Goal: Information Seeking & Learning: Compare options

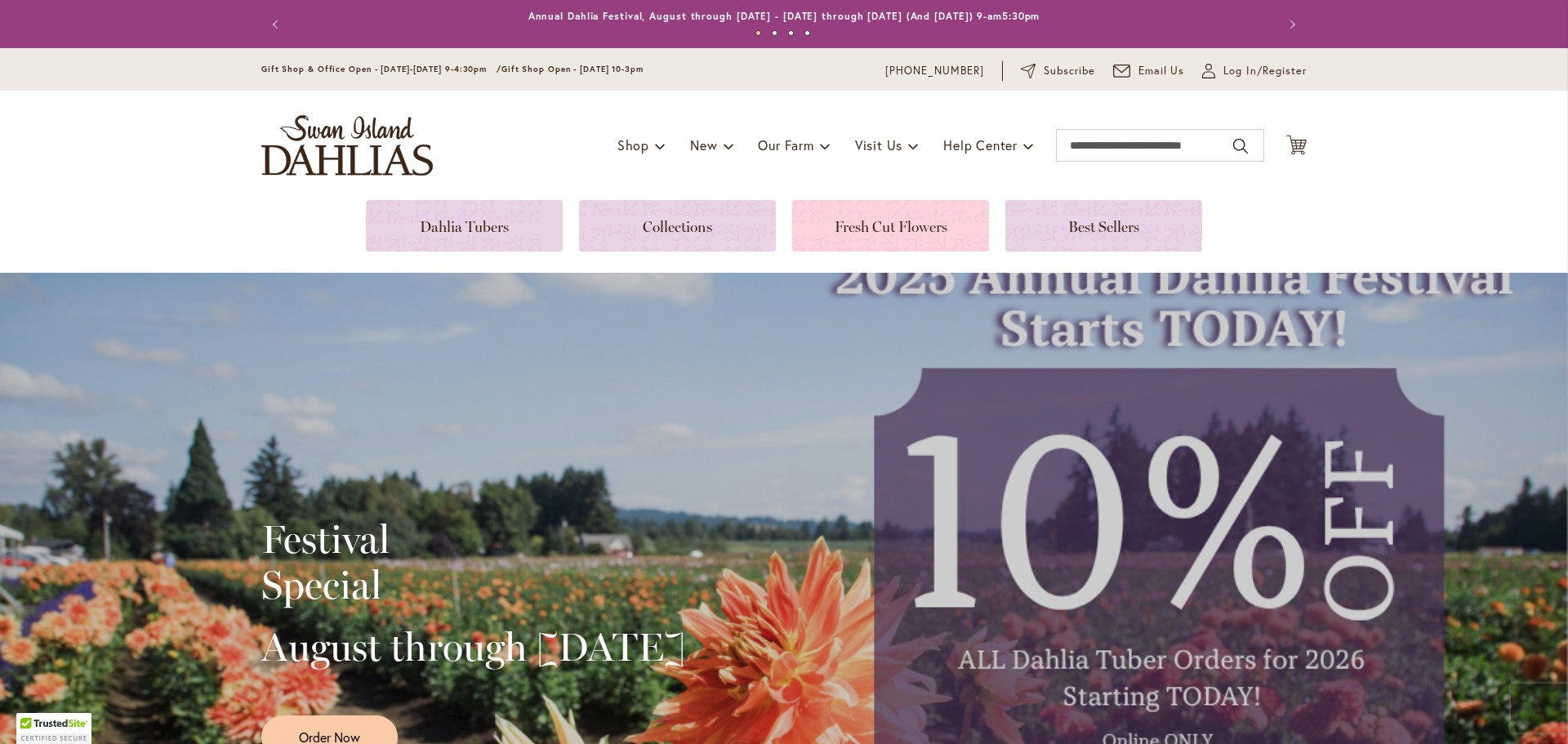
click at [921, 227] on link at bounding box center [891, 226] width 197 height 51
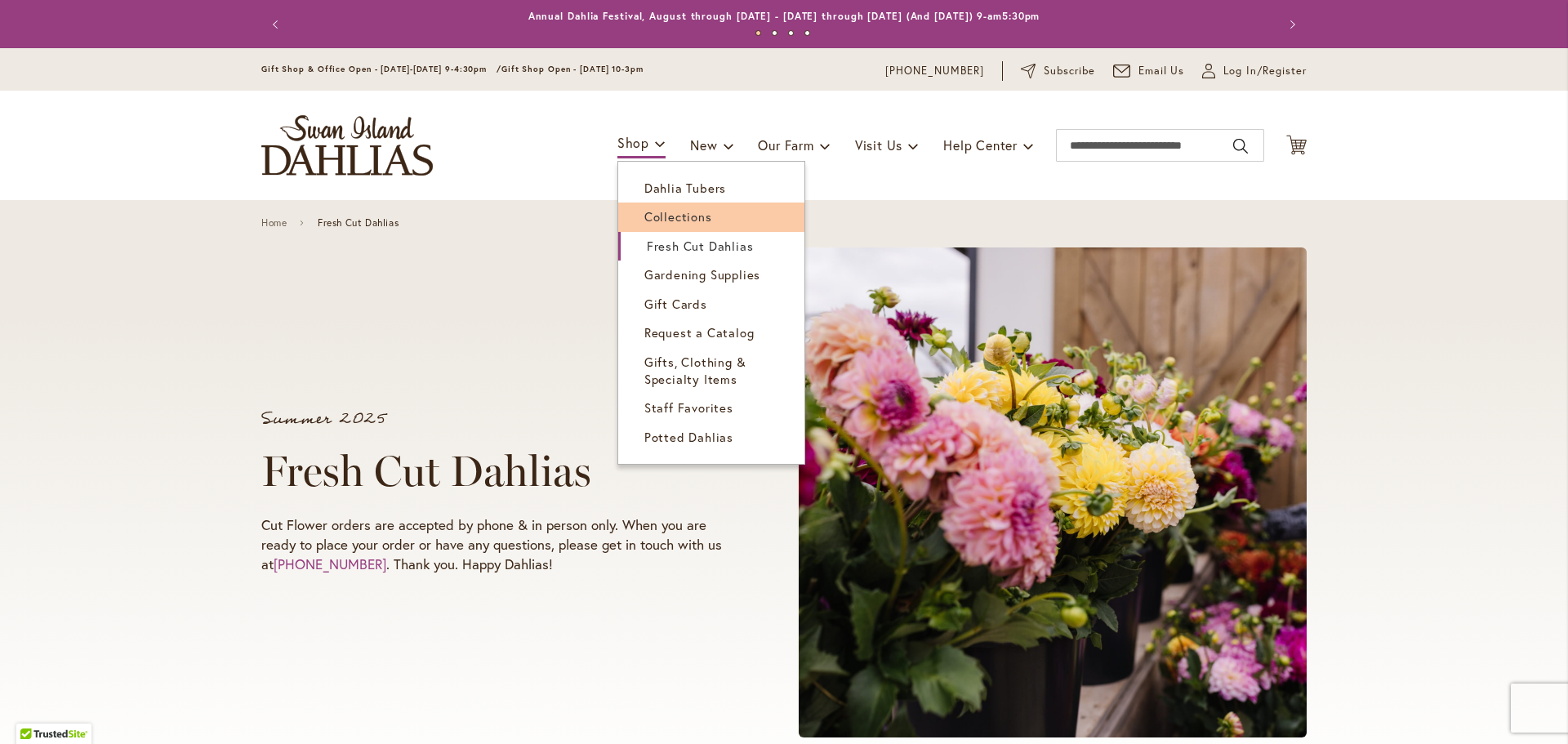
click at [652, 211] on span "Collections" at bounding box center [679, 216] width 68 height 16
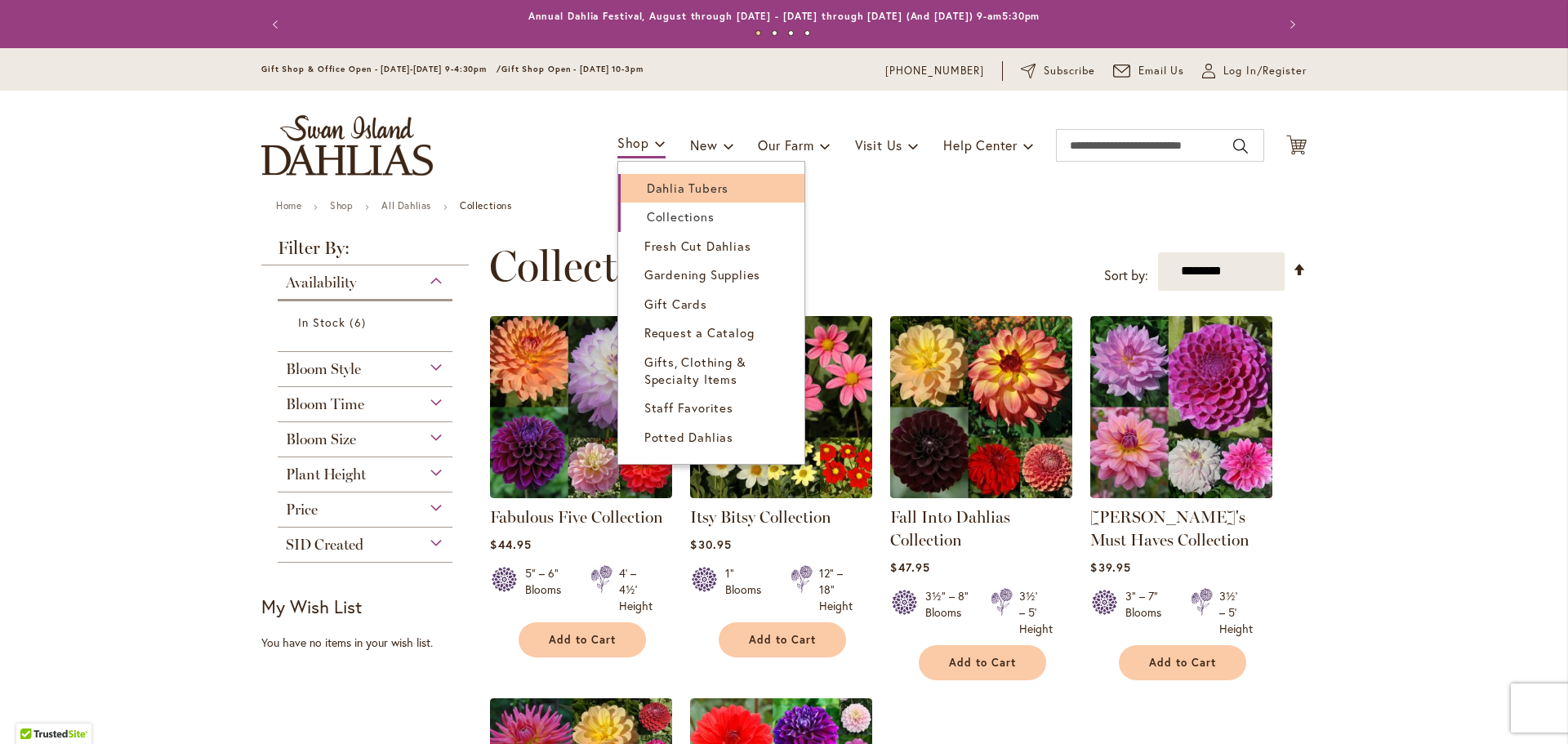
click at [661, 187] on span "Dahlia Tubers" at bounding box center [687, 188] width 82 height 16
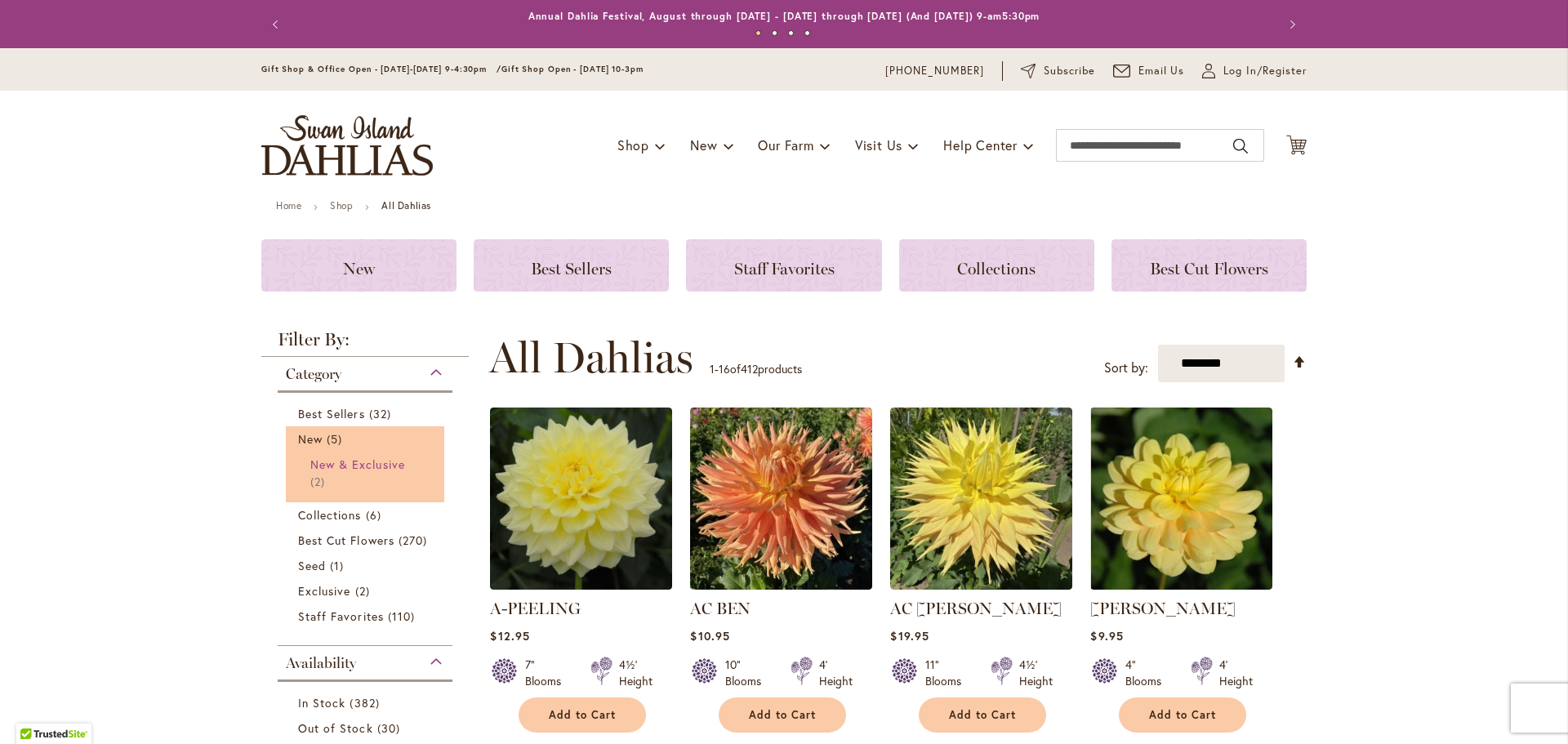
click at [356, 463] on span "New & Exclusive" at bounding box center [357, 464] width 95 height 15
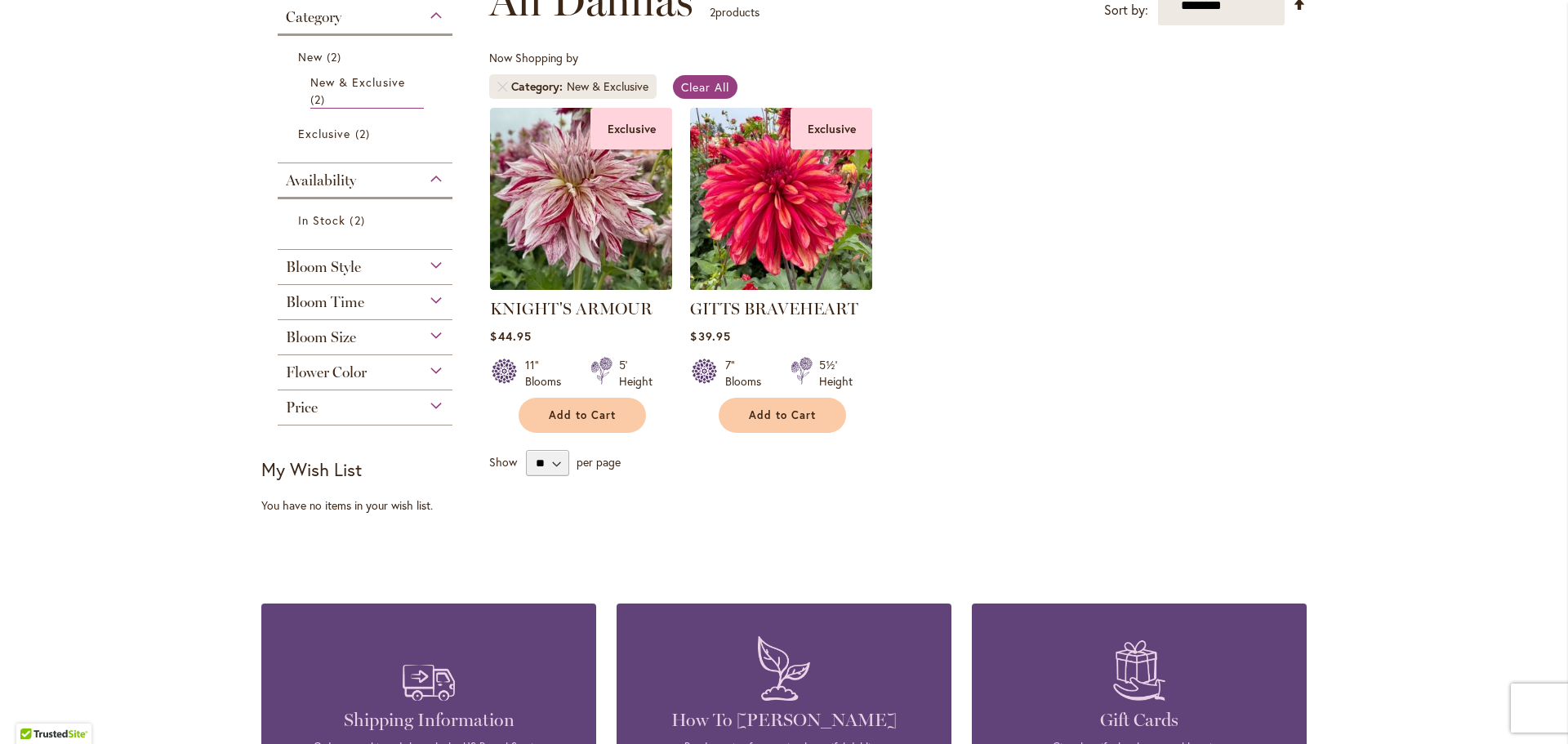
scroll to position [327, 0]
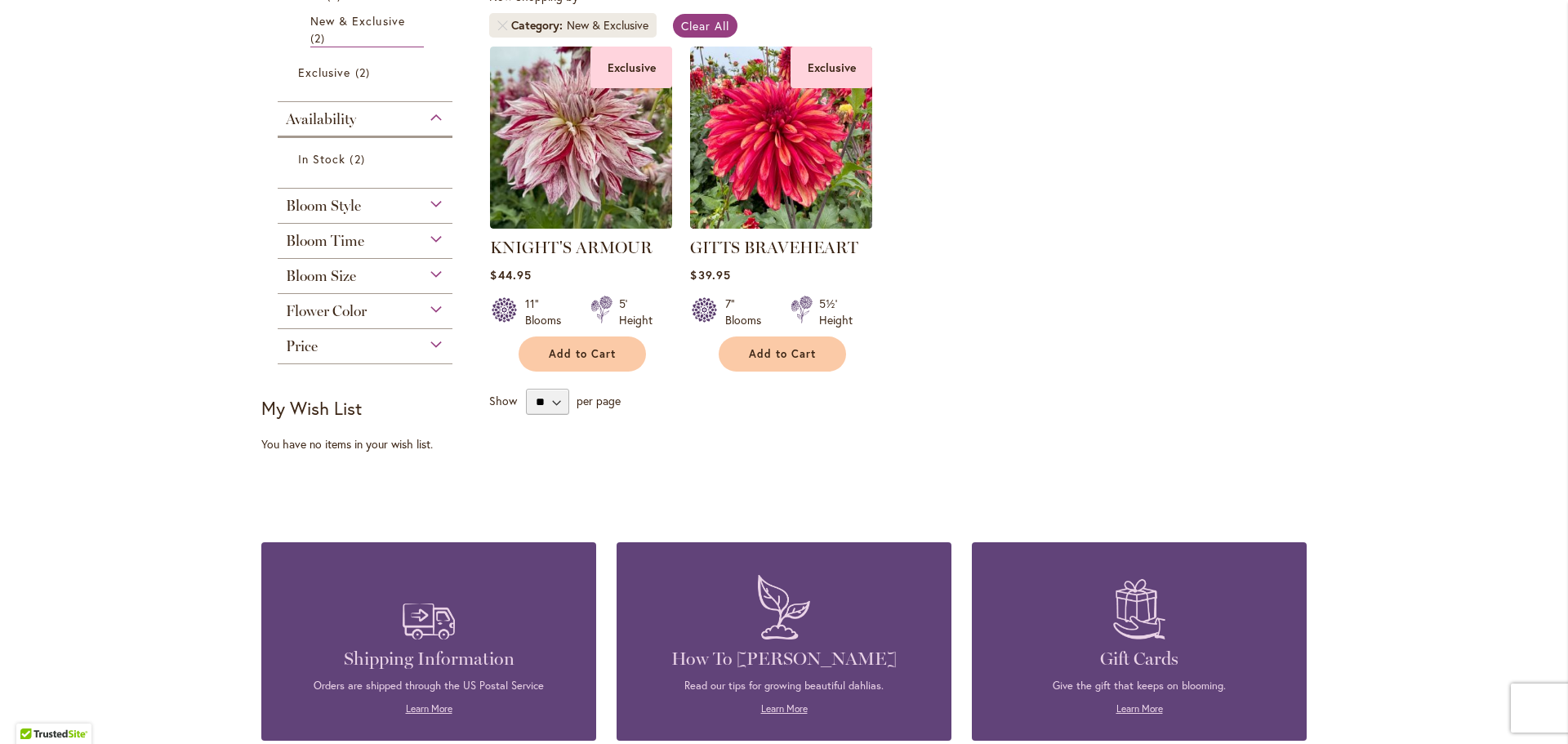
click at [325, 206] on span "Bloom Style" at bounding box center [323, 206] width 75 height 18
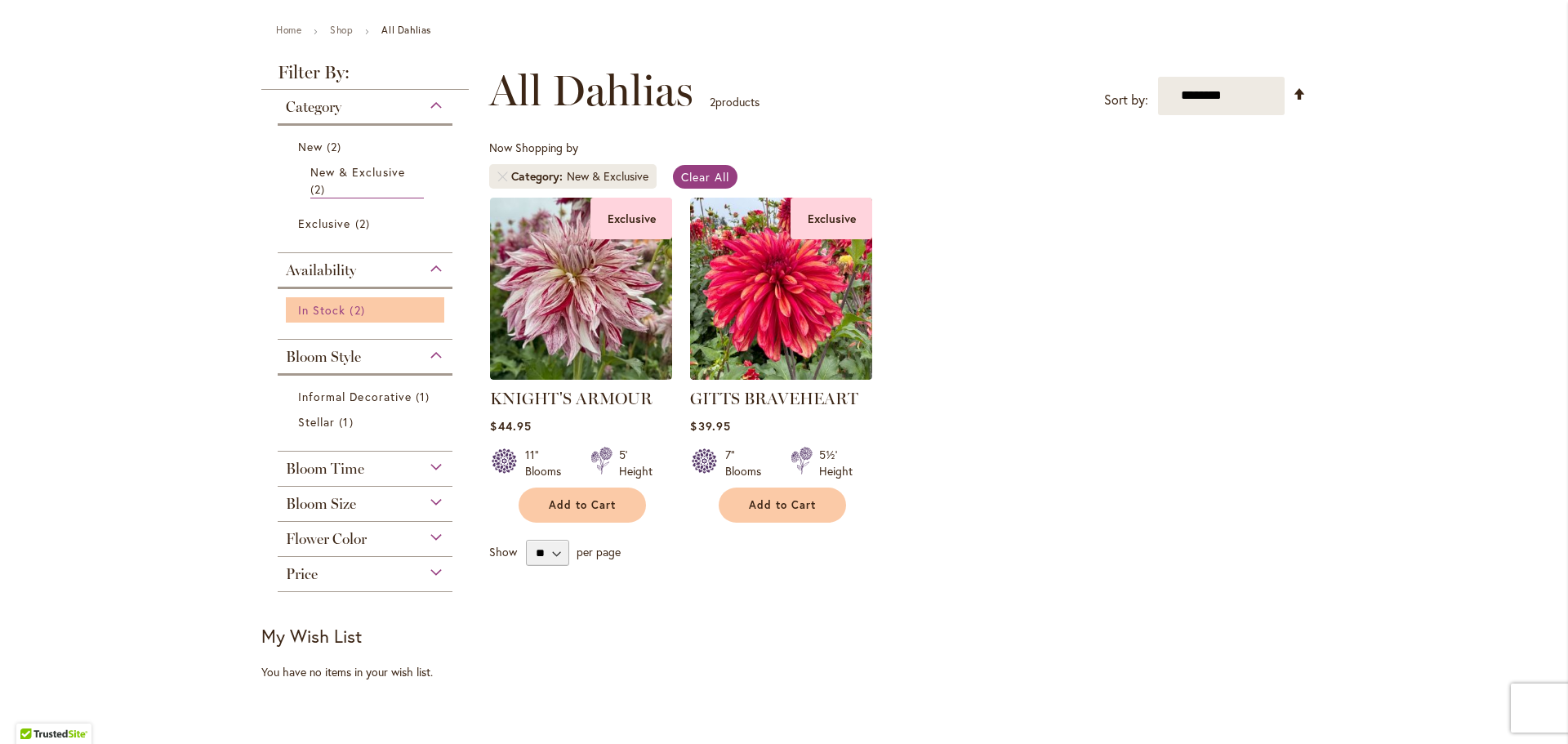
scroll to position [82, 0]
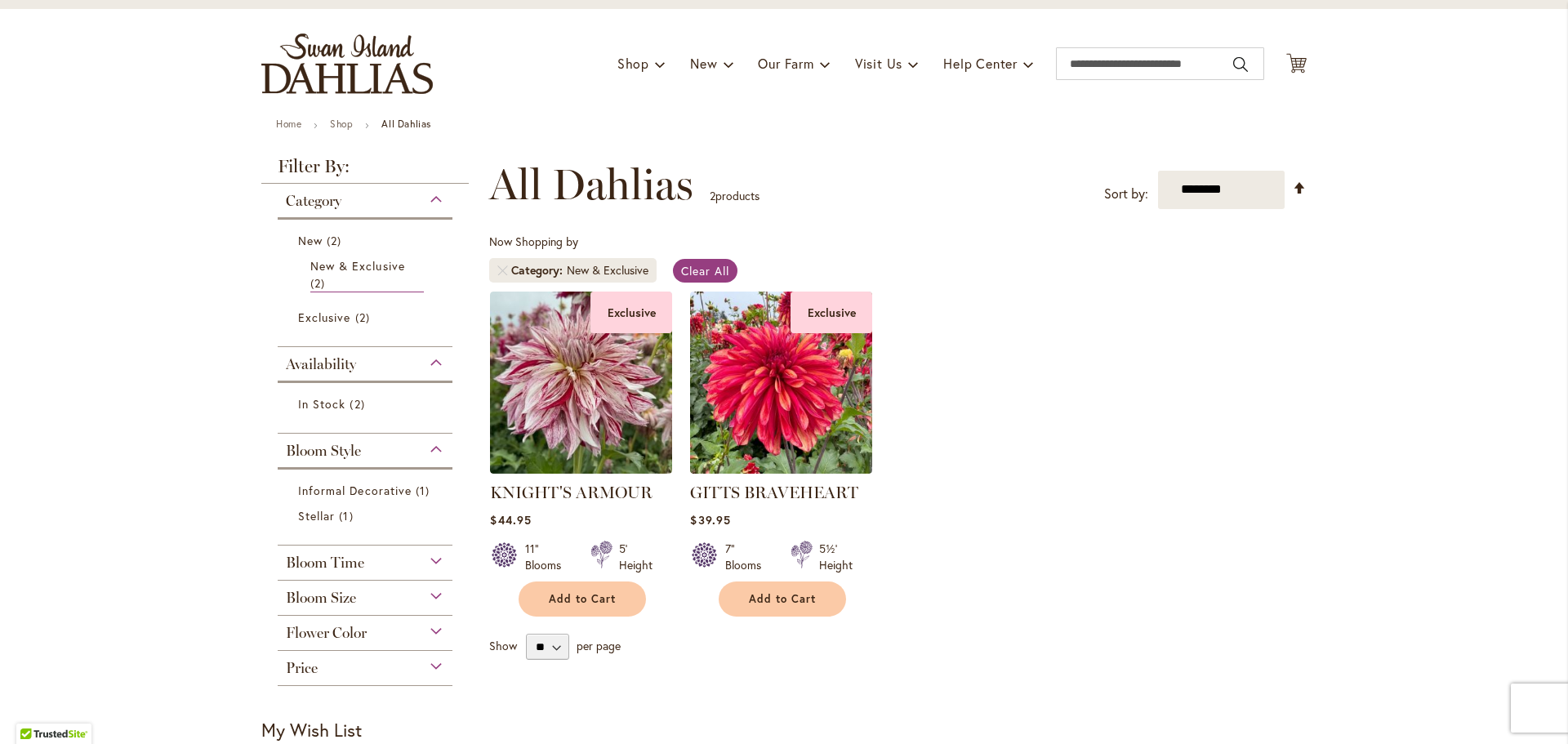
click at [318, 199] on span "Category" at bounding box center [314, 200] width 56 height 18
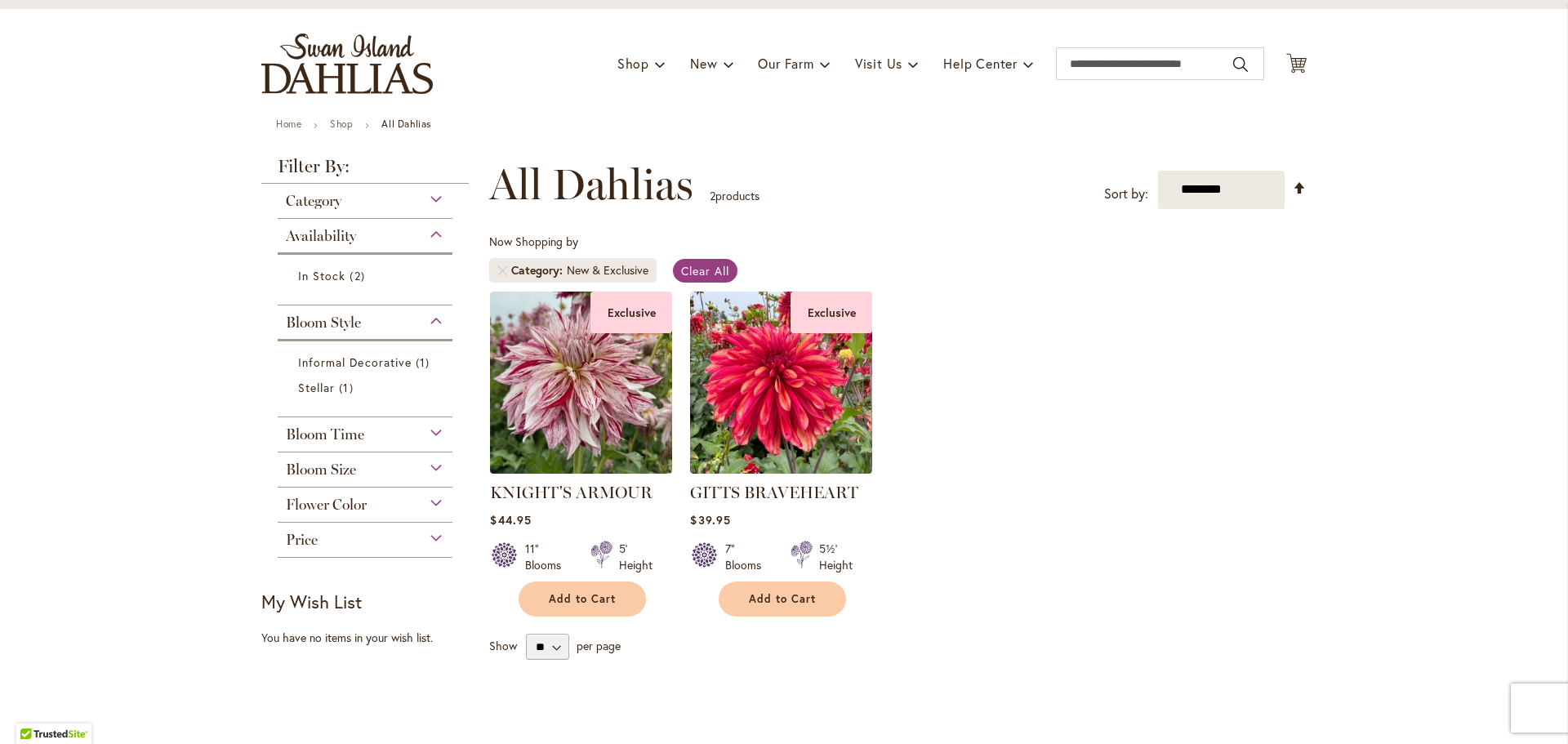
click at [319, 242] on span "Availability" at bounding box center [321, 236] width 70 height 18
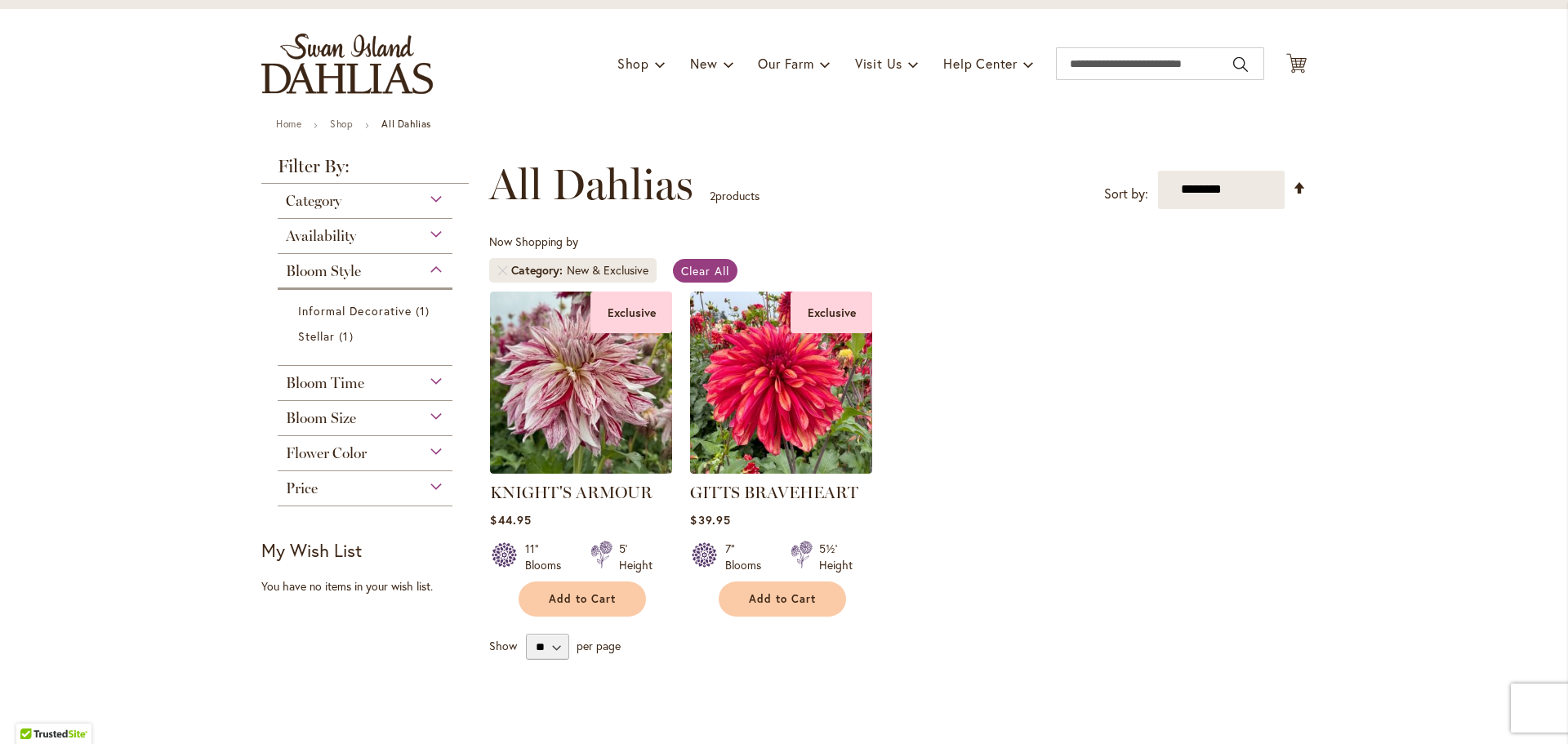
click at [322, 274] on span "Bloom Style" at bounding box center [323, 271] width 75 height 18
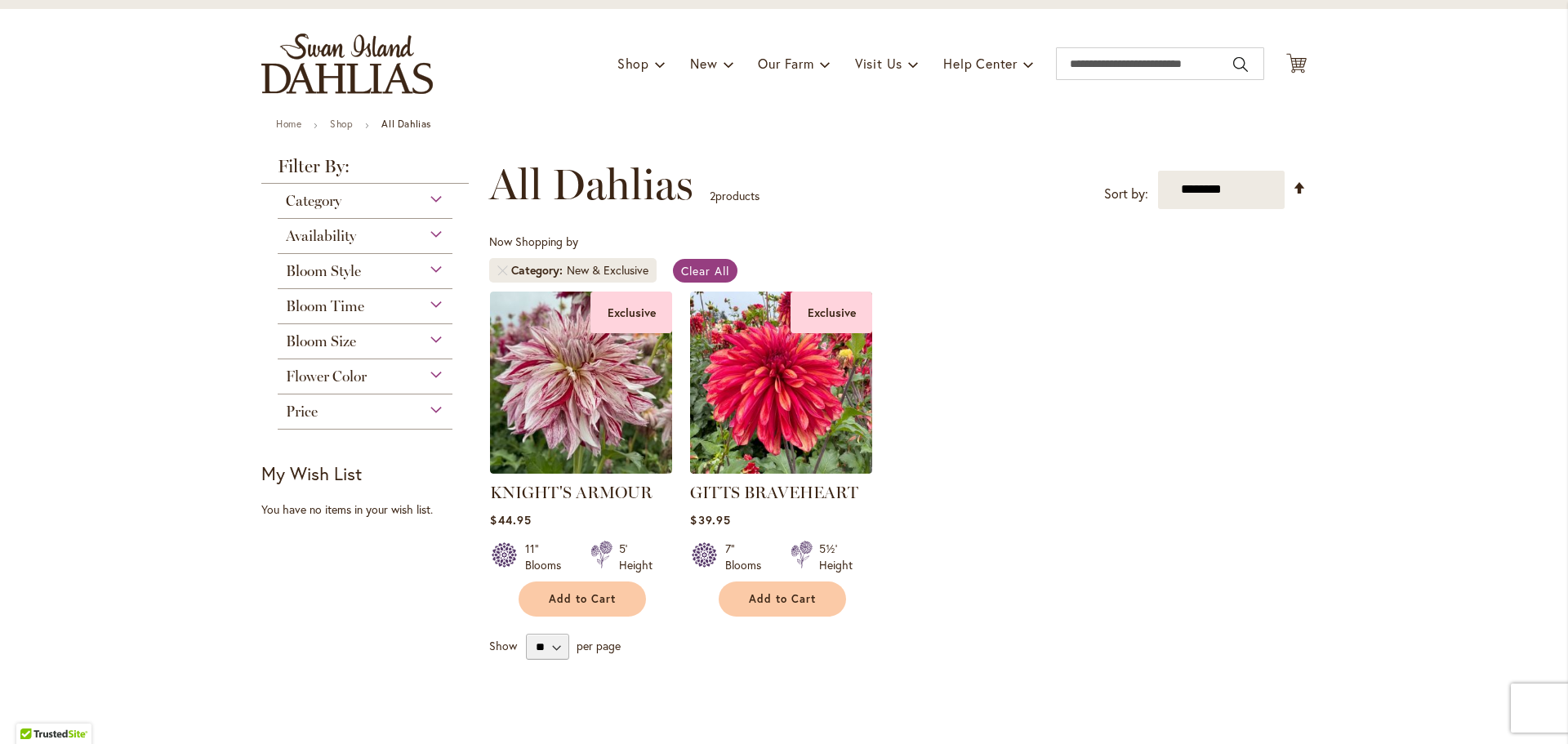
click at [290, 342] on span "Bloom Size" at bounding box center [321, 341] width 70 height 18
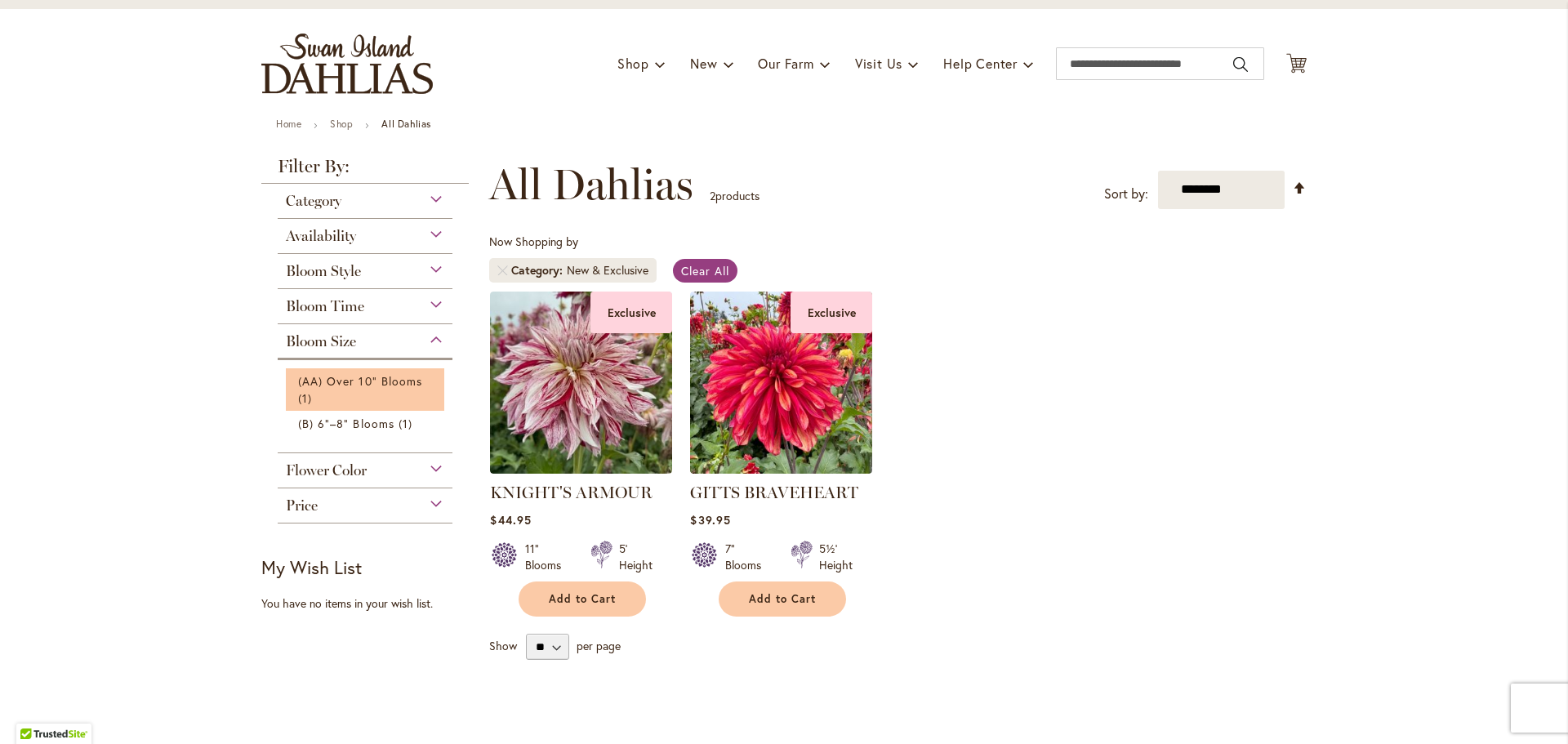
scroll to position [0, 0]
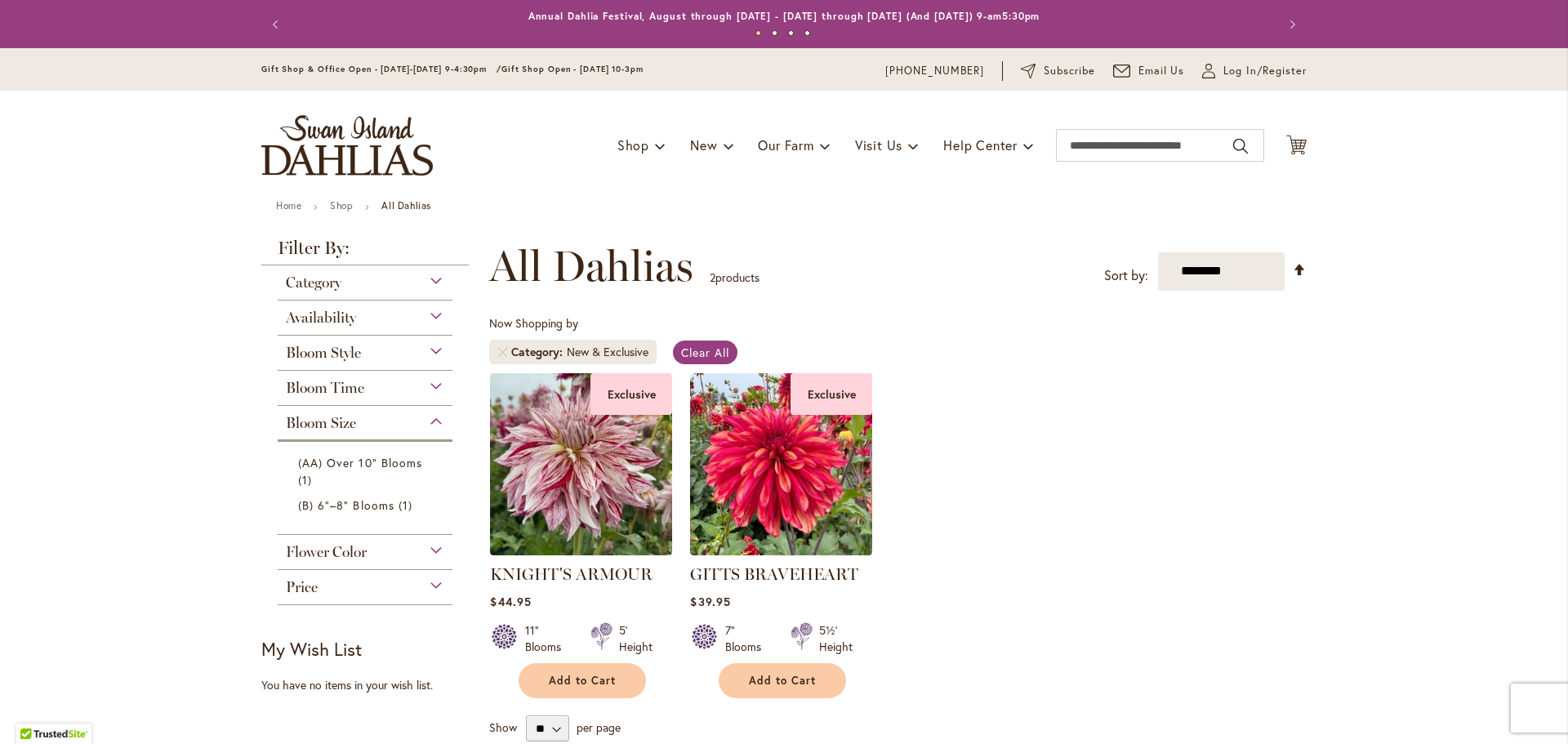
click at [574, 269] on span "All Dahlias" at bounding box center [591, 266] width 204 height 49
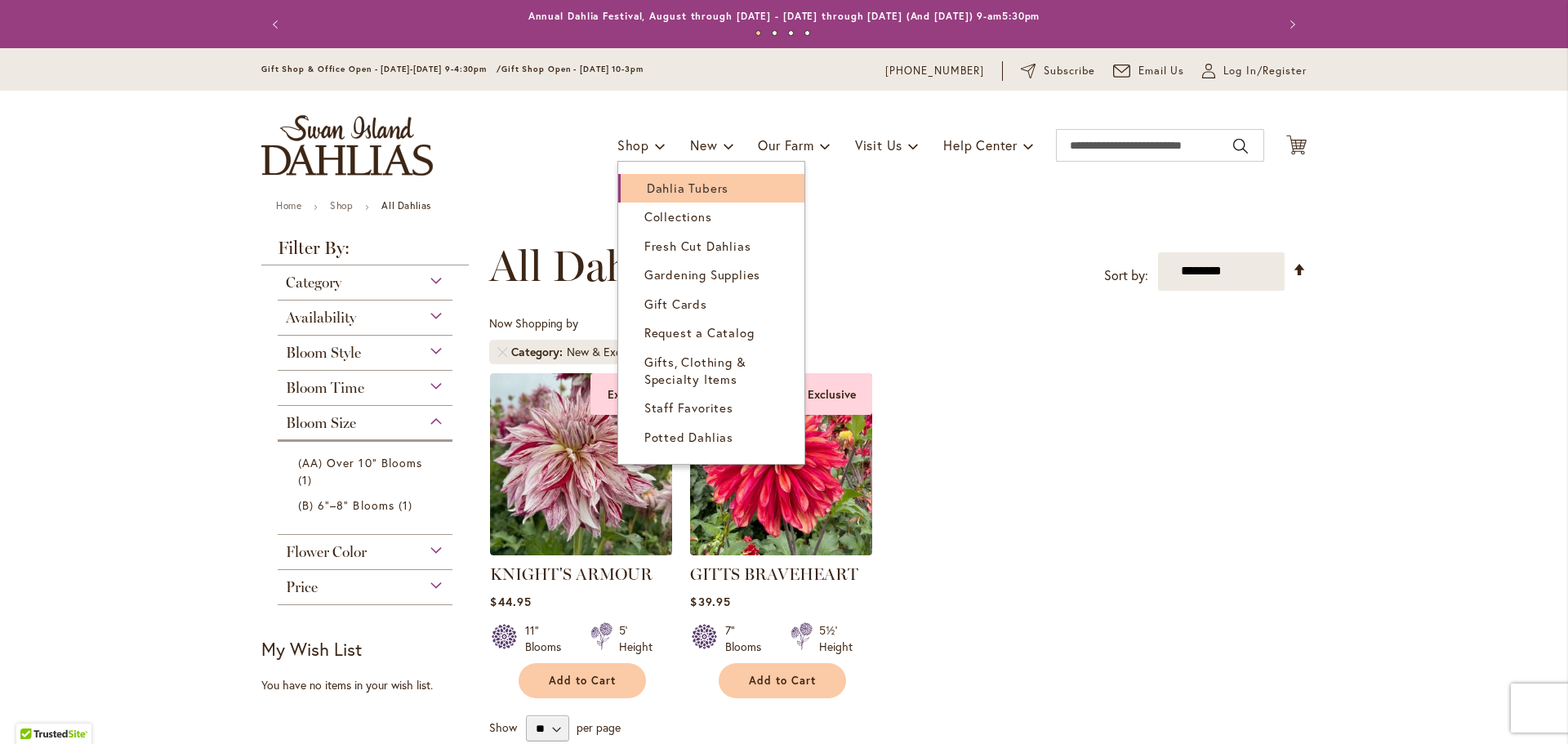
click at [674, 186] on span "Dahlia Tubers" at bounding box center [687, 188] width 82 height 16
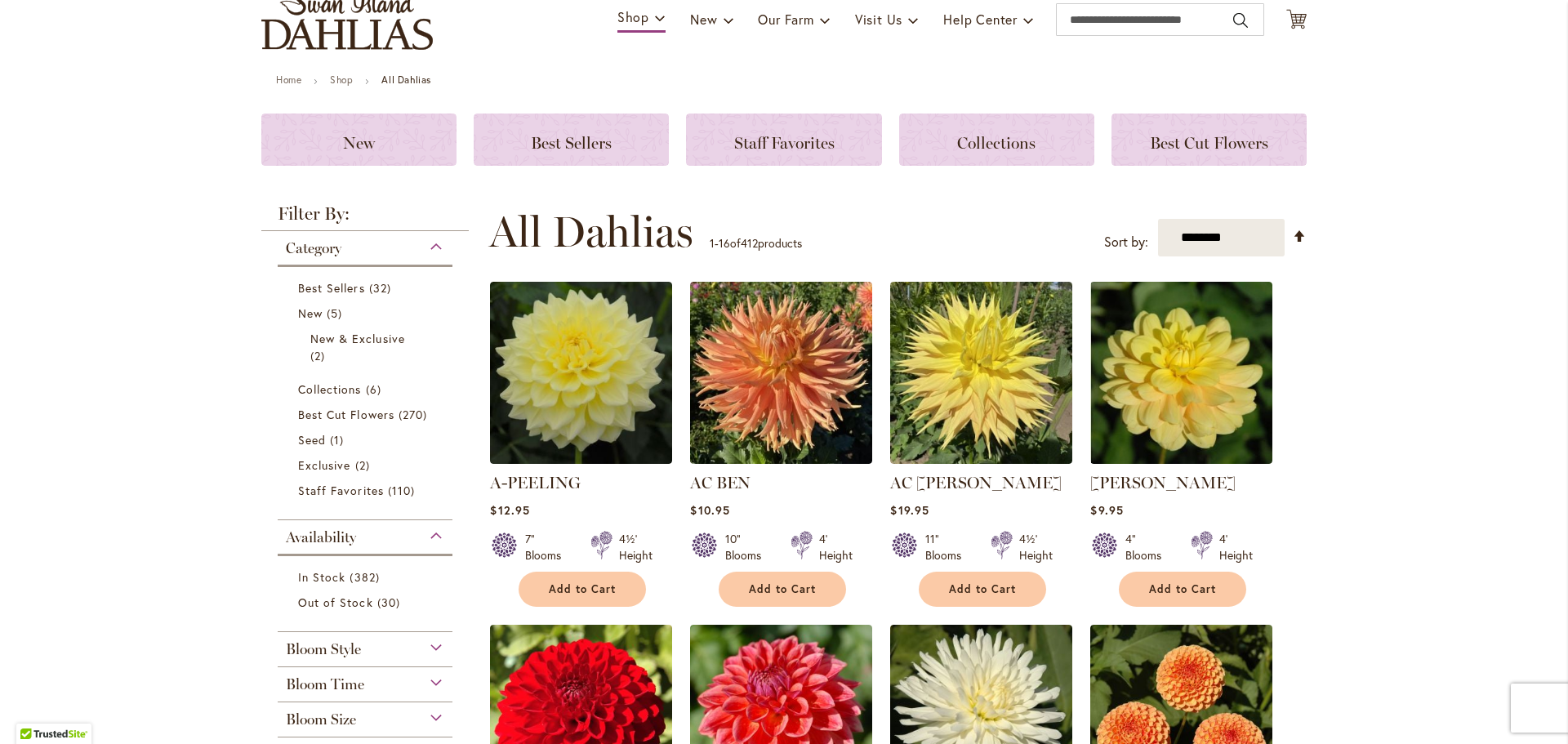
scroll to position [163, 0]
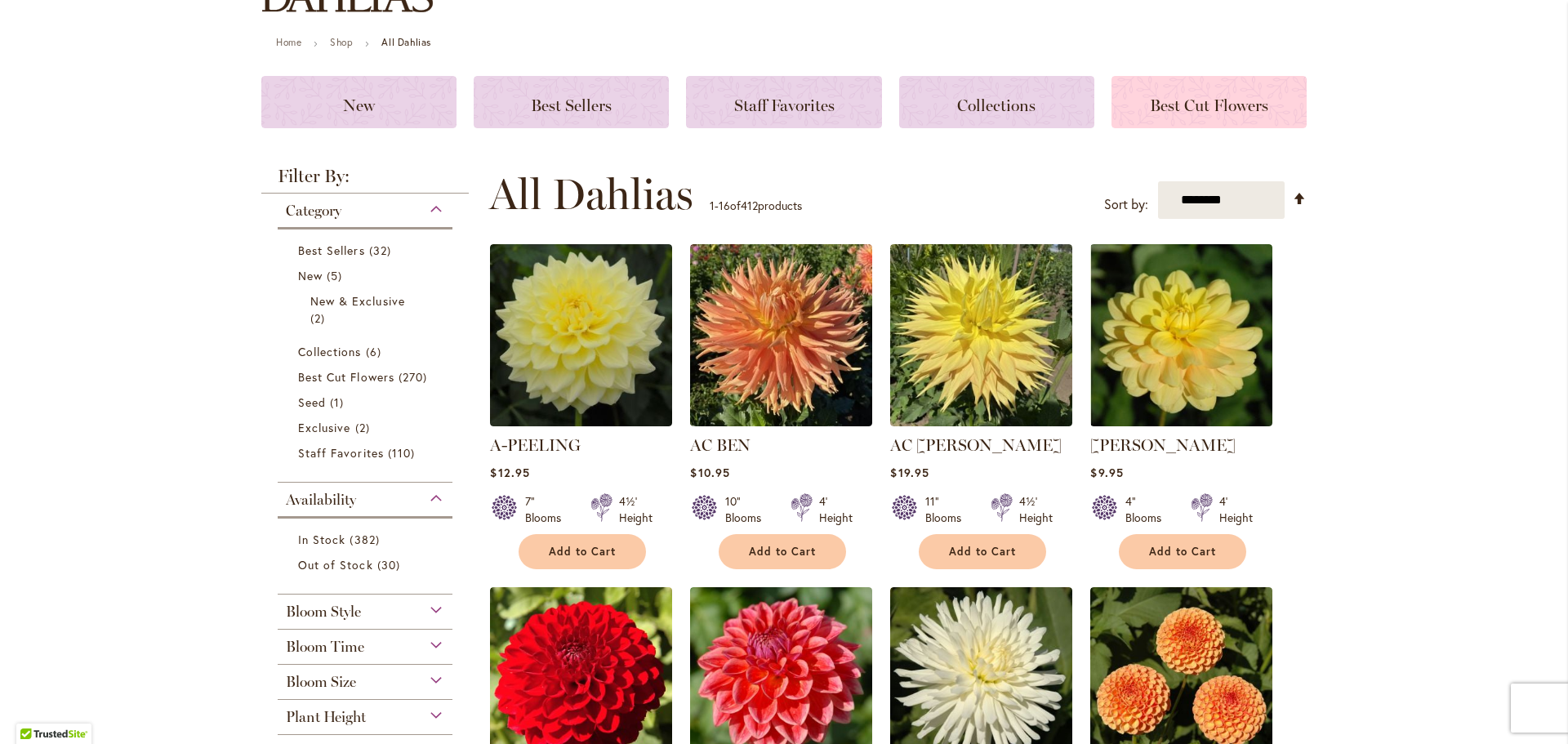
click at [1206, 108] on span "Best Cut Flowers" at bounding box center [1209, 105] width 119 height 20
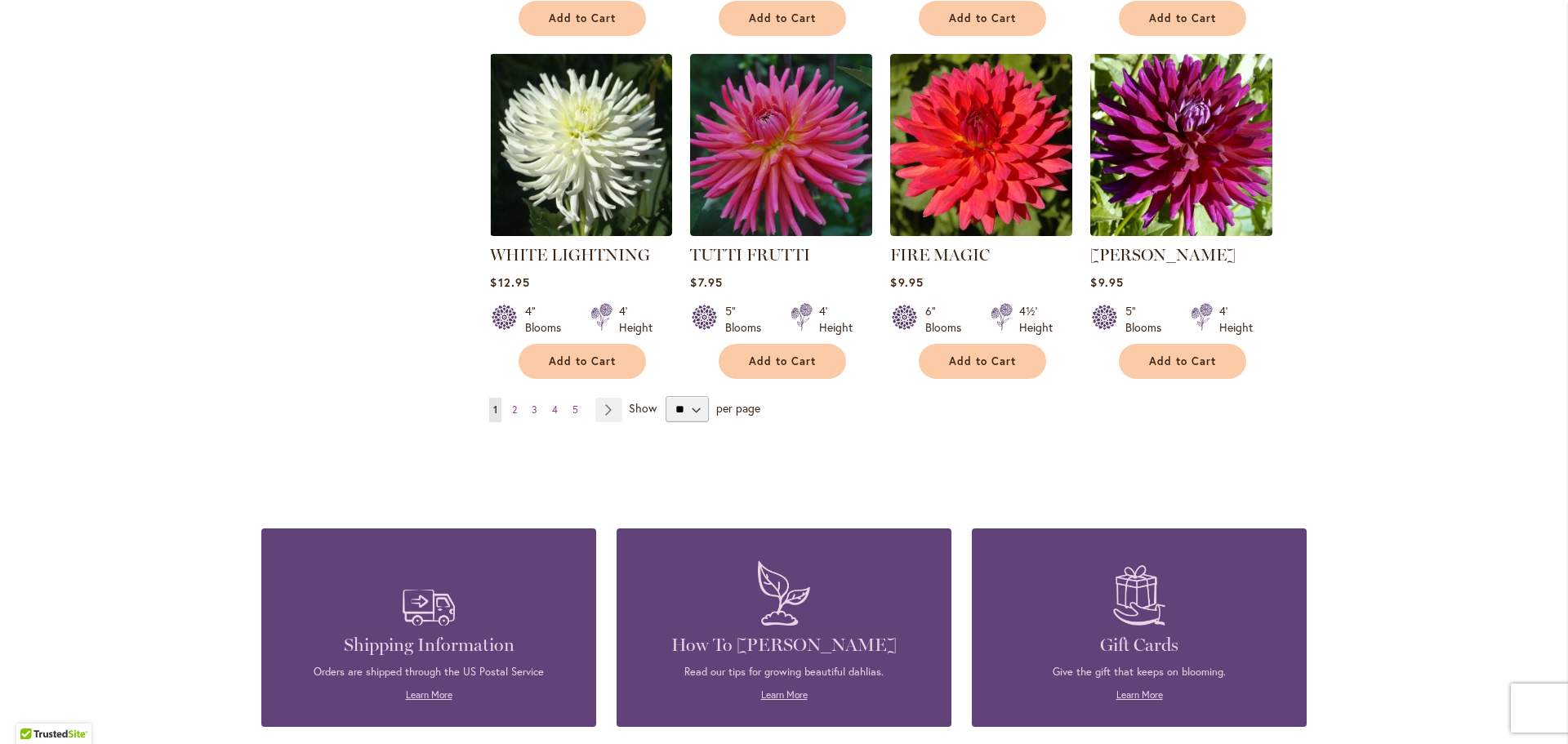
scroll to position [1306, 0]
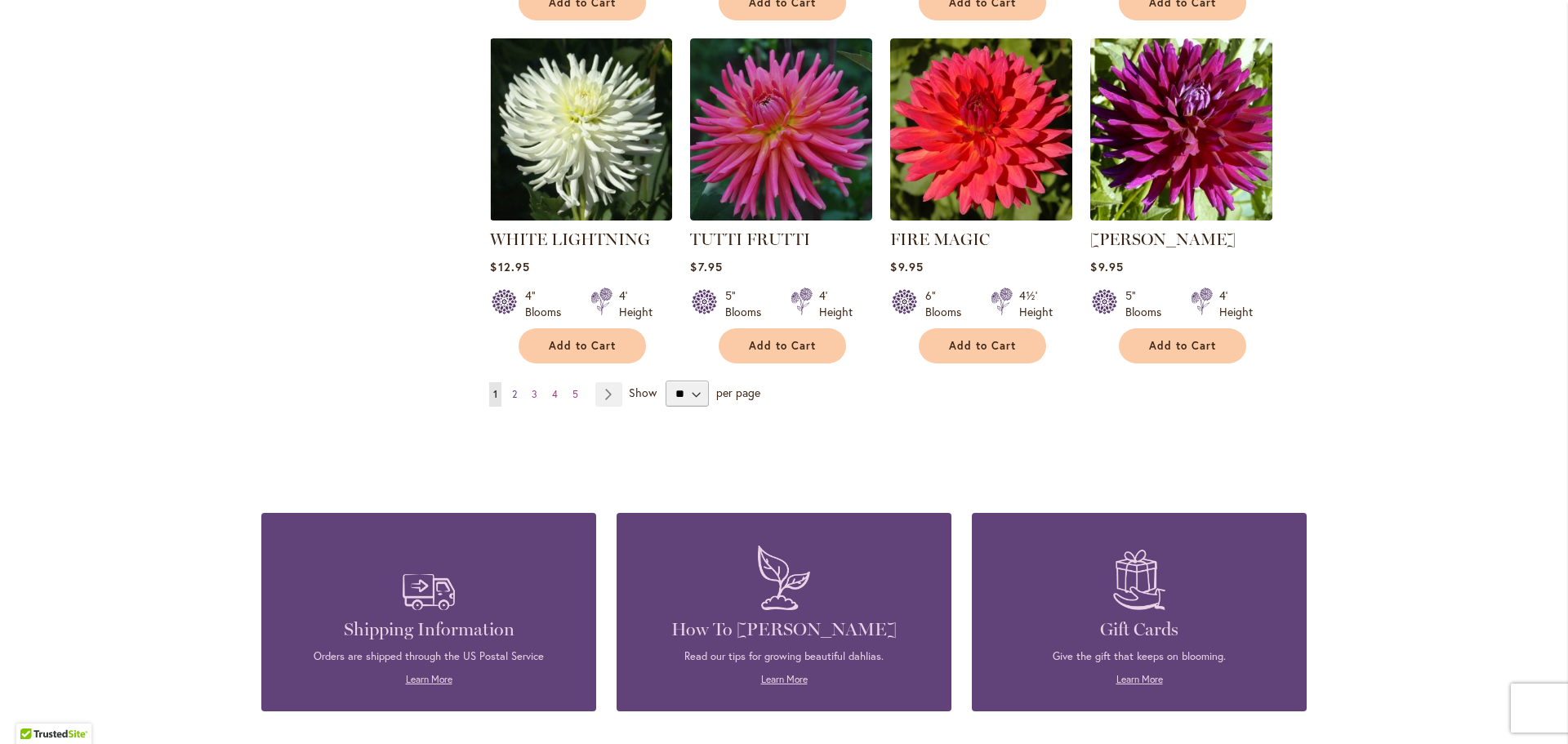
click at [515, 392] on link "Page 2" at bounding box center [515, 394] width 13 height 25
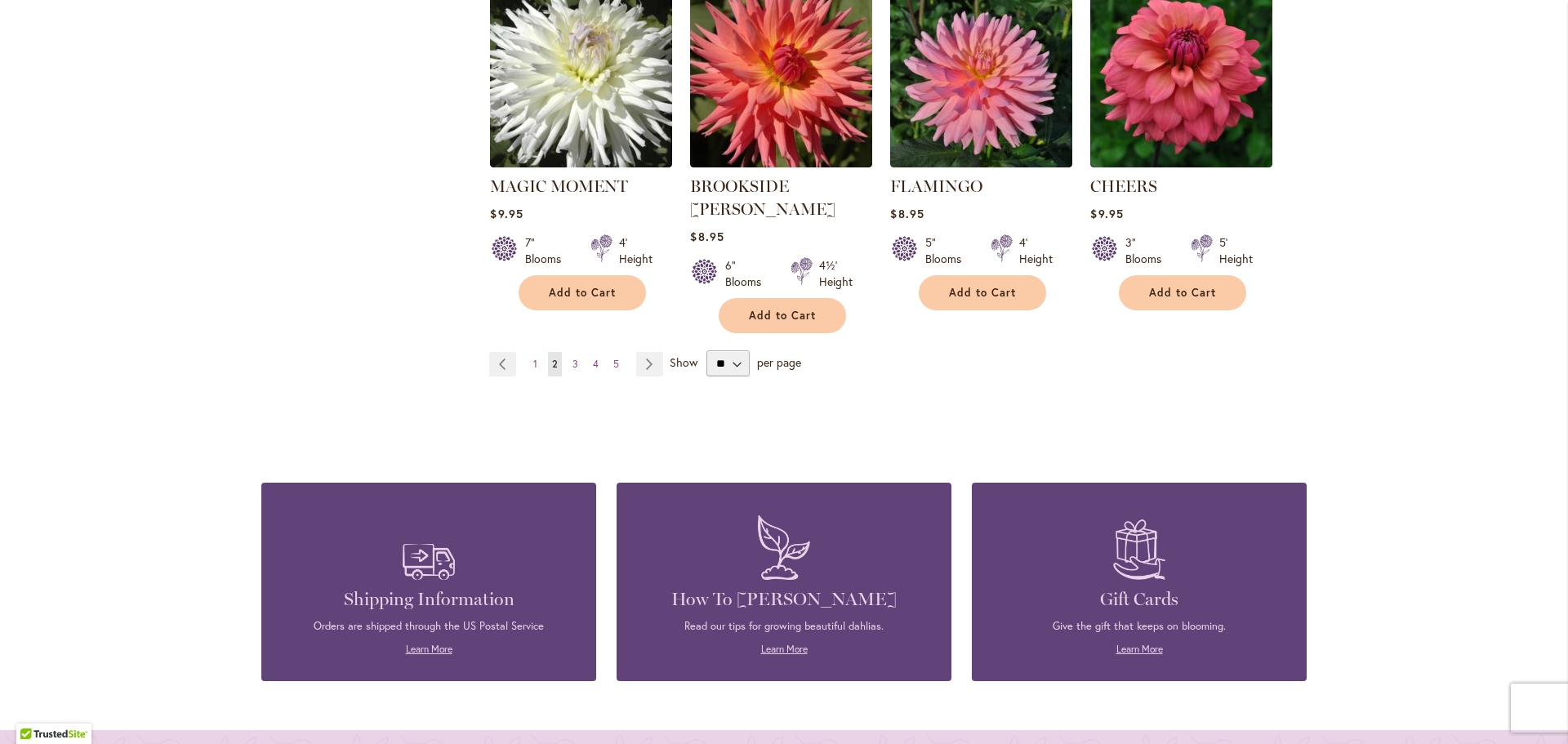
scroll to position [1388, 0]
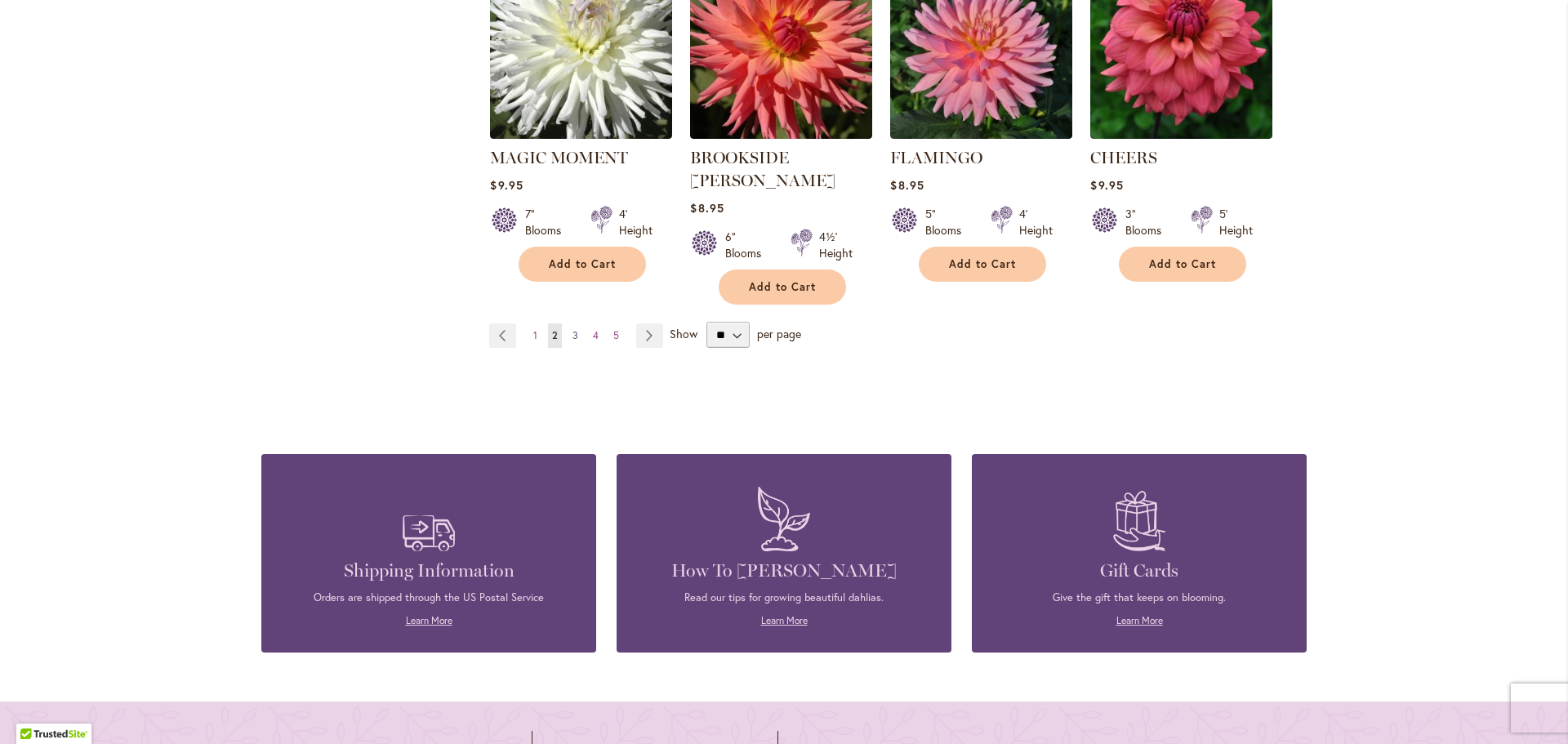
click at [574, 323] on link "Page 3" at bounding box center [575, 336] width 14 height 25
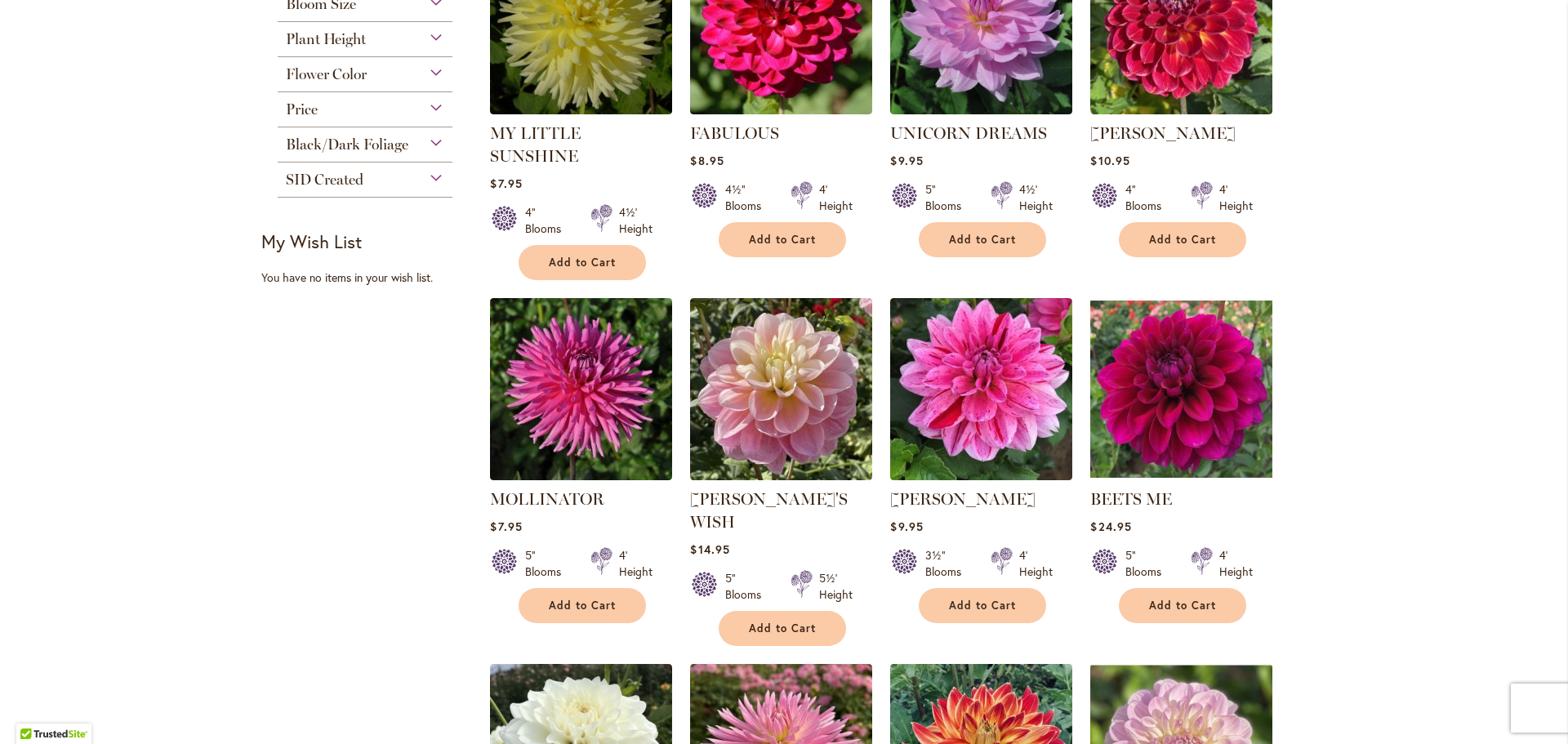
scroll to position [408, 0]
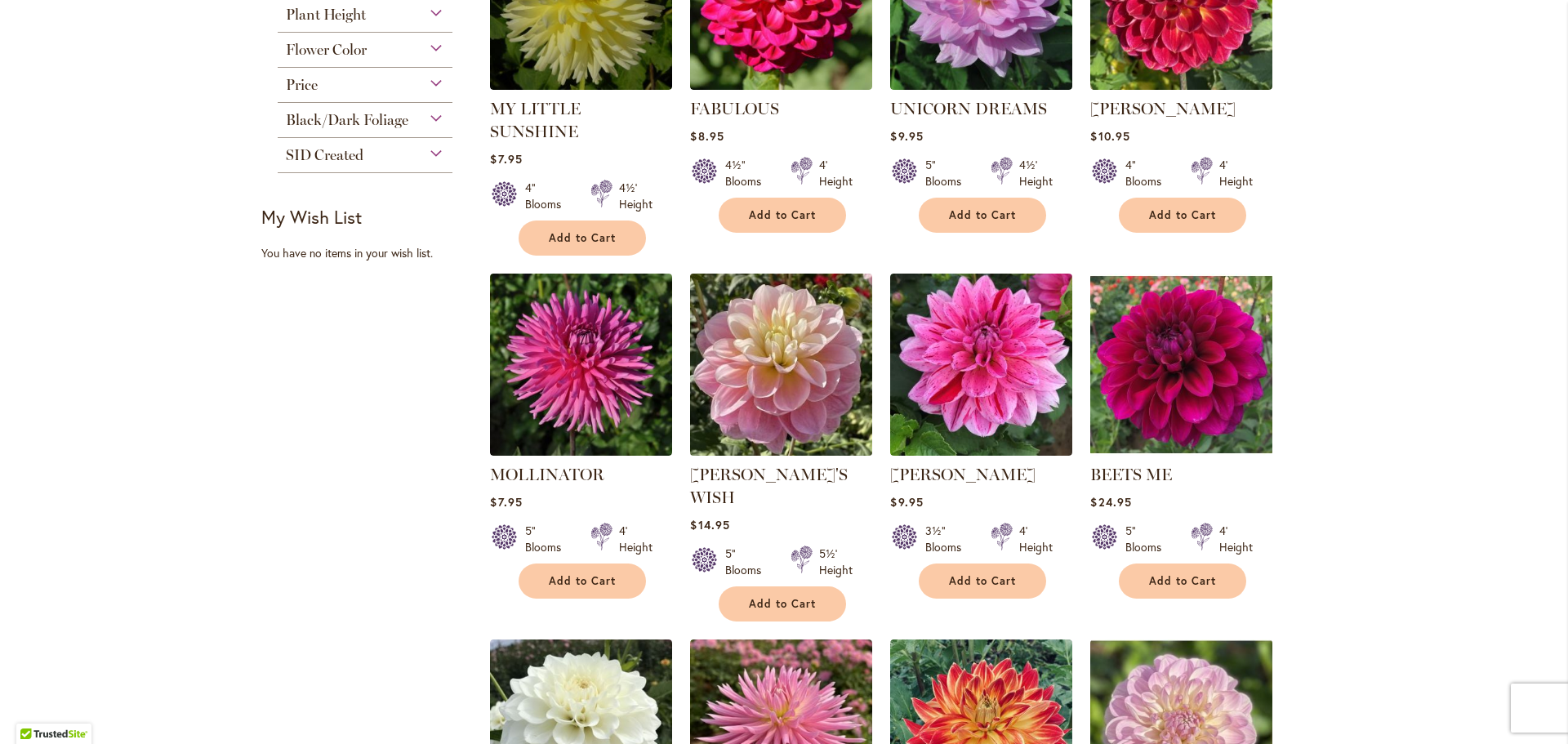
click at [793, 357] on img at bounding box center [782, 364] width 191 height 191
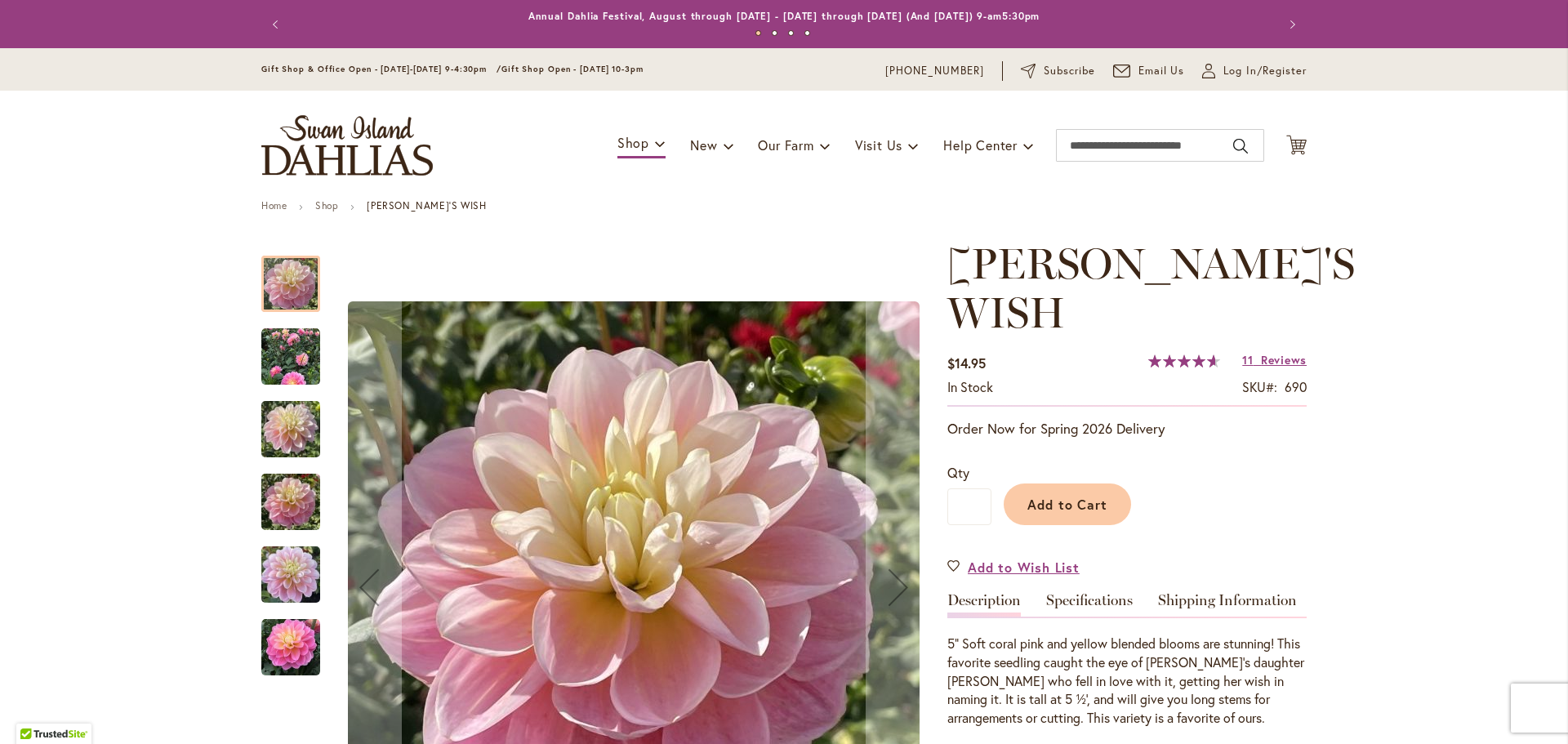
click at [284, 351] on img "Gabbie's Wish" at bounding box center [291, 356] width 59 height 59
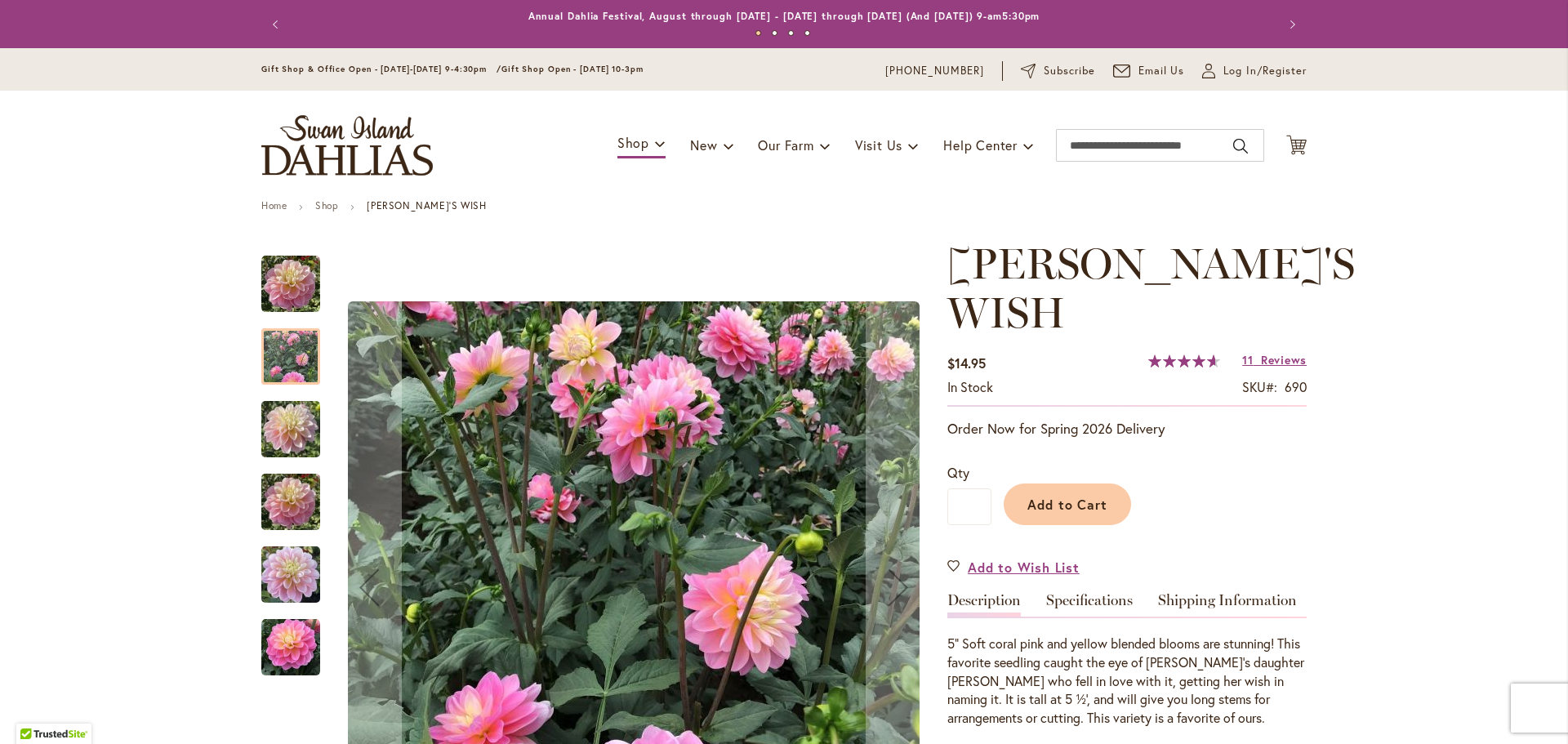
click at [281, 426] on img "GABBIE'S WISH" at bounding box center [291, 429] width 59 height 79
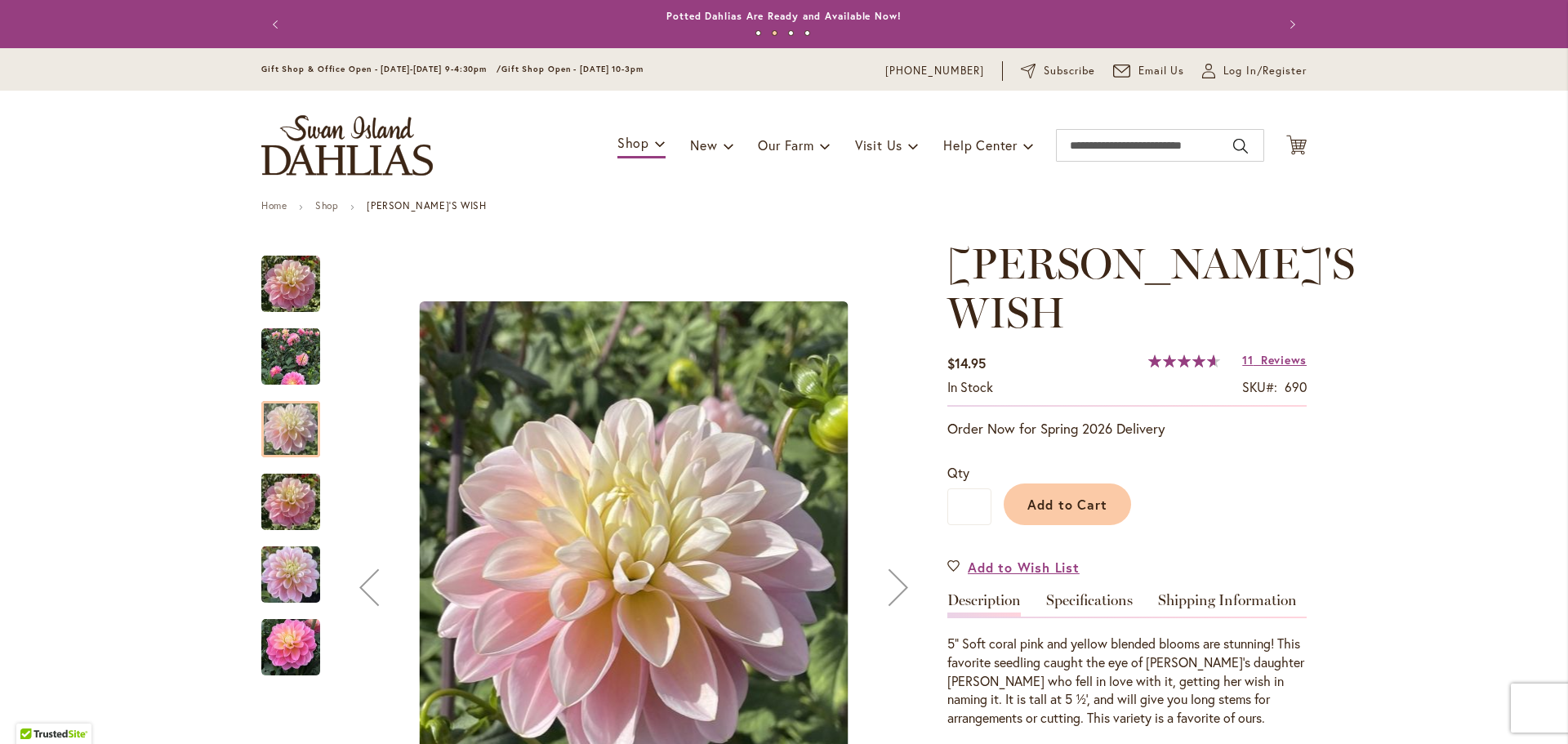
click at [278, 493] on img "GABBIE'S WISH" at bounding box center [291, 502] width 59 height 79
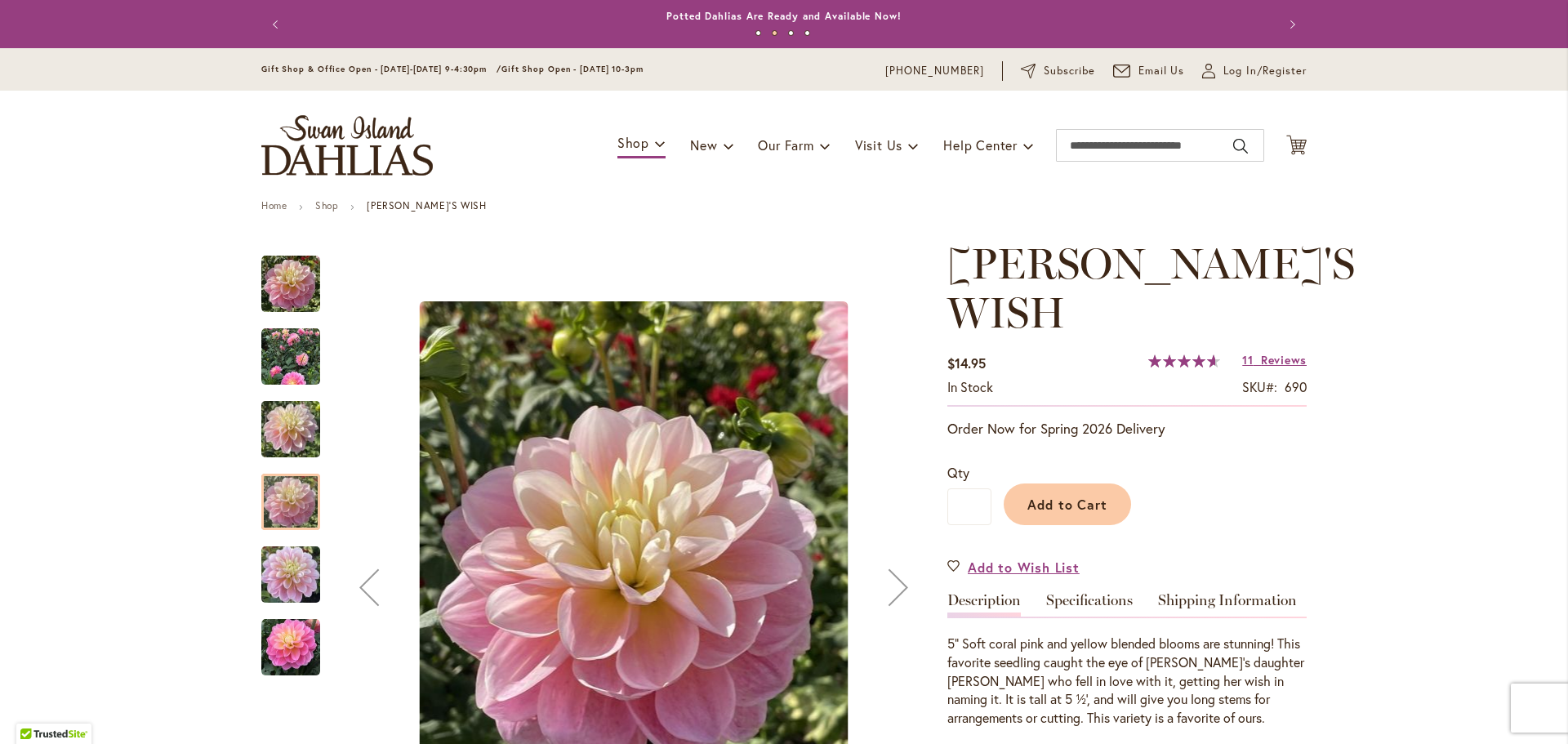
click at [274, 575] on img "GABBIE'S WISH" at bounding box center [291, 574] width 59 height 79
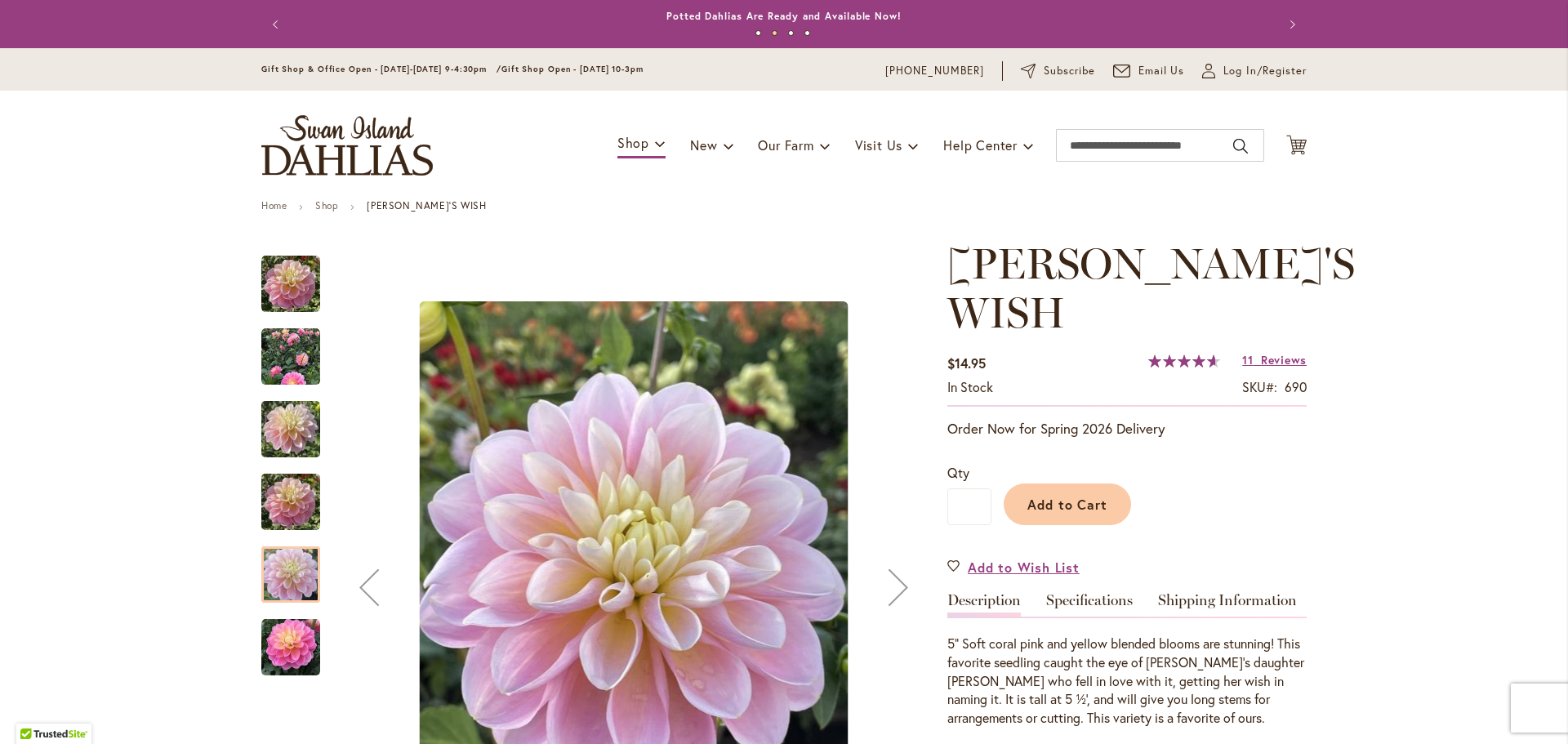
click at [275, 662] on img "Gabbie's Wish" at bounding box center [291, 647] width 59 height 59
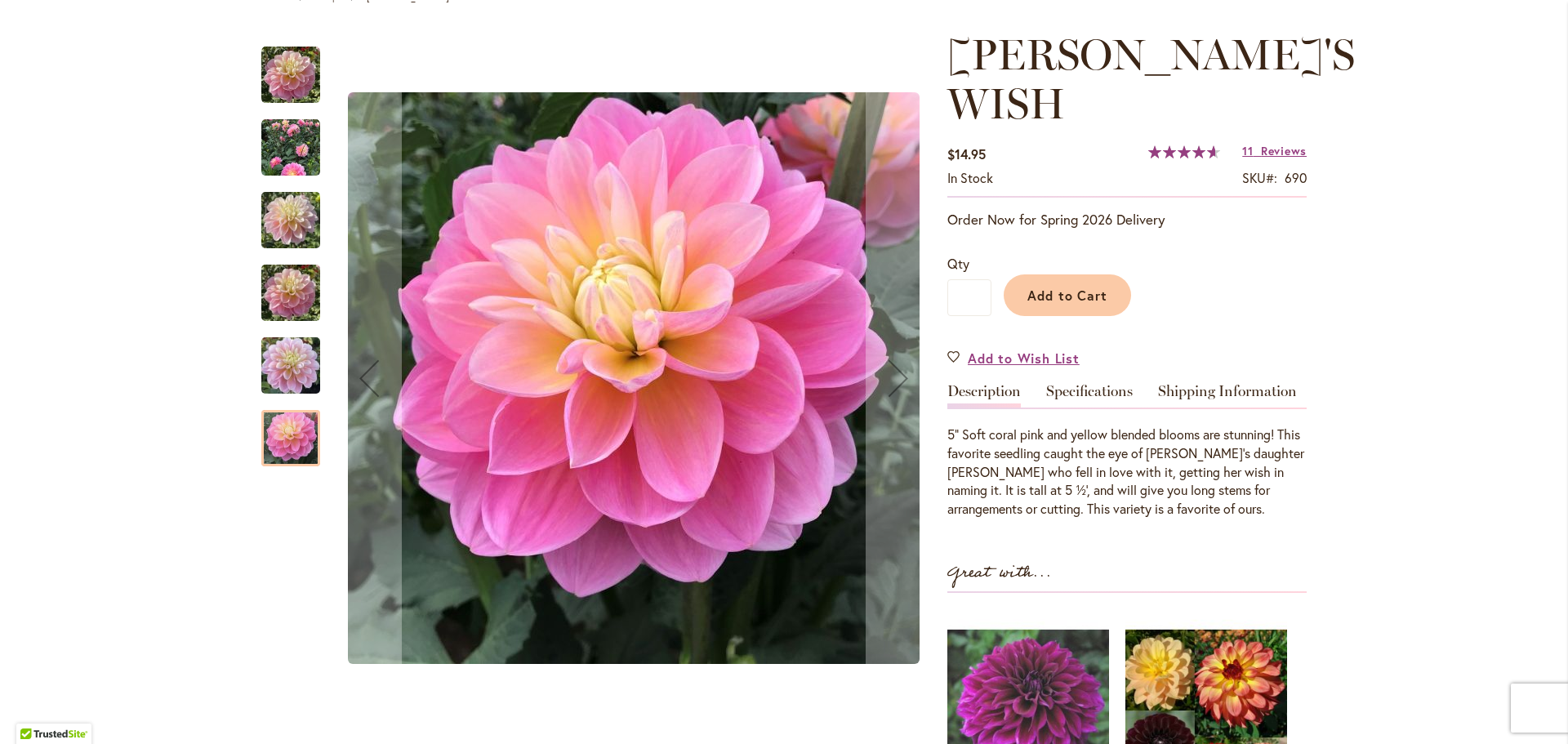
scroll to position [245, 0]
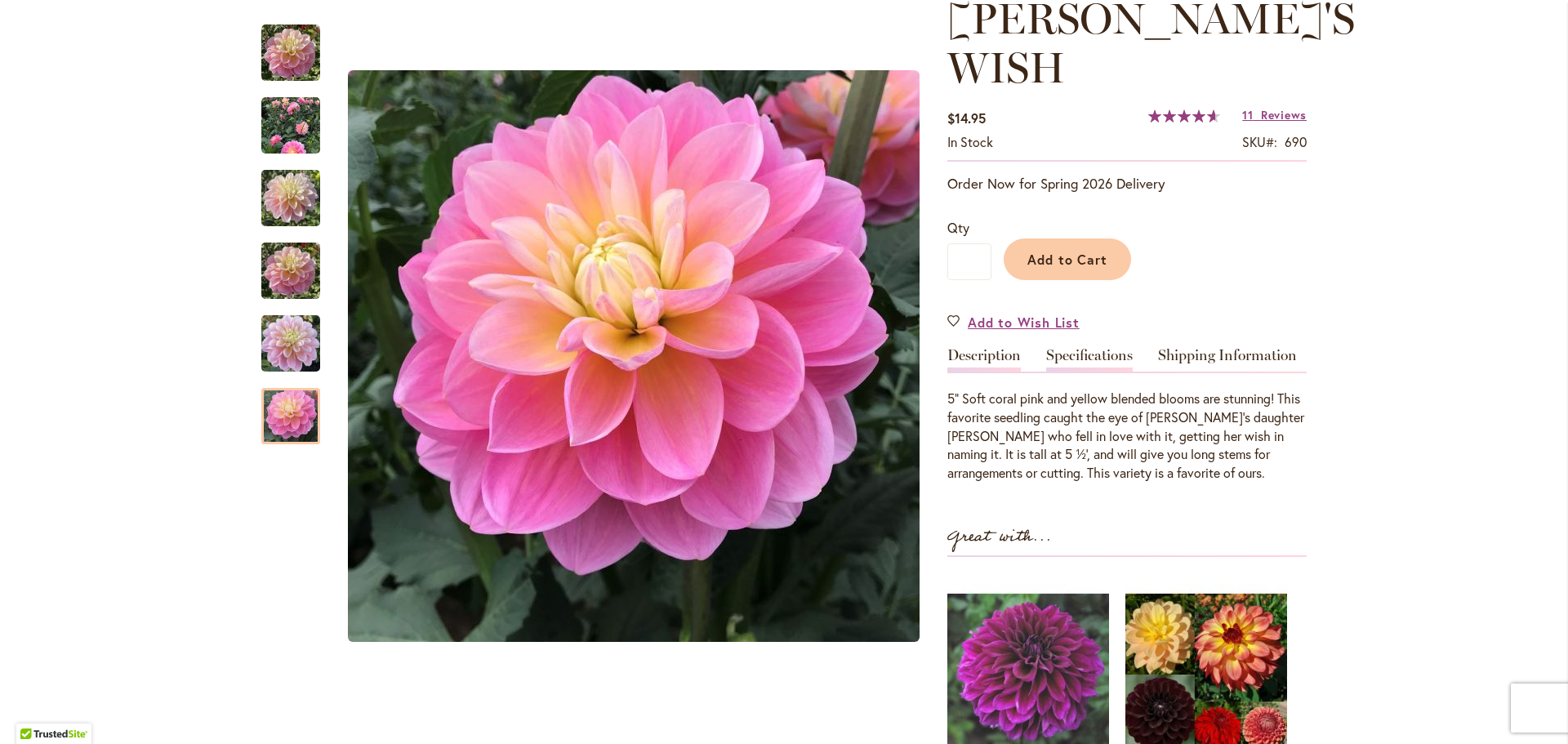
click at [1083, 348] on link "Specifications" at bounding box center [1089, 359] width 86 height 24
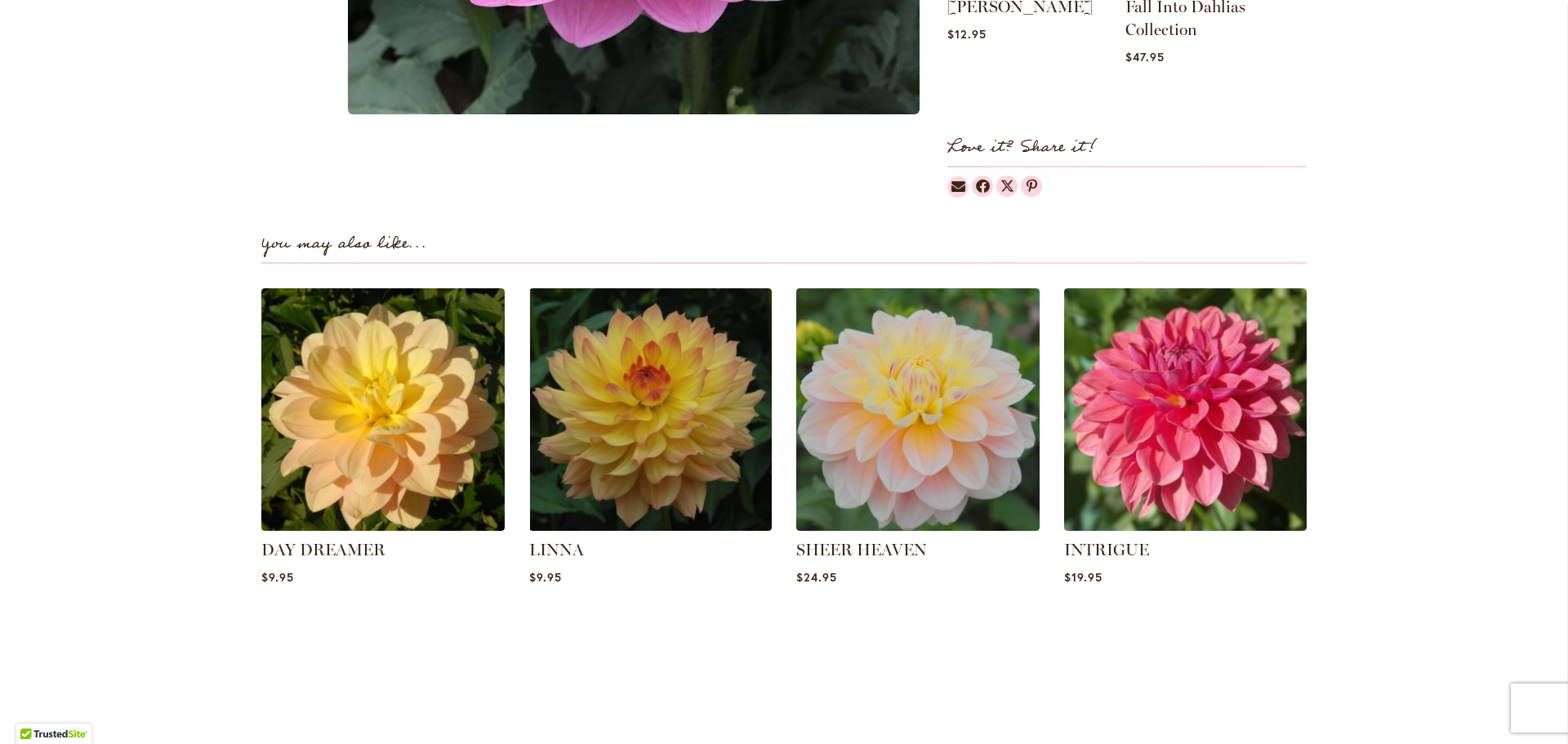
scroll to position [1306, 0]
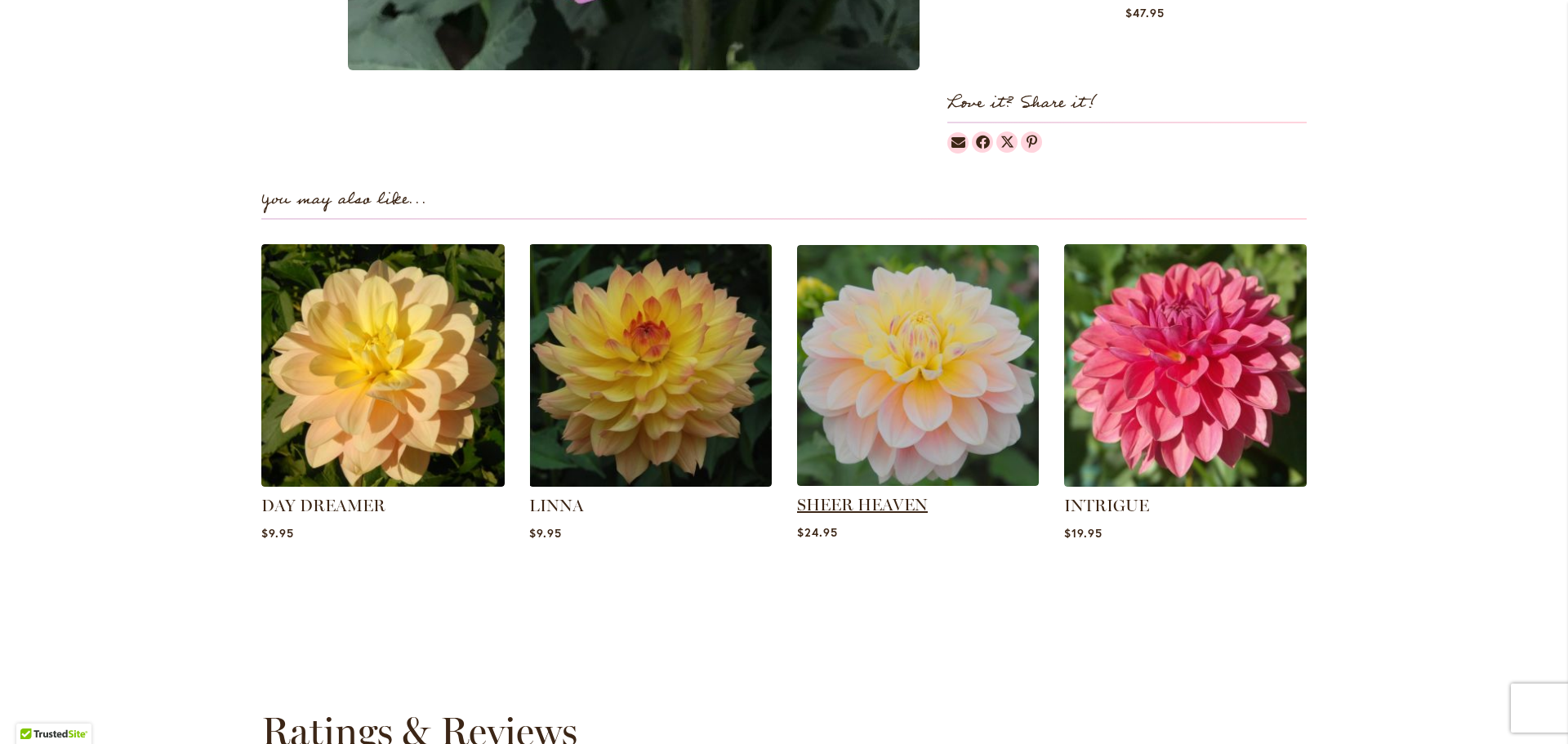
click at [866, 495] on link "SHEER HEAVEN" at bounding box center [863, 504] width 131 height 20
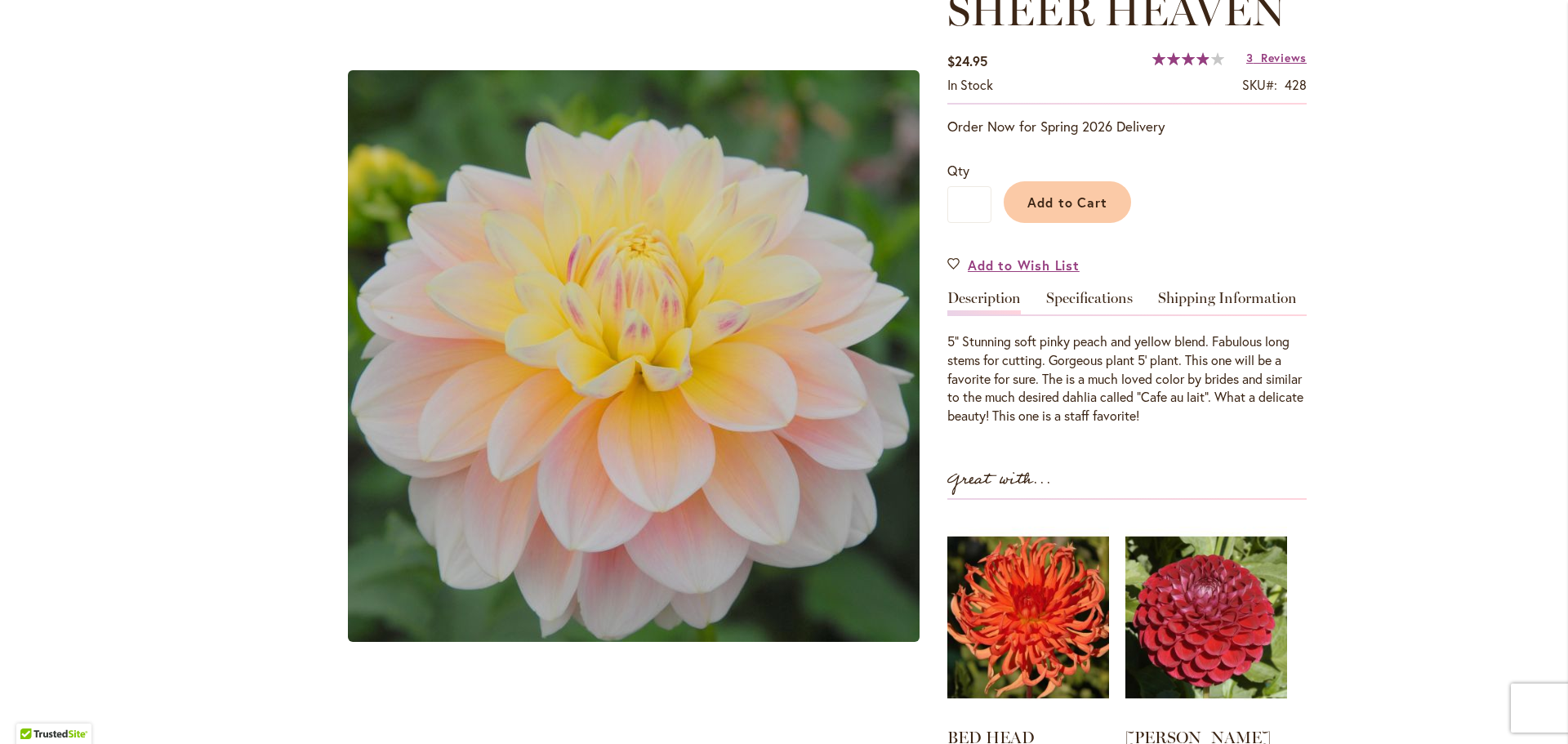
scroll to position [245, 0]
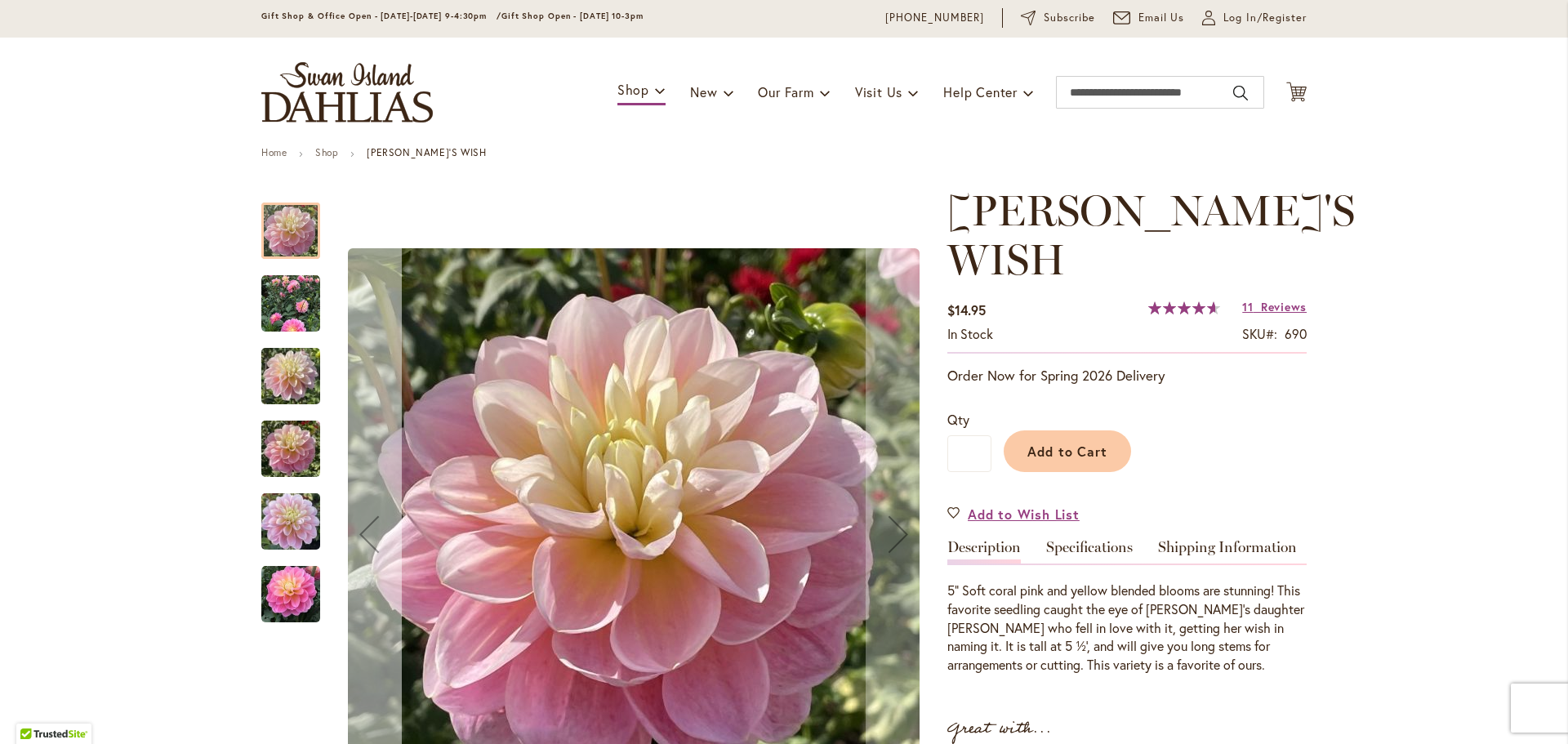
scroll to position [82, 0]
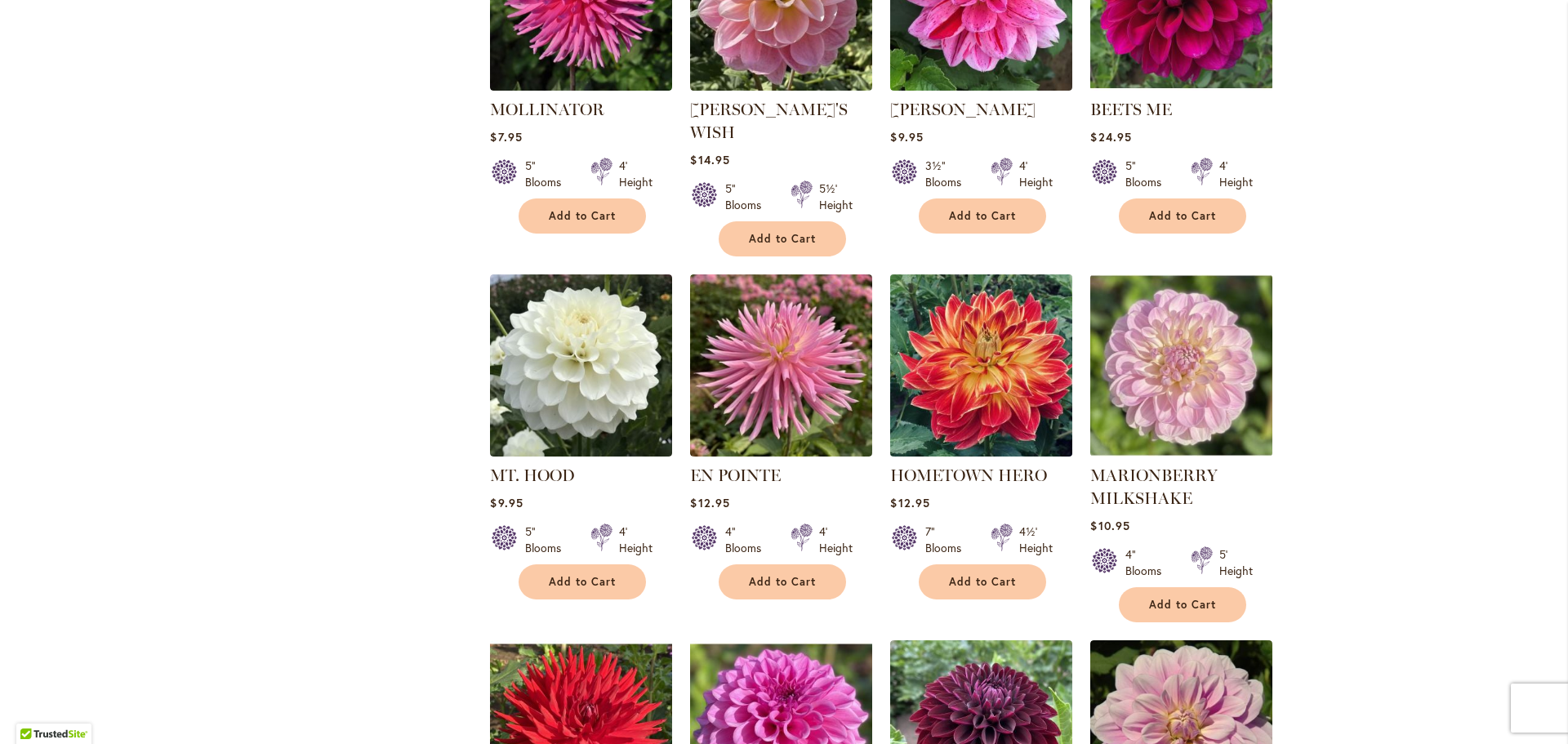
scroll to position [898, 0]
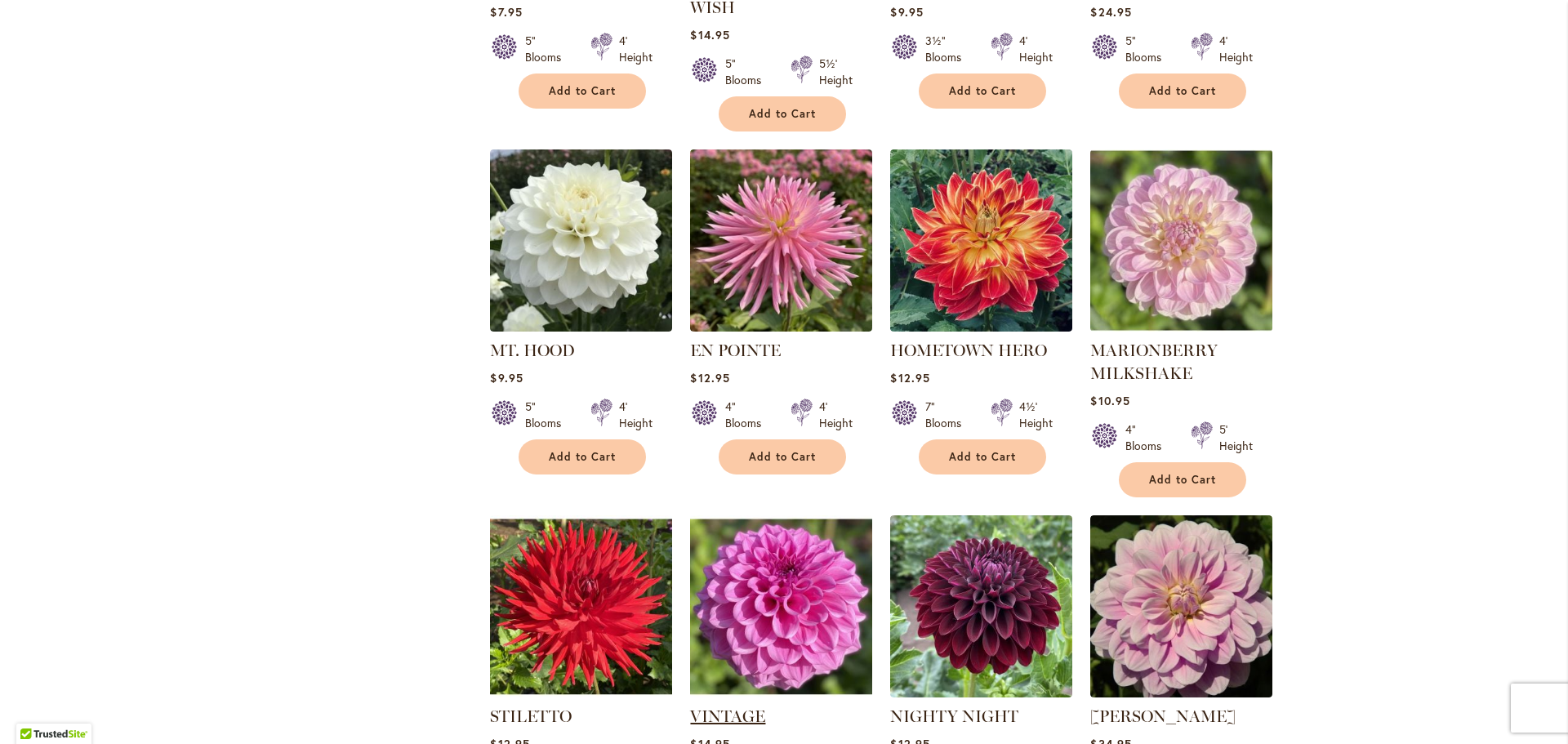
click at [729, 706] on link "VINTAGE" at bounding box center [727, 716] width 75 height 20
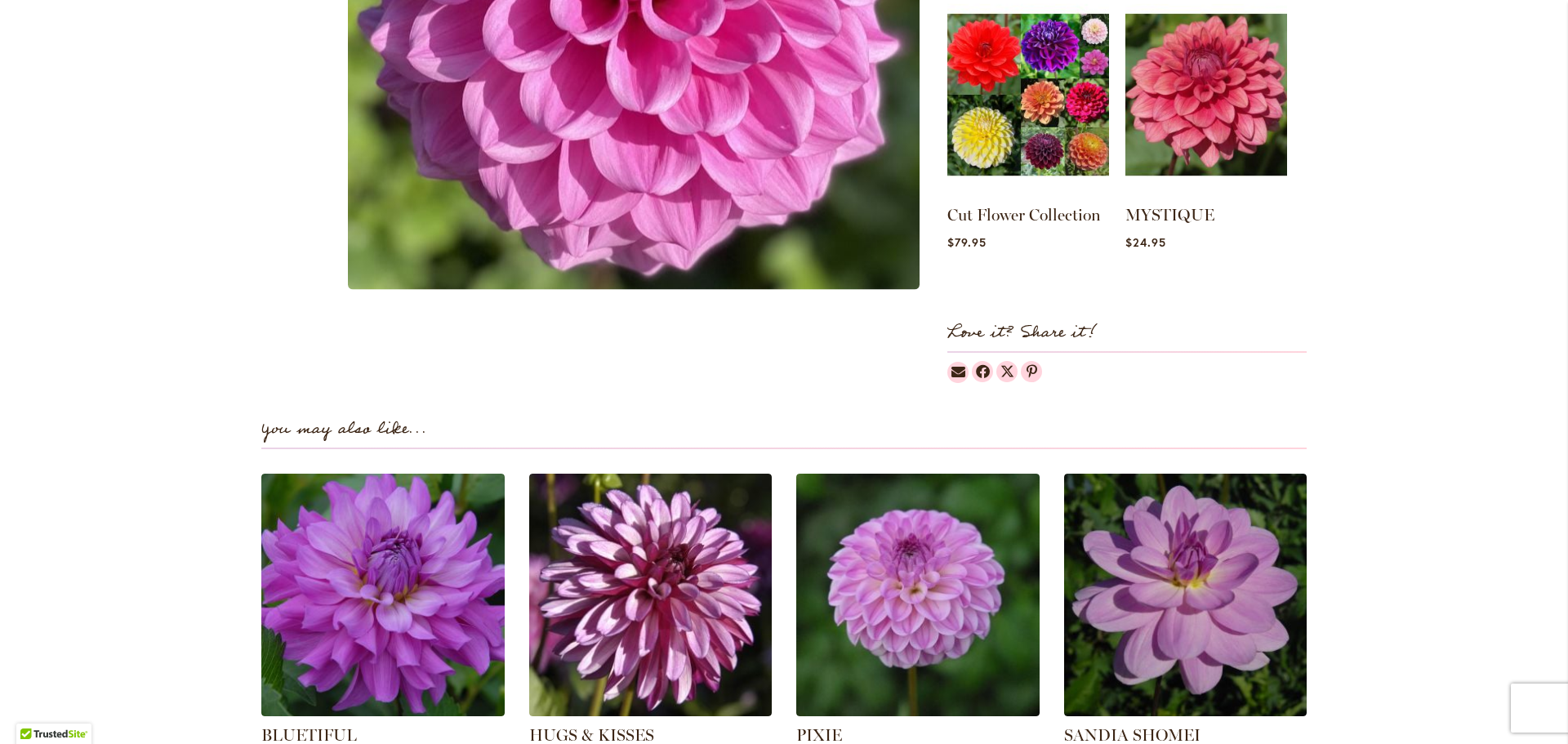
scroll to position [817, 0]
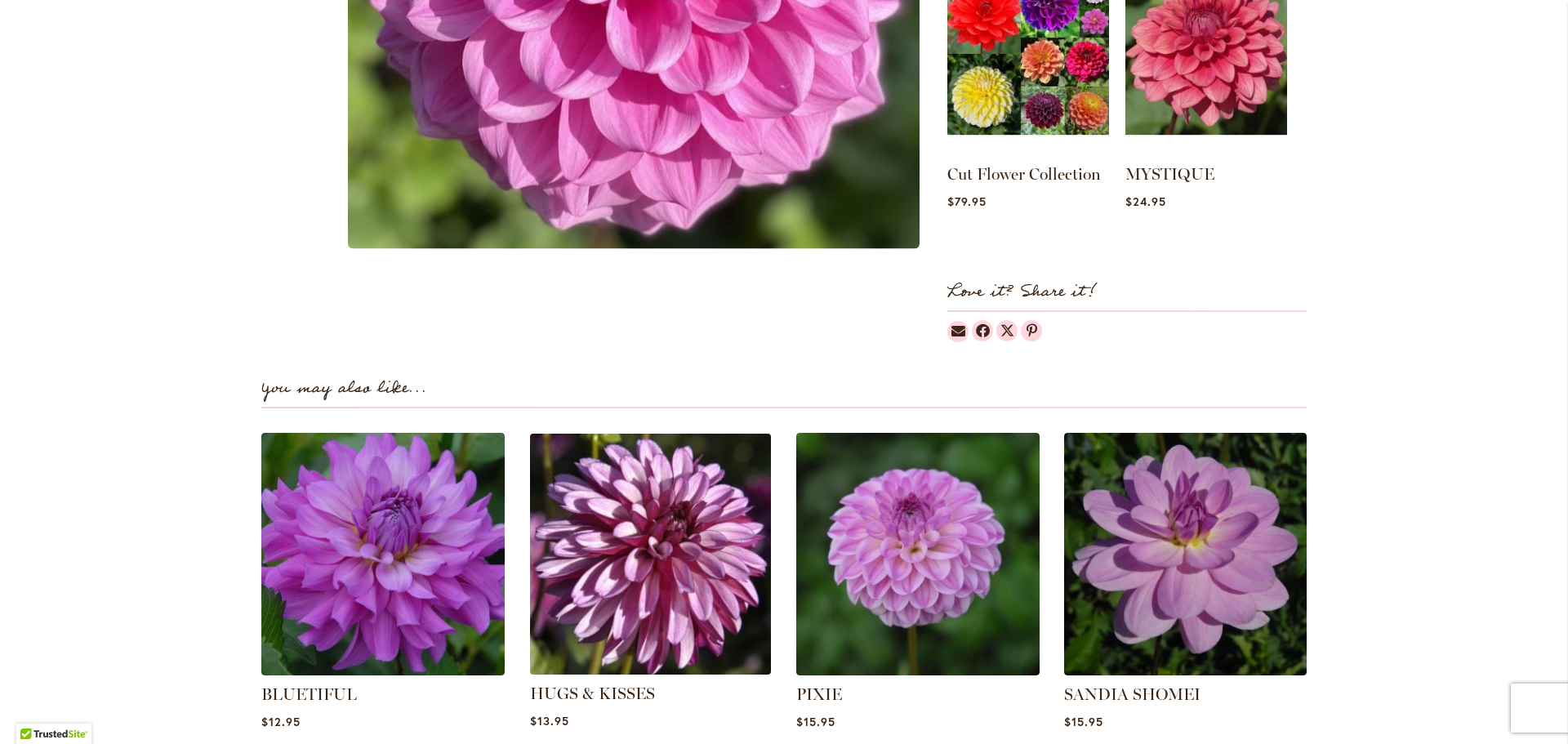
click at [647, 568] on img at bounding box center [649, 553] width 253 height 253
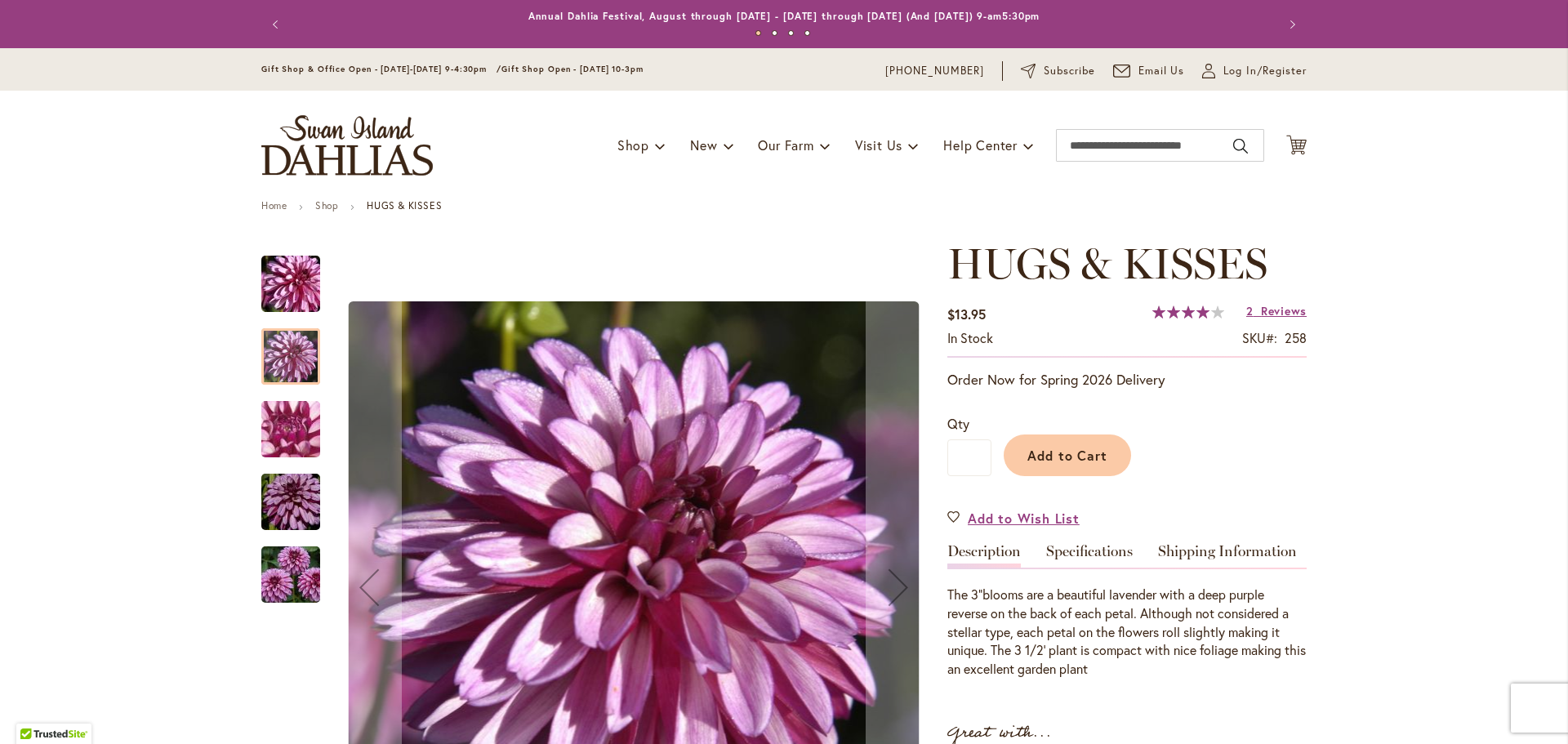
scroll to position [82, 0]
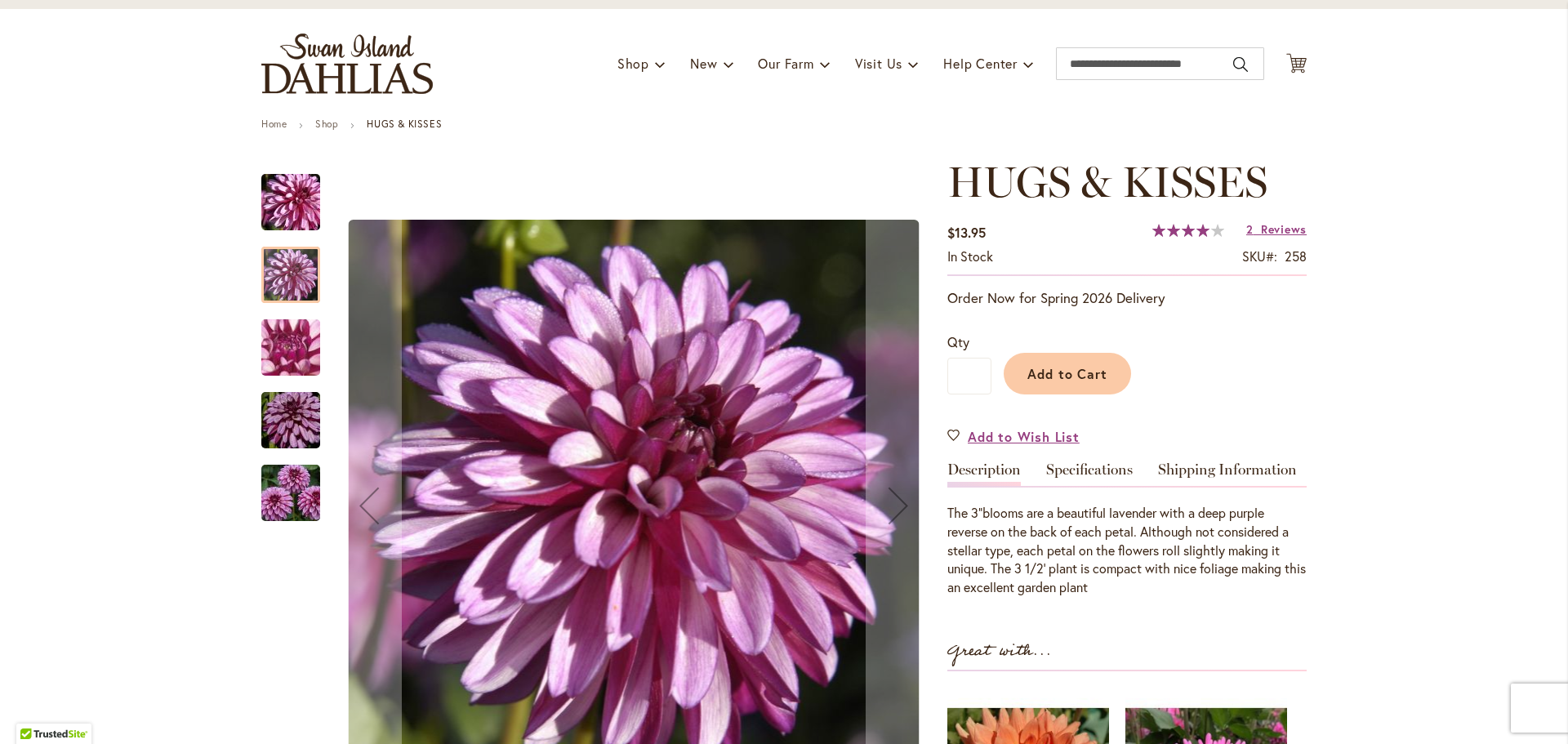
click at [289, 279] on div at bounding box center [291, 274] width 59 height 56
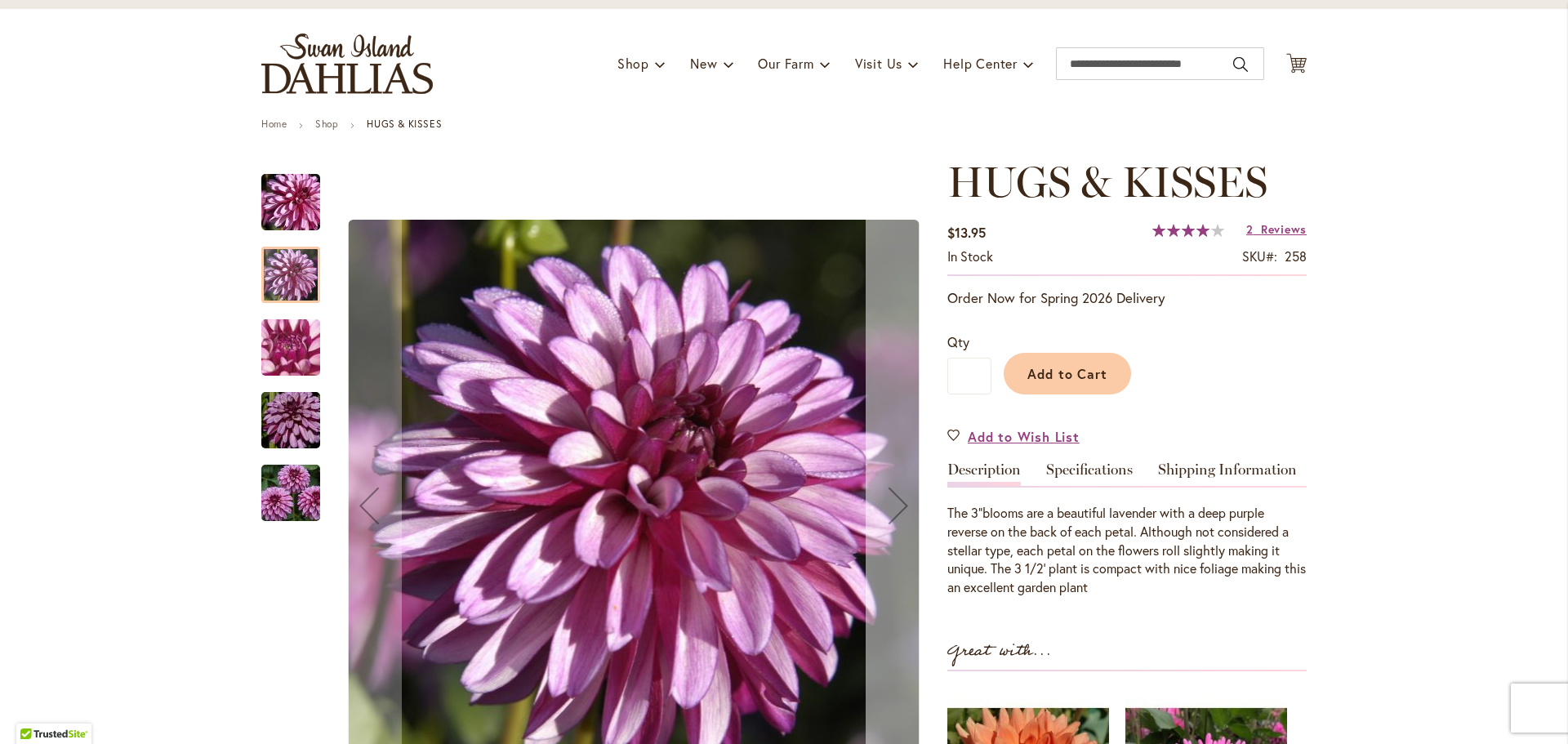
click at [893, 510] on div "Next" at bounding box center [898, 505] width 65 height 65
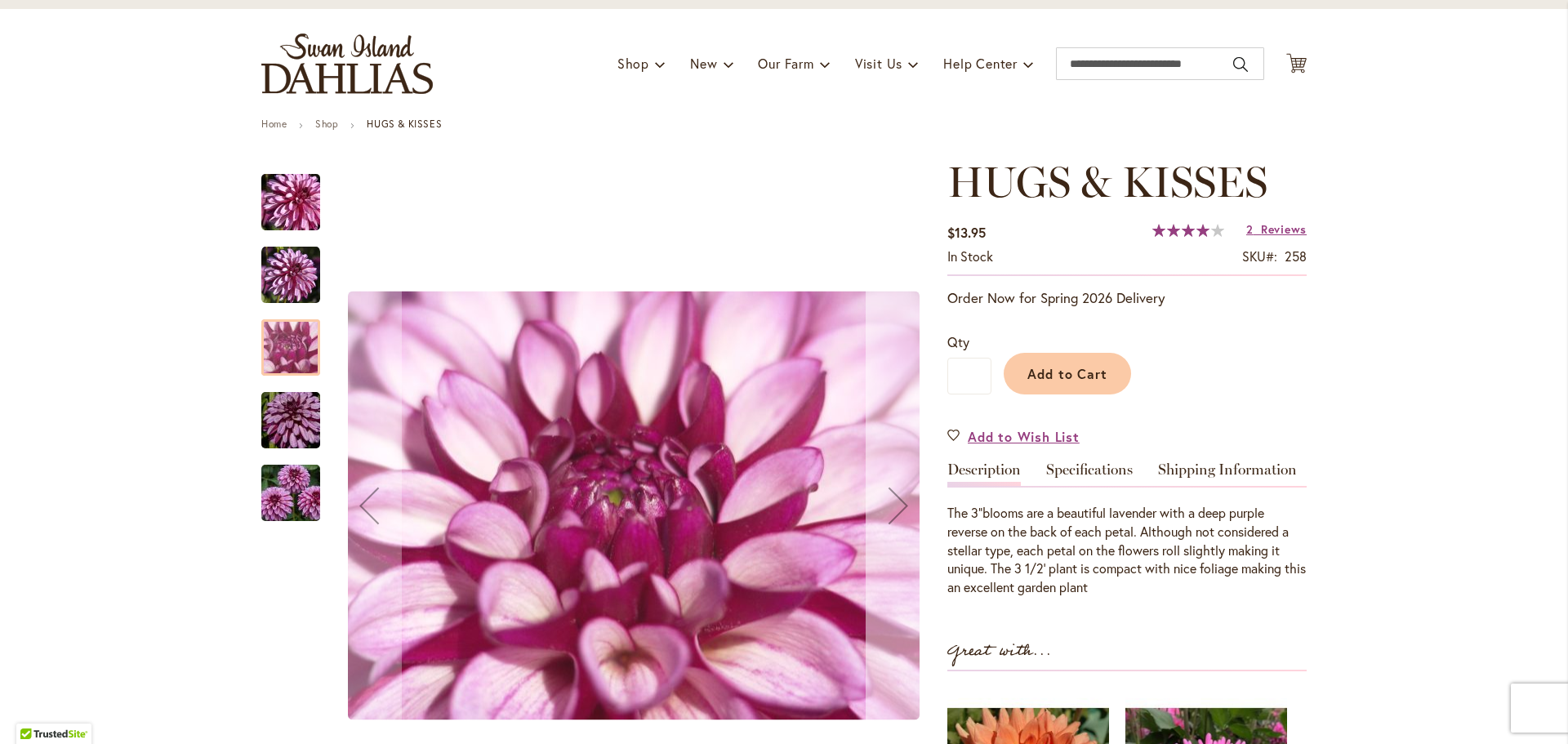
click at [889, 507] on div "Next" at bounding box center [898, 505] width 65 height 65
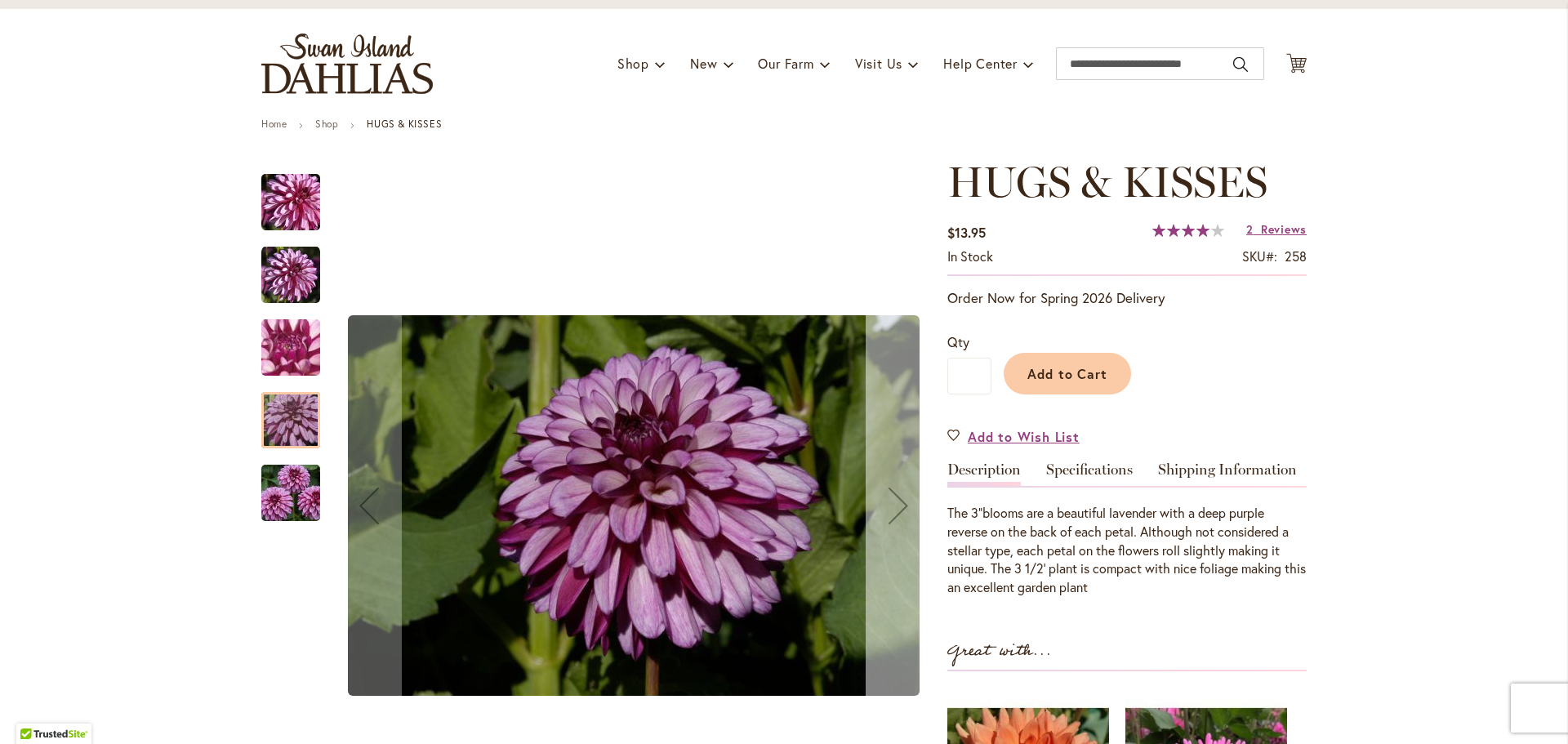
click at [889, 507] on div "Next" at bounding box center [898, 505] width 65 height 65
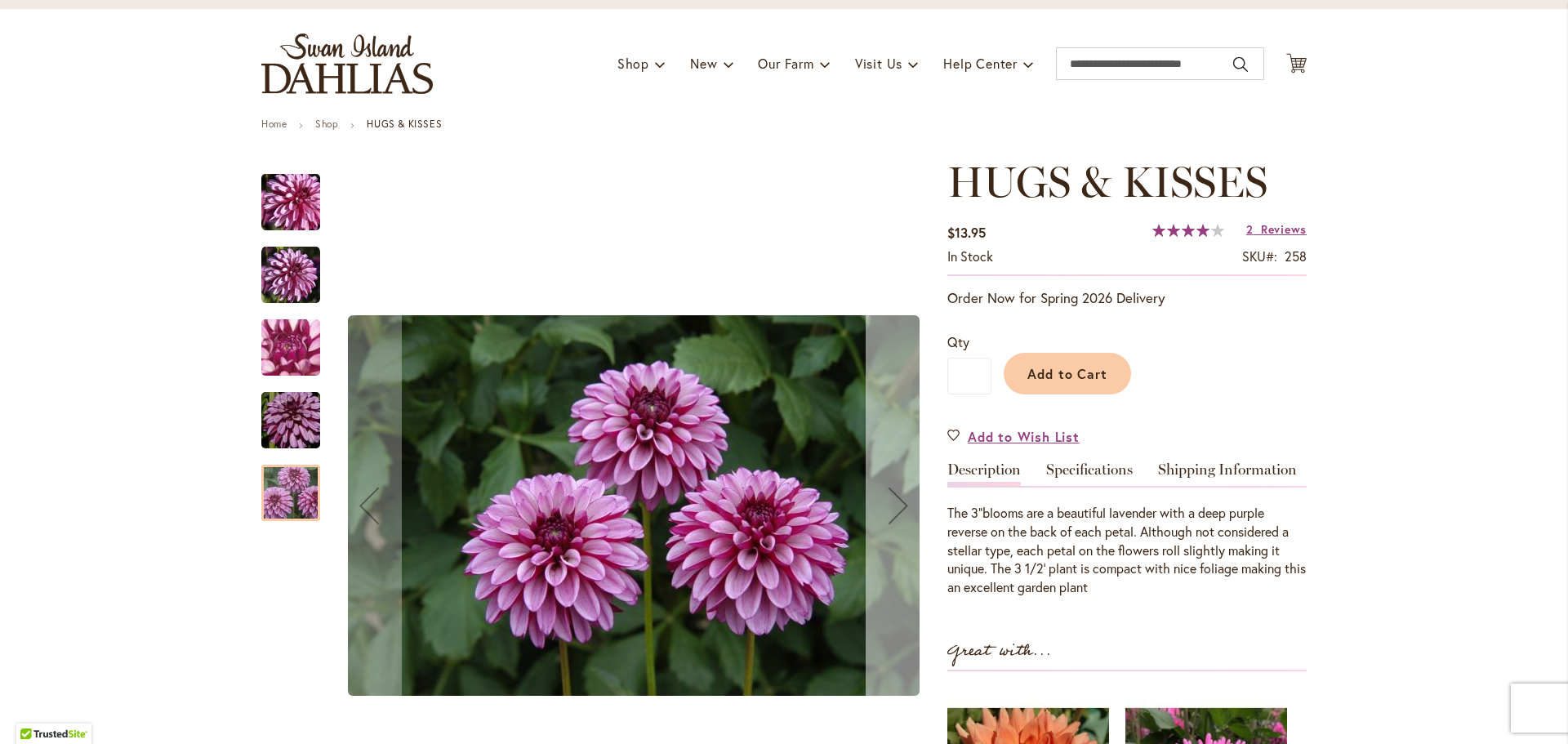
click at [889, 507] on div "Next" at bounding box center [898, 505] width 65 height 65
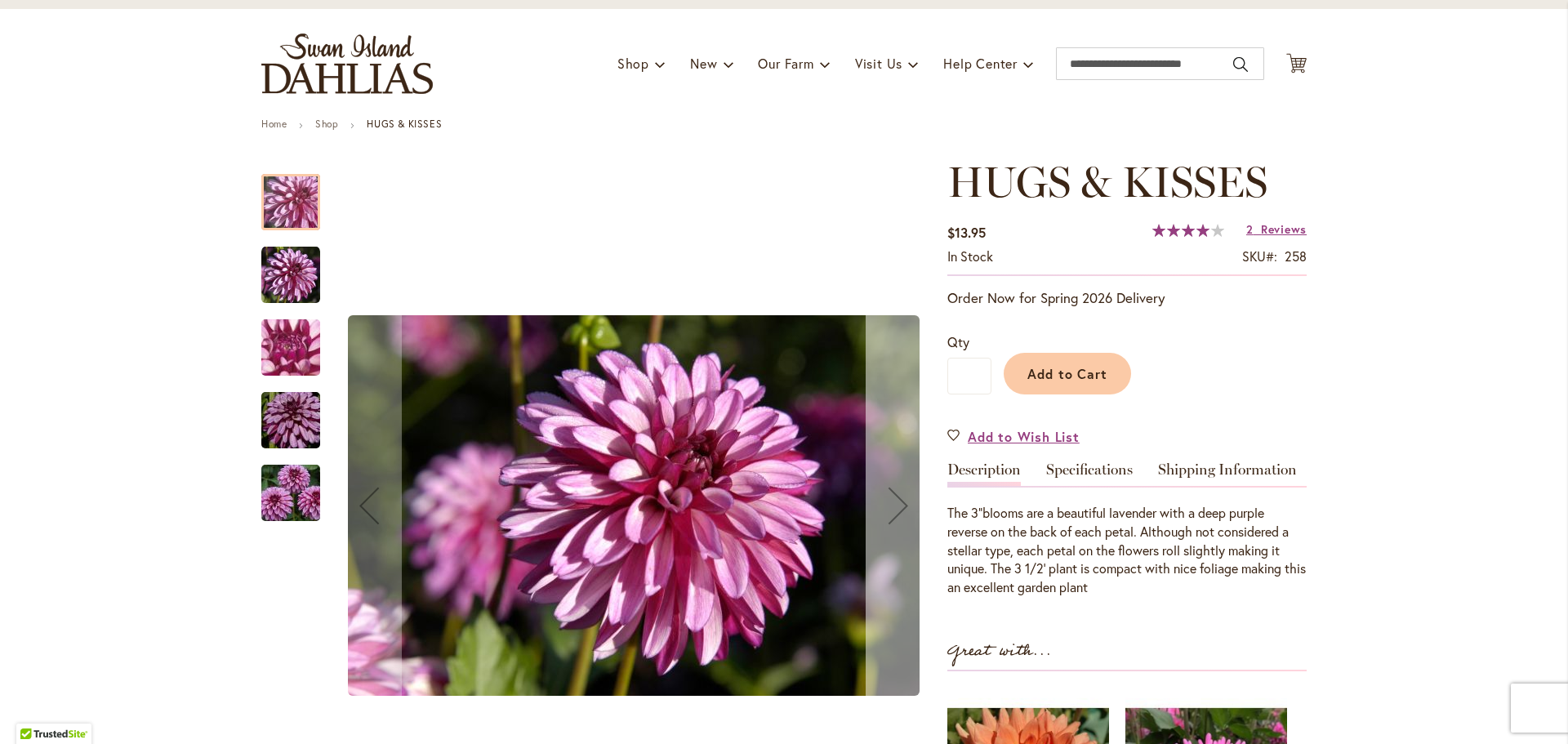
click at [889, 507] on div "Next" at bounding box center [898, 505] width 65 height 65
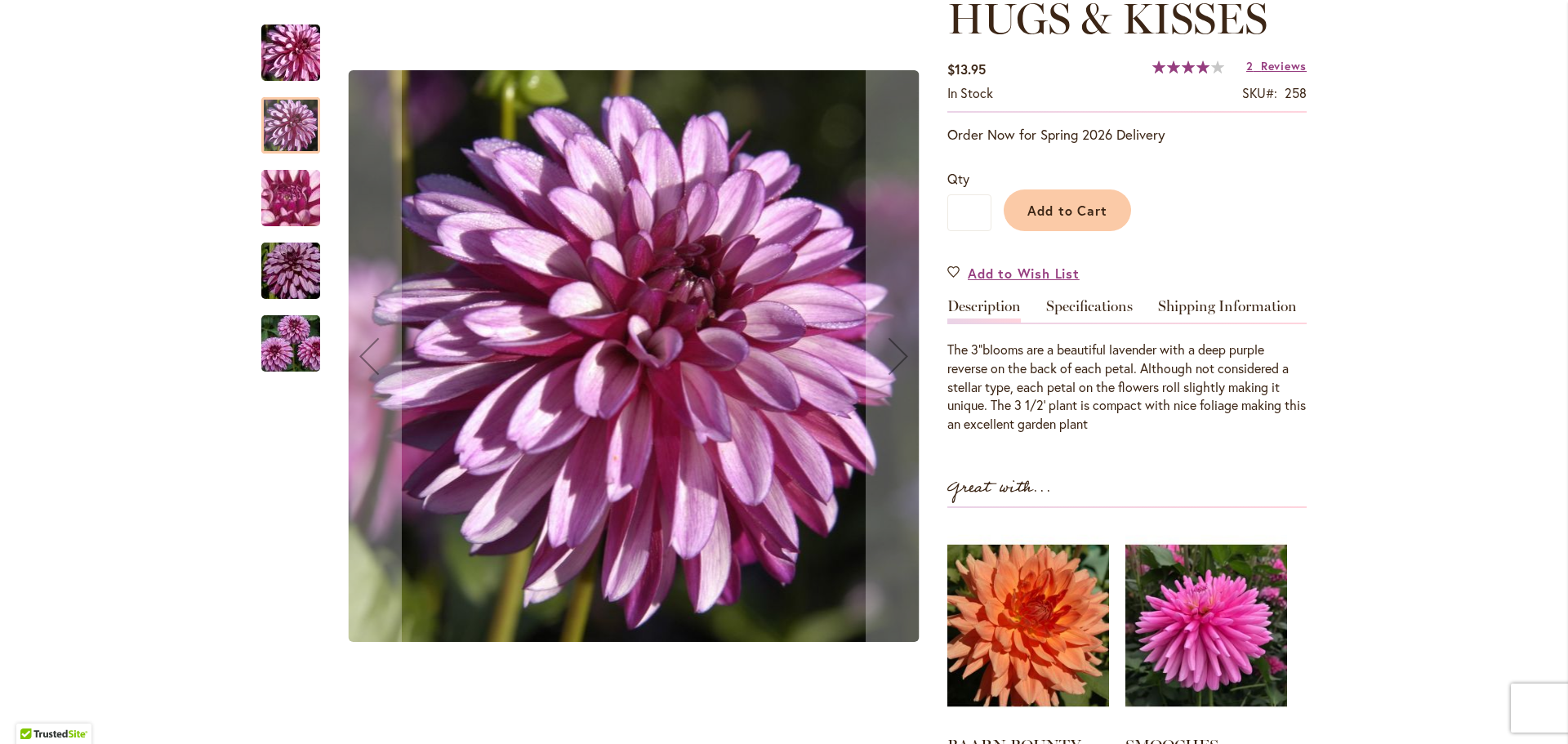
scroll to position [408, 0]
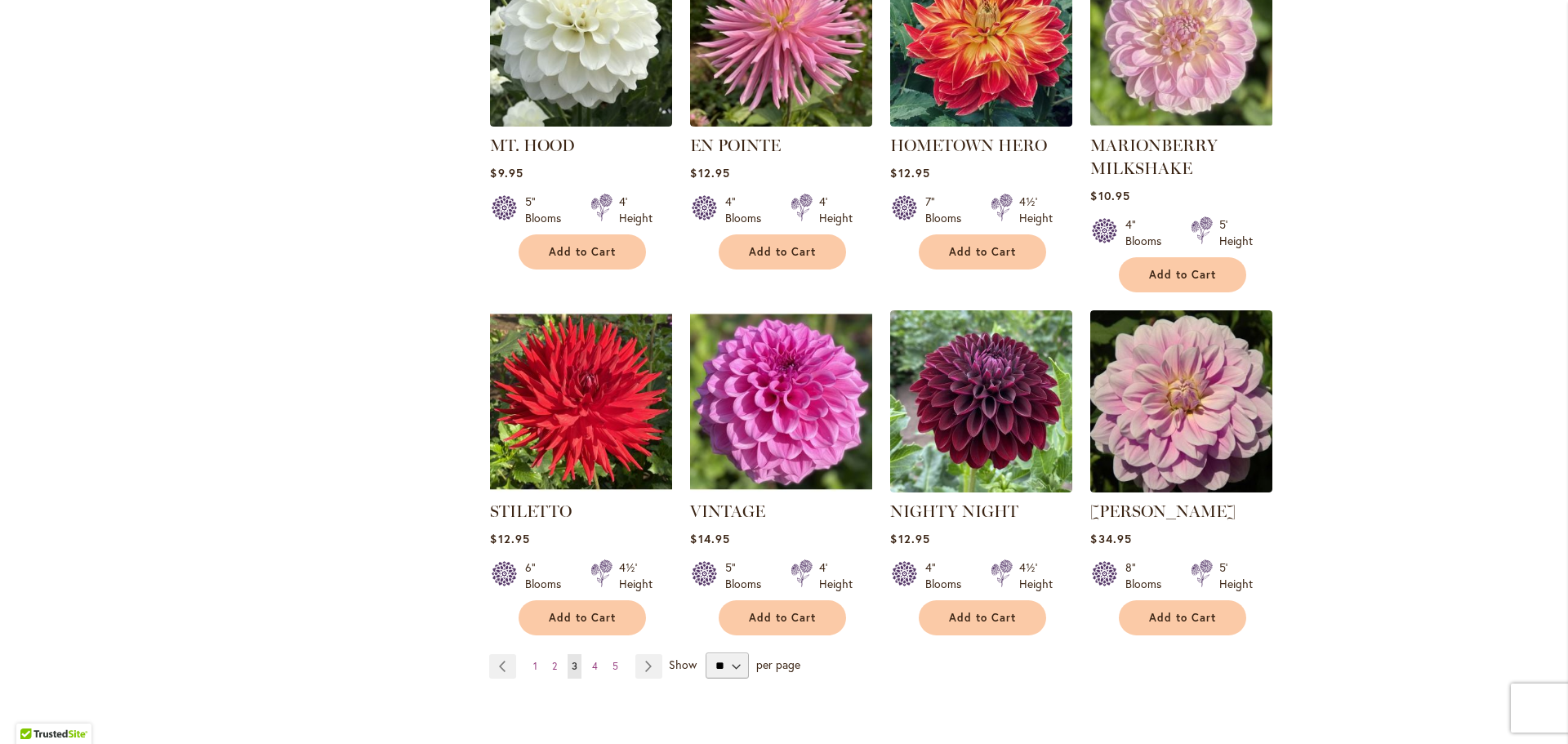
scroll to position [1143, 0]
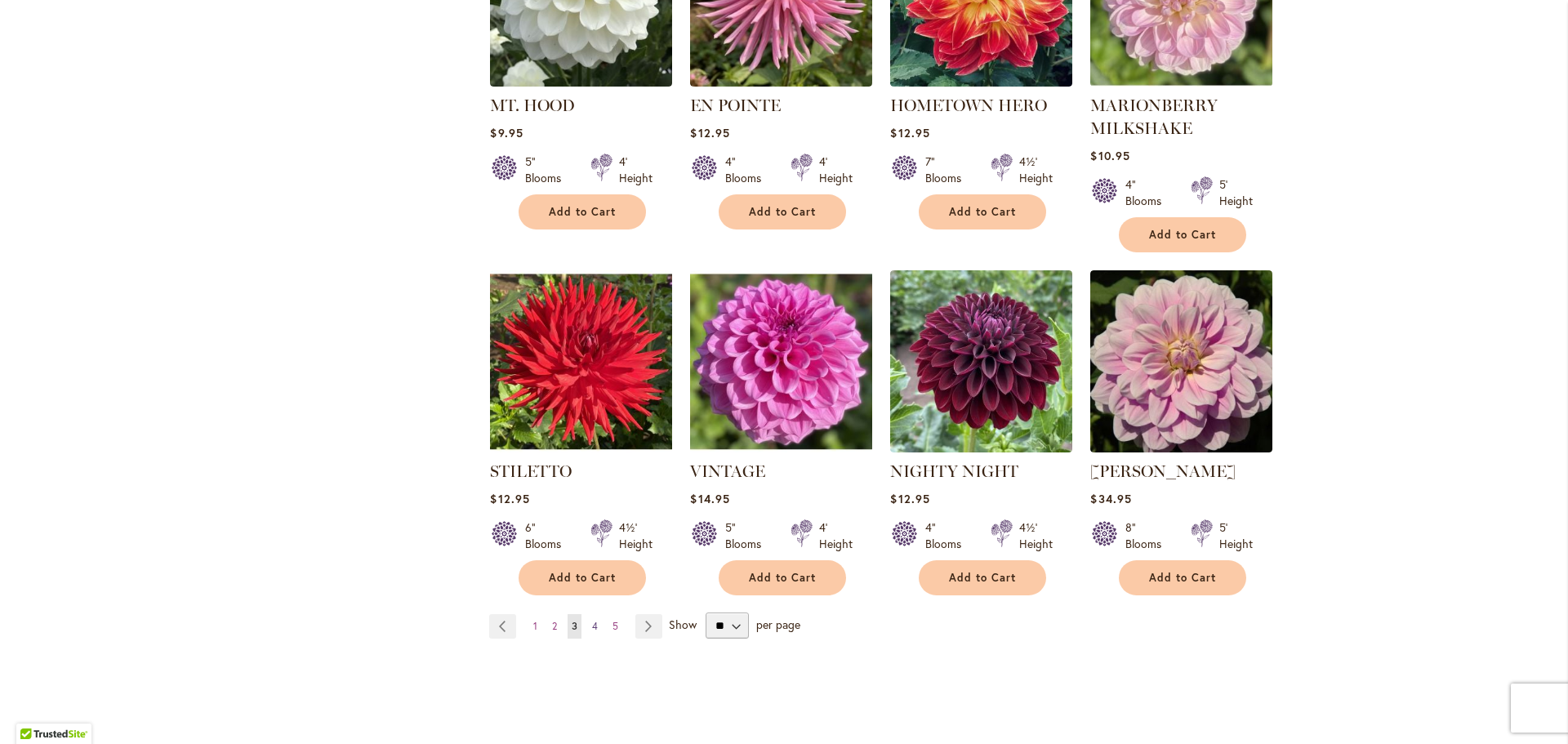
click at [593, 620] on span "4" at bounding box center [595, 626] width 6 height 12
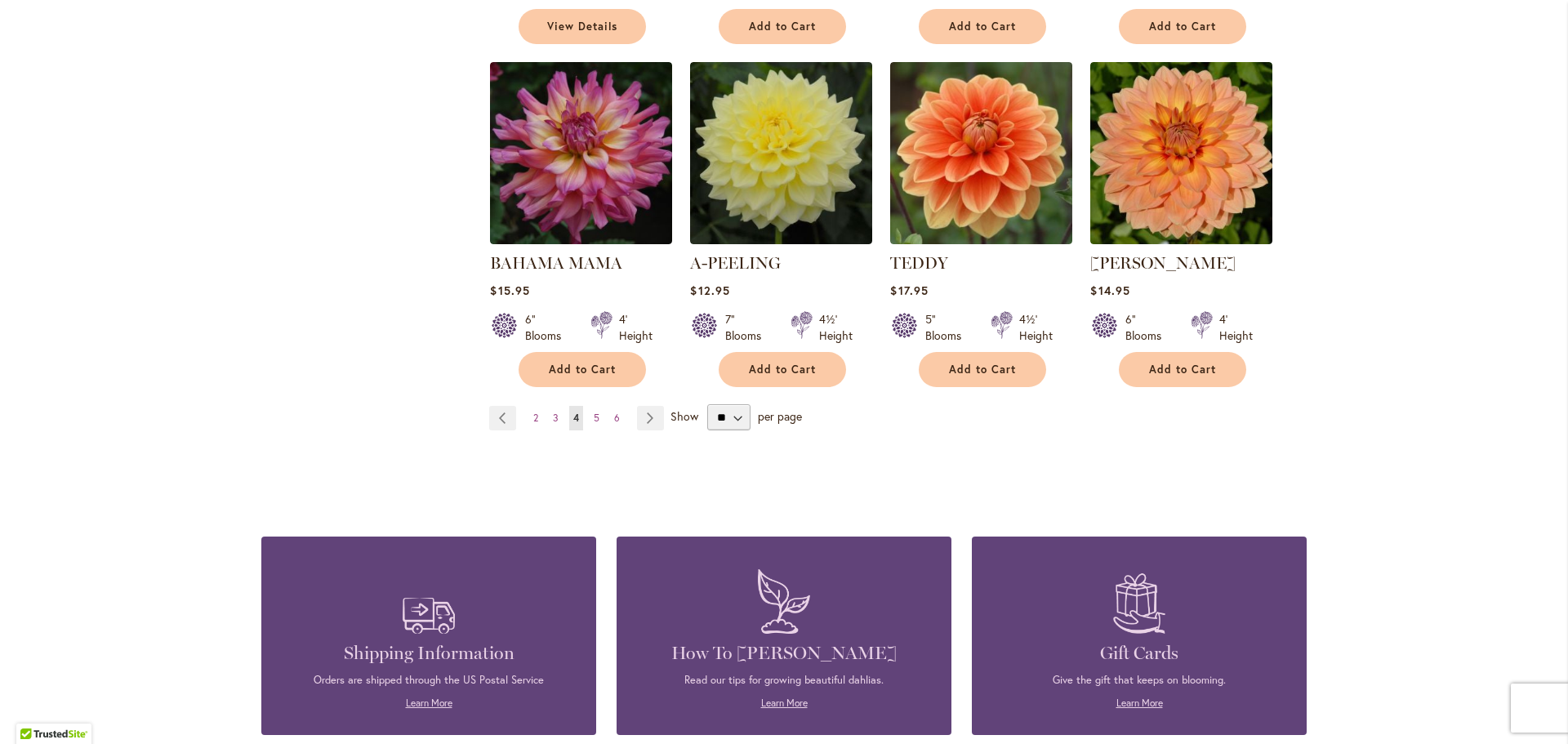
scroll to position [1306, 0]
click at [593, 420] on span "5" at bounding box center [596, 416] width 6 height 12
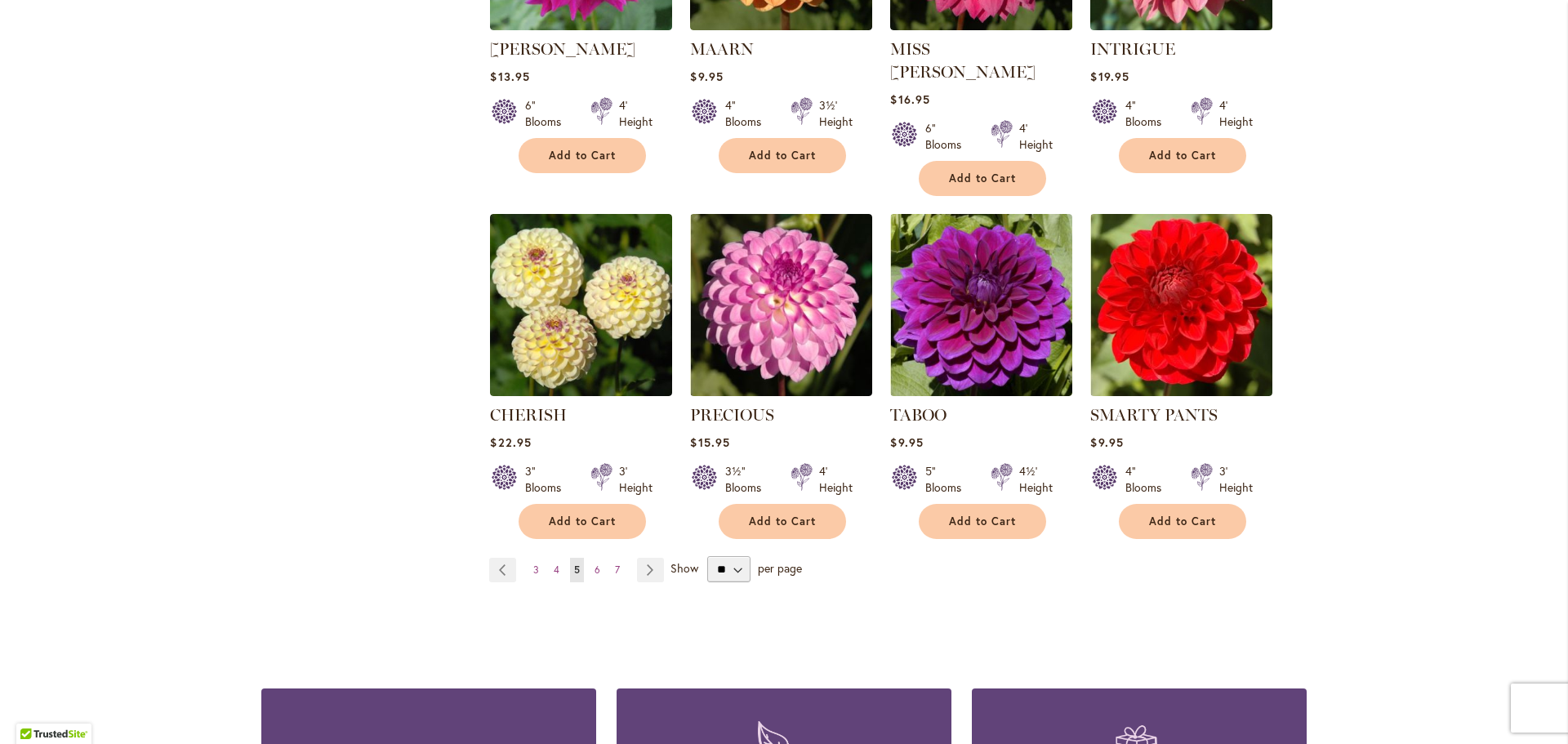
scroll to position [1225, 0]
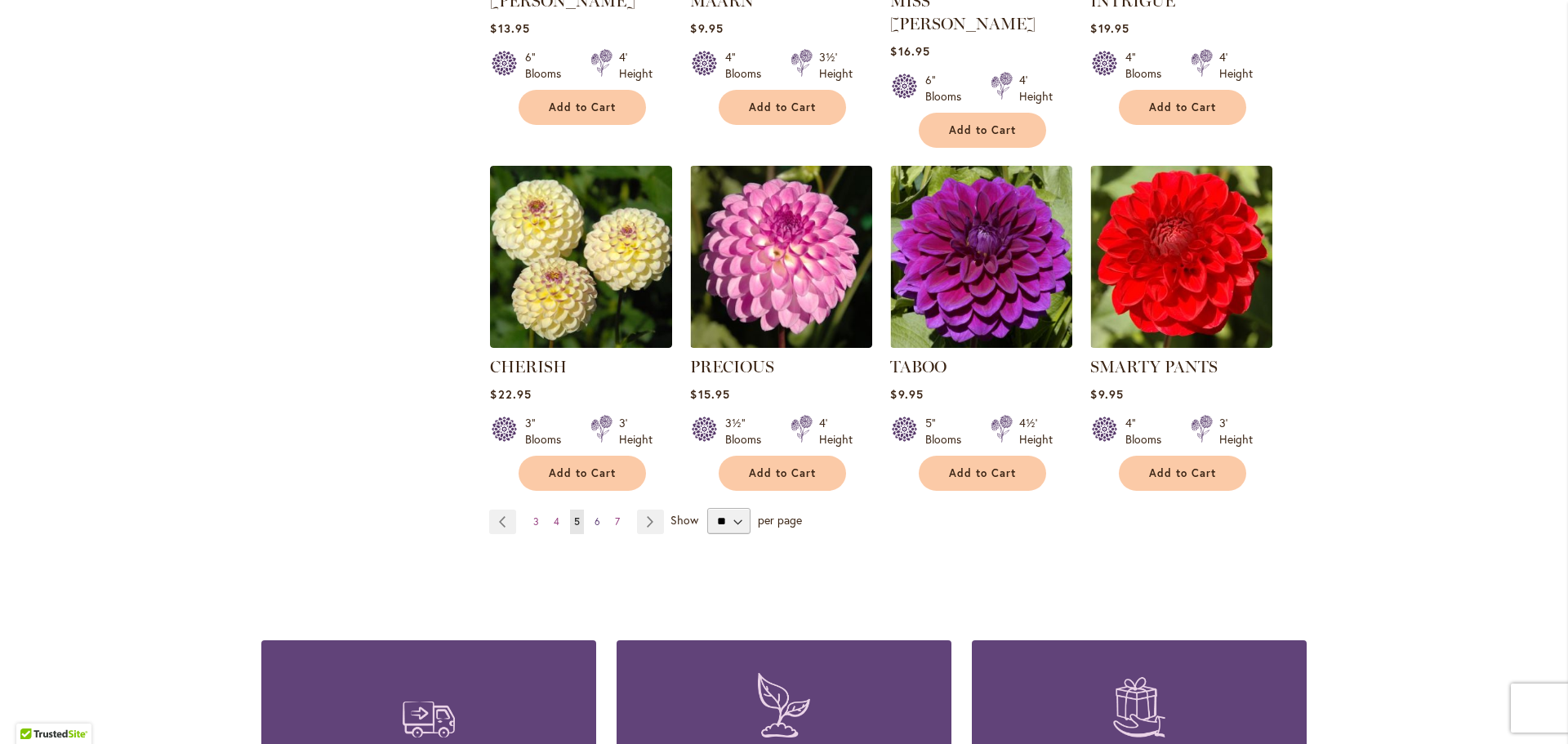
click at [593, 510] on link "Page 6" at bounding box center [597, 522] width 14 height 25
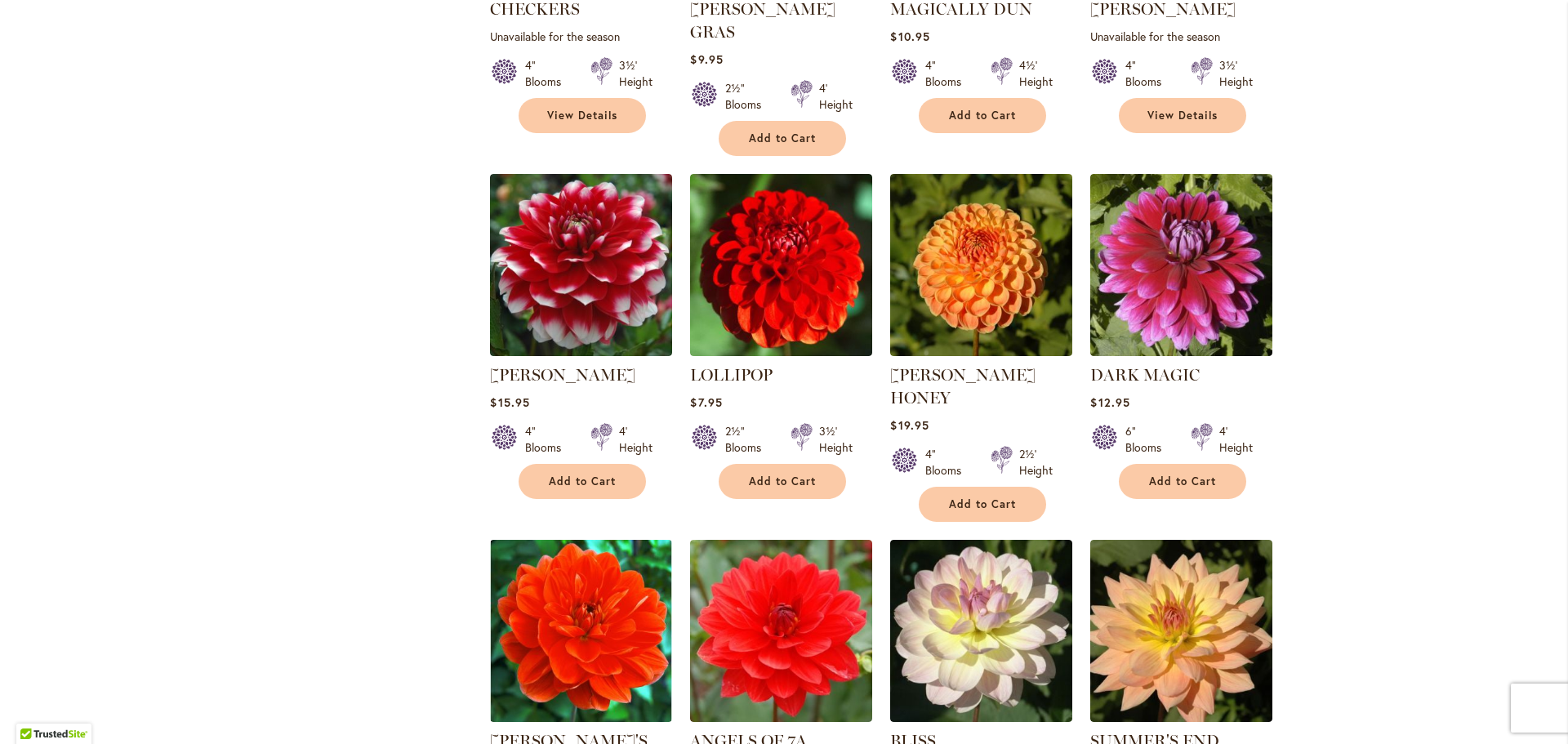
scroll to position [898, 0]
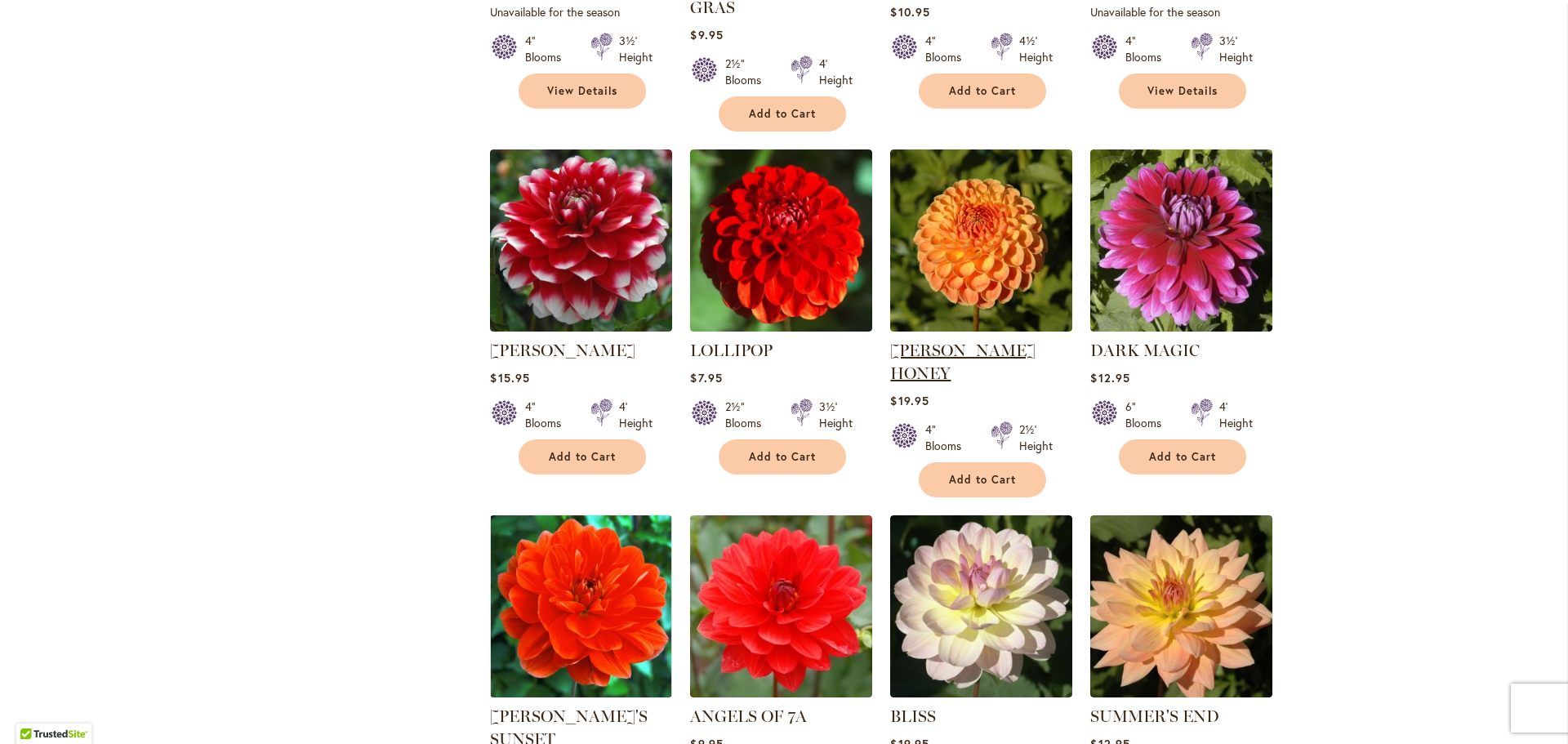
click at [938, 340] on link "CRICHTON HONEY" at bounding box center [962, 361] width 145 height 43
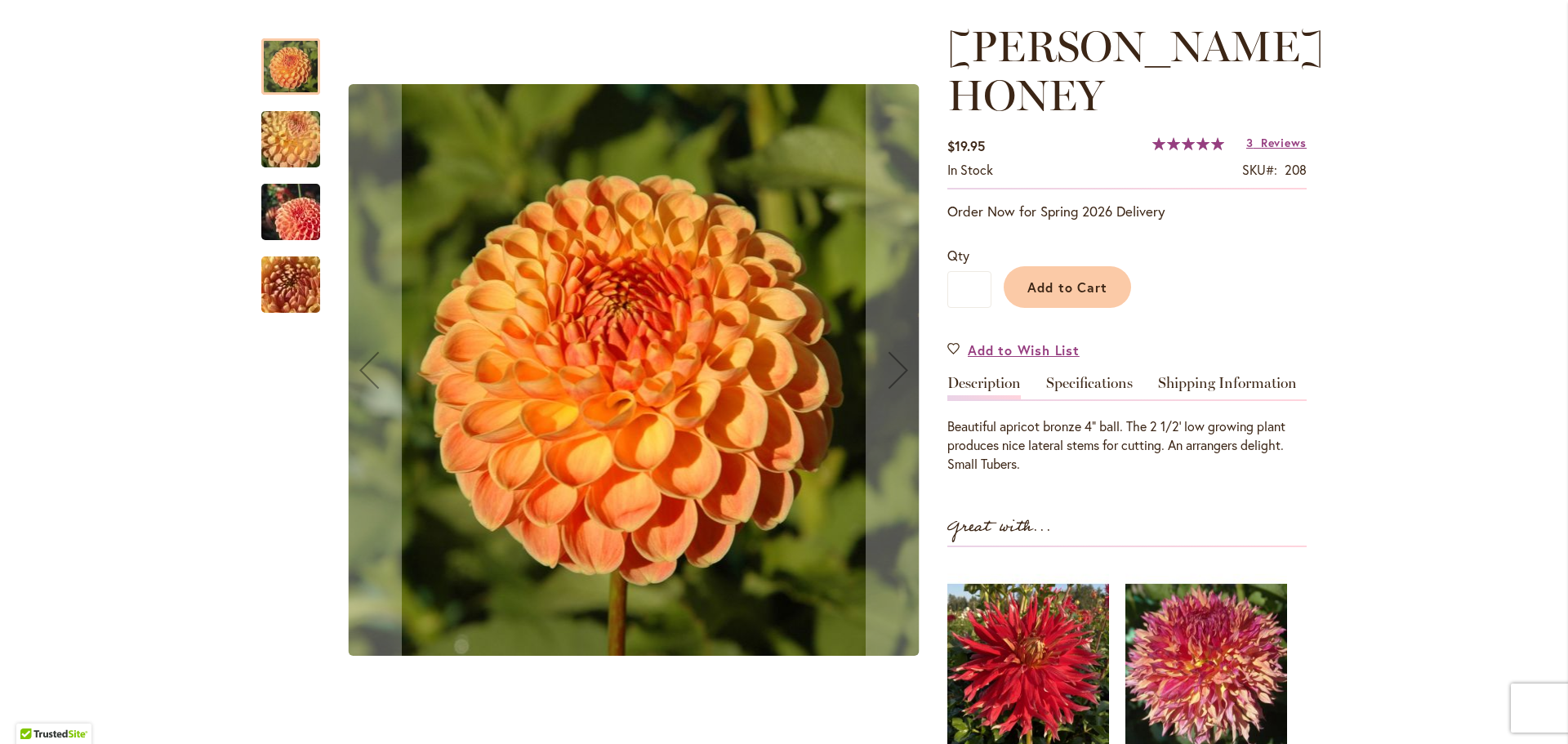
scroll to position [245, 0]
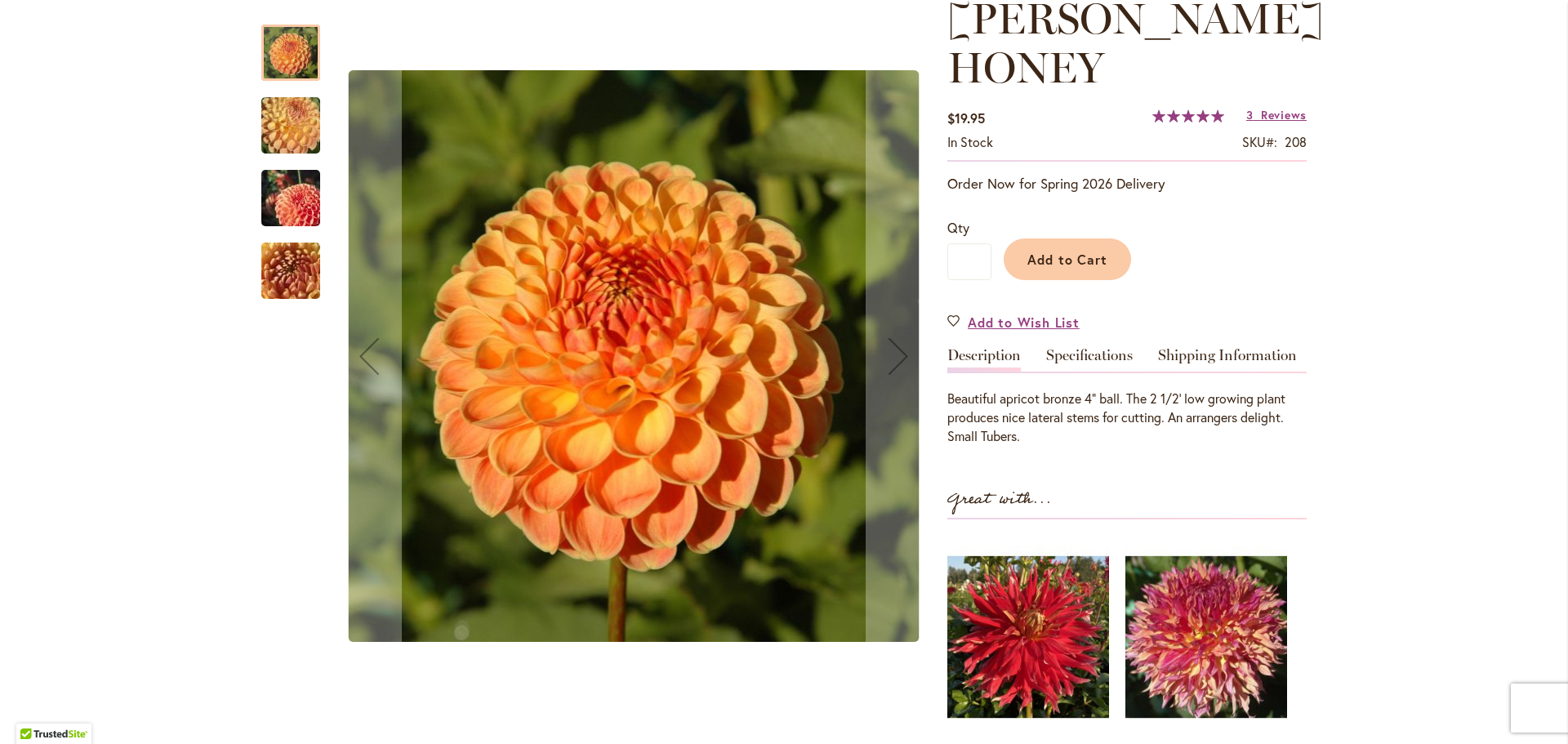
click at [274, 128] on img "CRICHTON HONEY" at bounding box center [291, 125] width 118 height 88
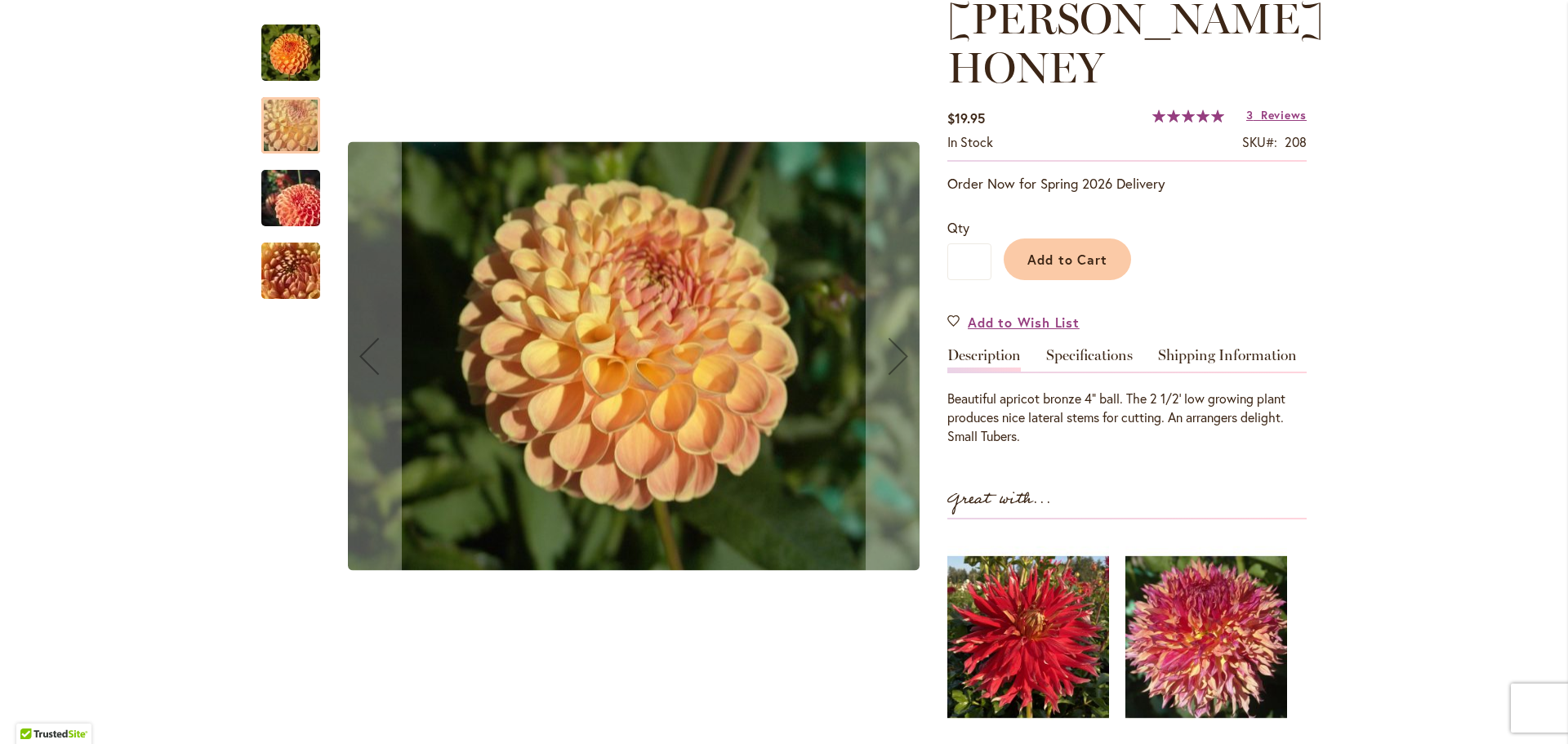
click at [292, 196] on img "CRICHTON HONEY" at bounding box center [291, 198] width 118 height 79
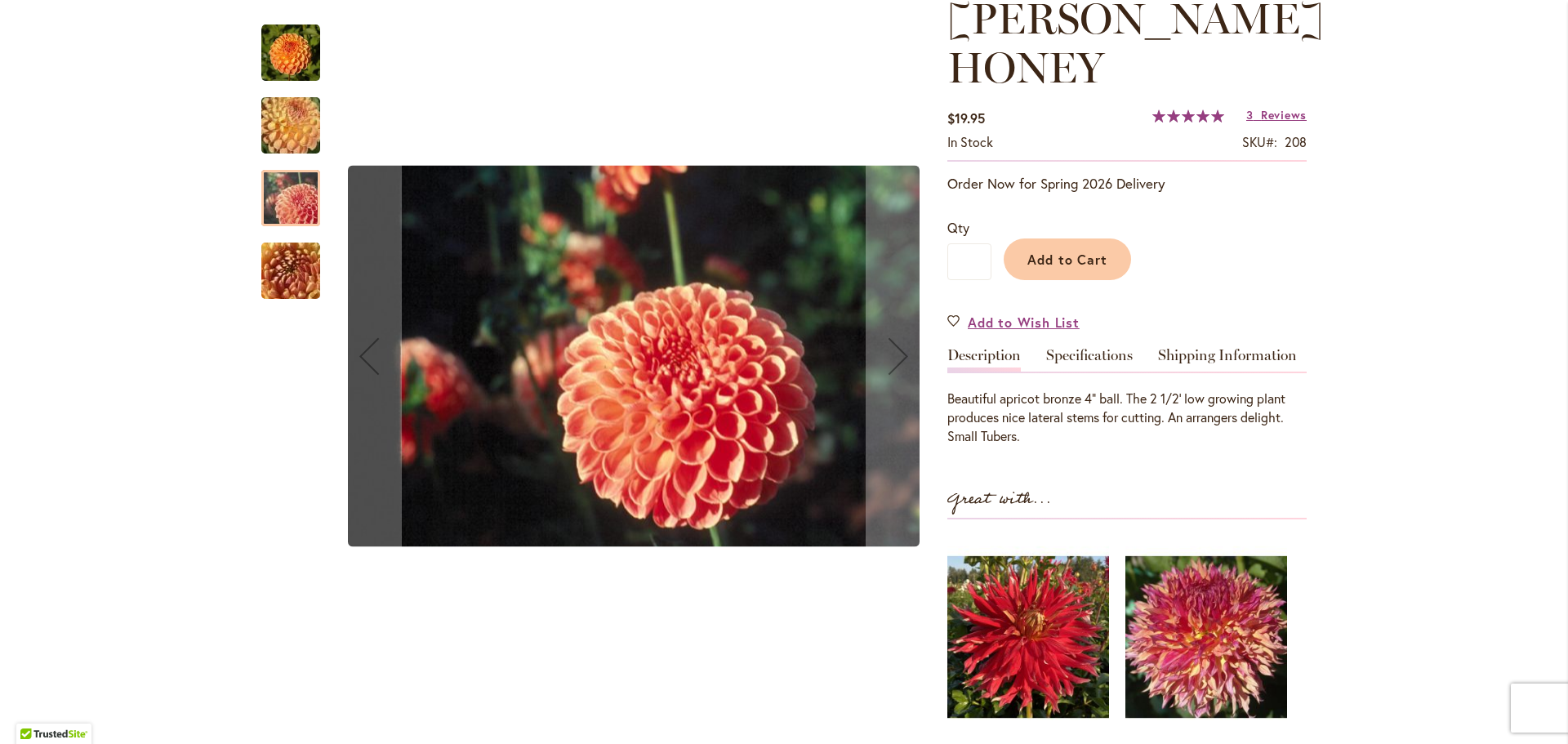
click at [296, 246] on img "CRICHTON HONEY" at bounding box center [291, 271] width 118 height 88
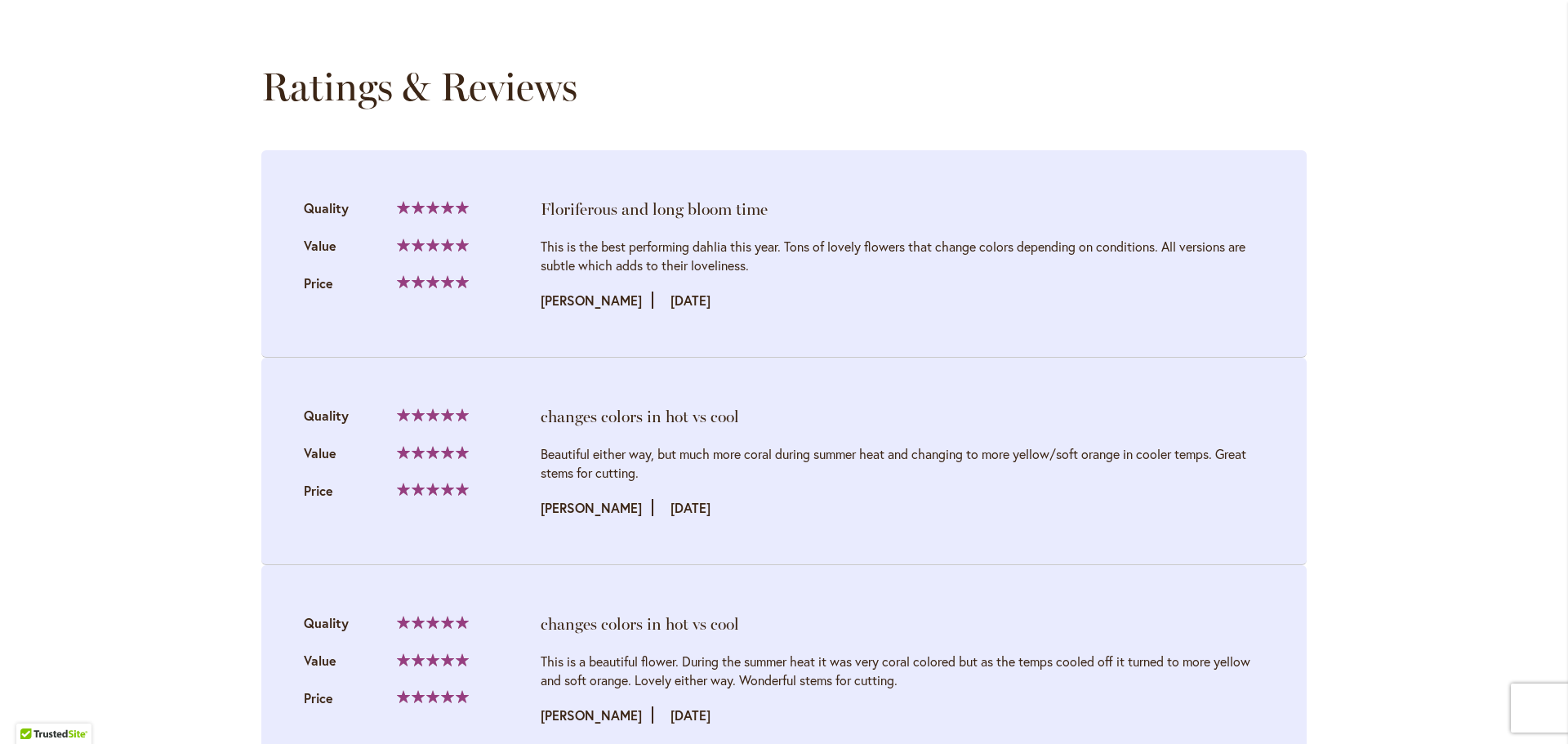
scroll to position [1715, 0]
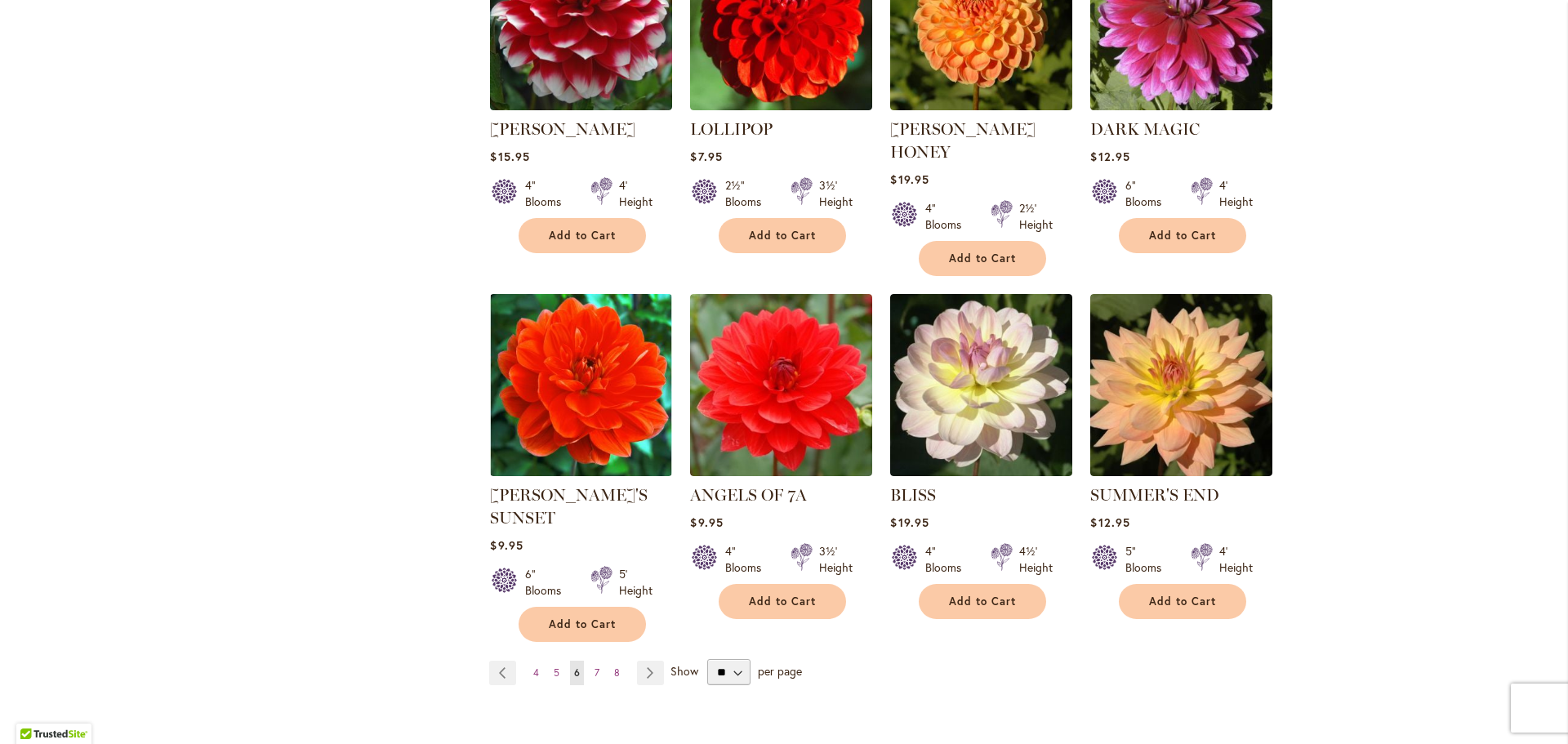
scroll to position [1225, 0]
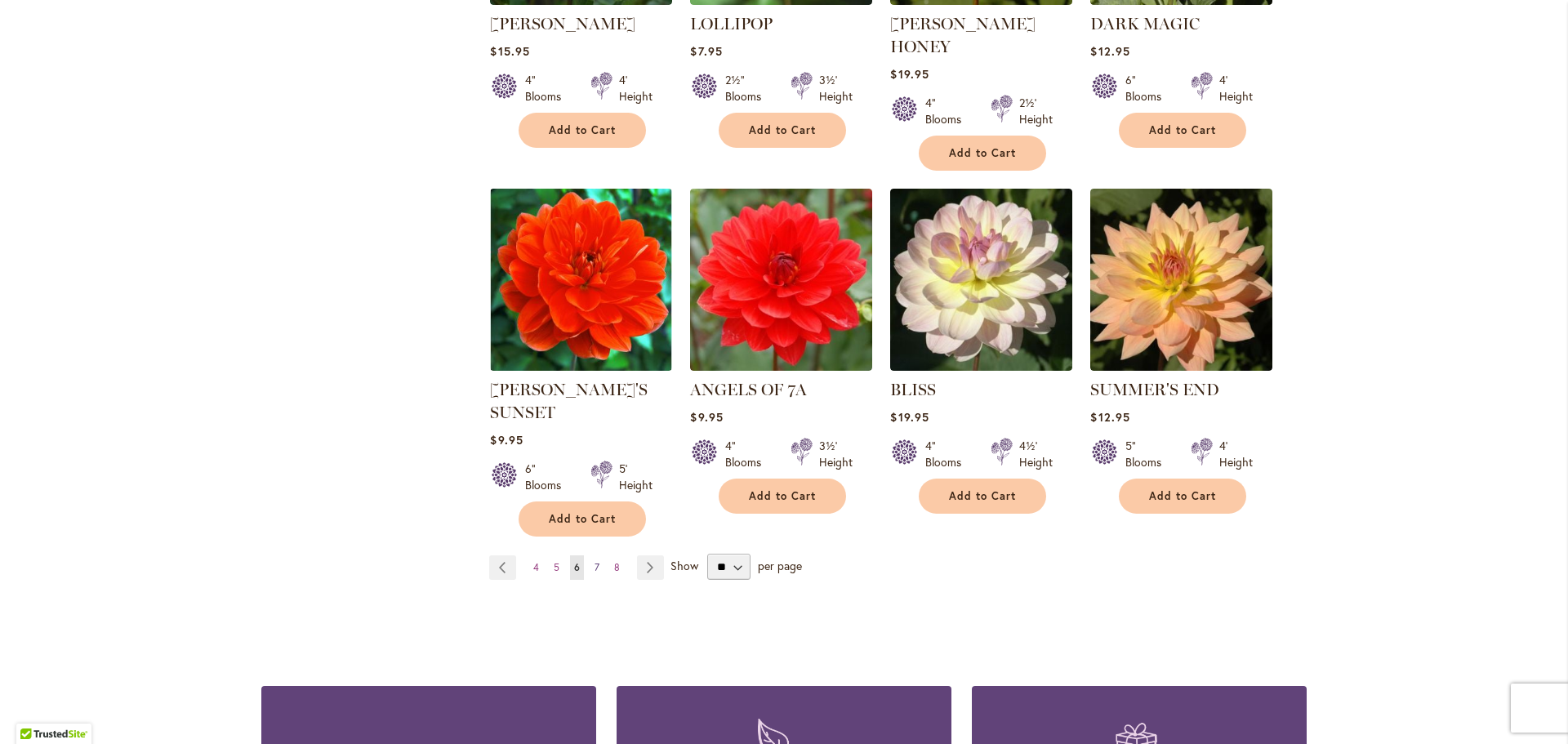
click at [594, 561] on span "7" at bounding box center [596, 567] width 5 height 12
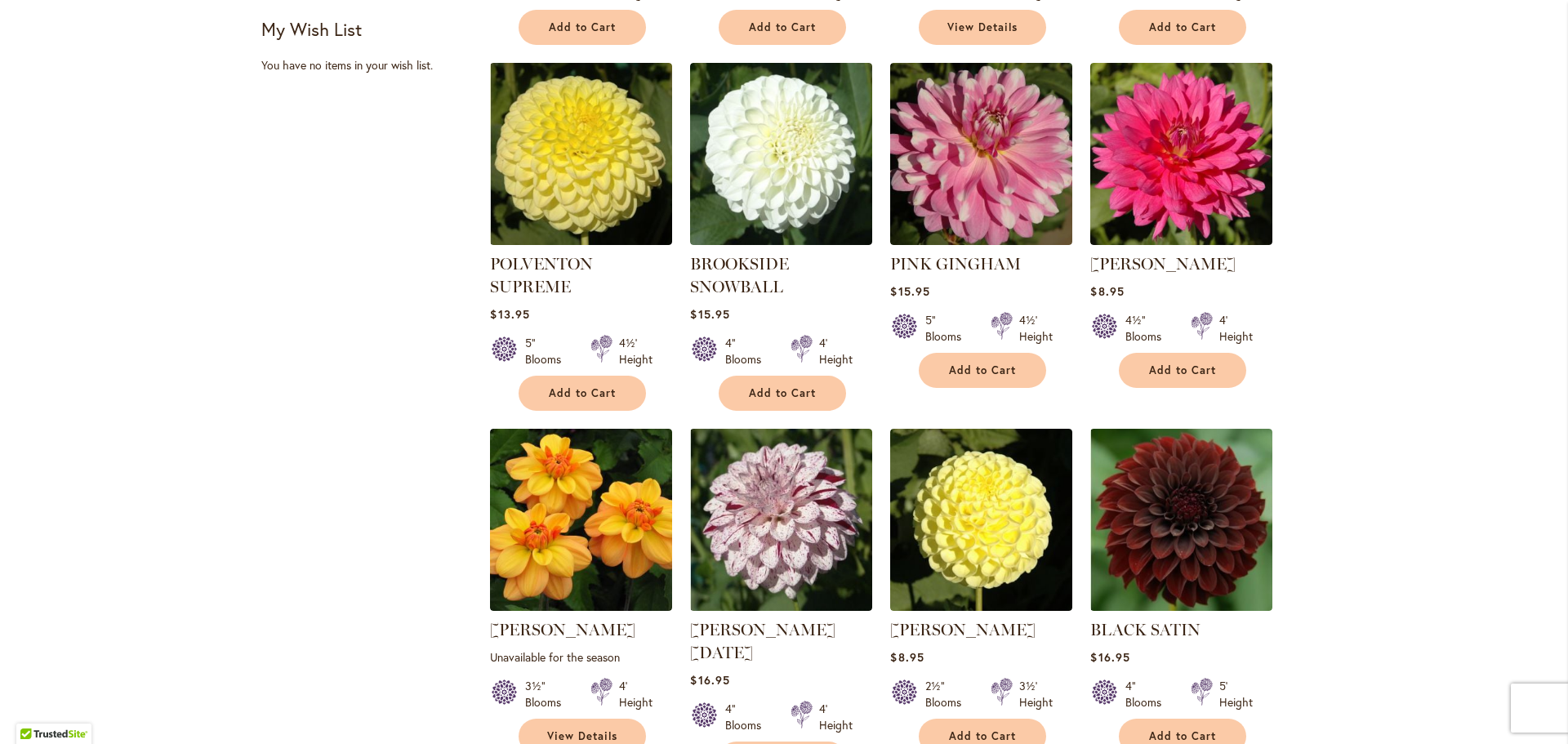
scroll to position [653, 0]
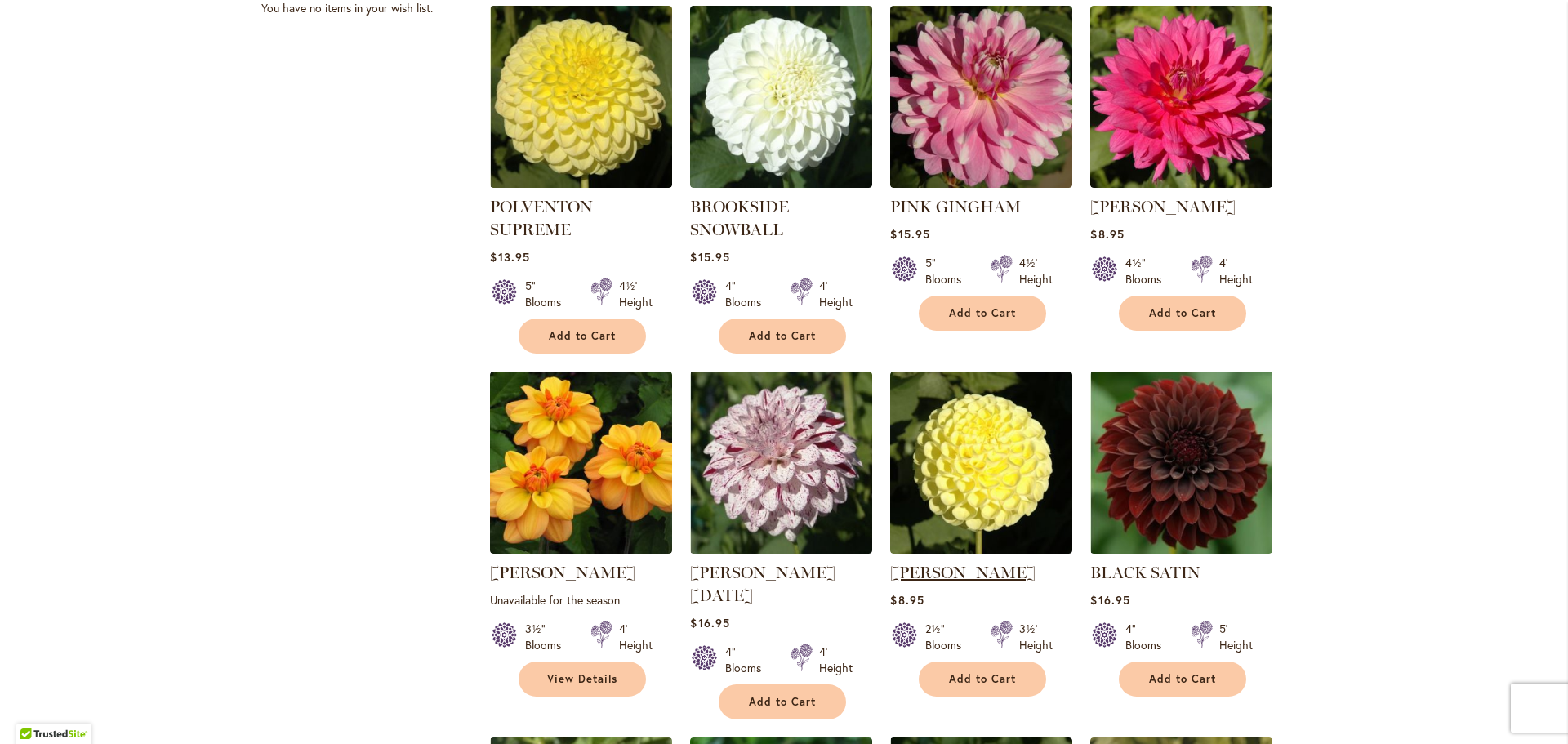
click at [911, 570] on link "[PERSON_NAME]" at bounding box center [962, 572] width 145 height 20
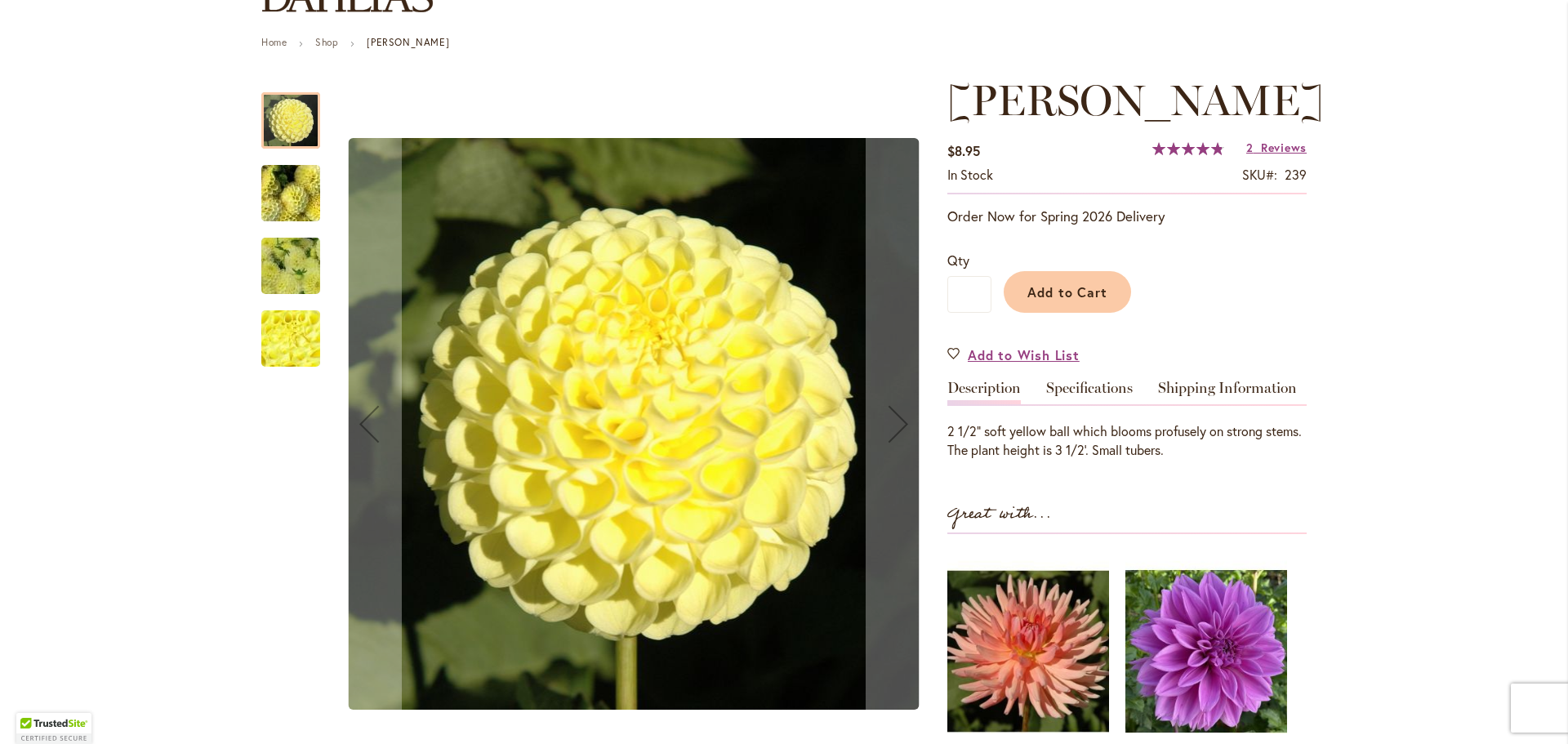
scroll to position [245, 0]
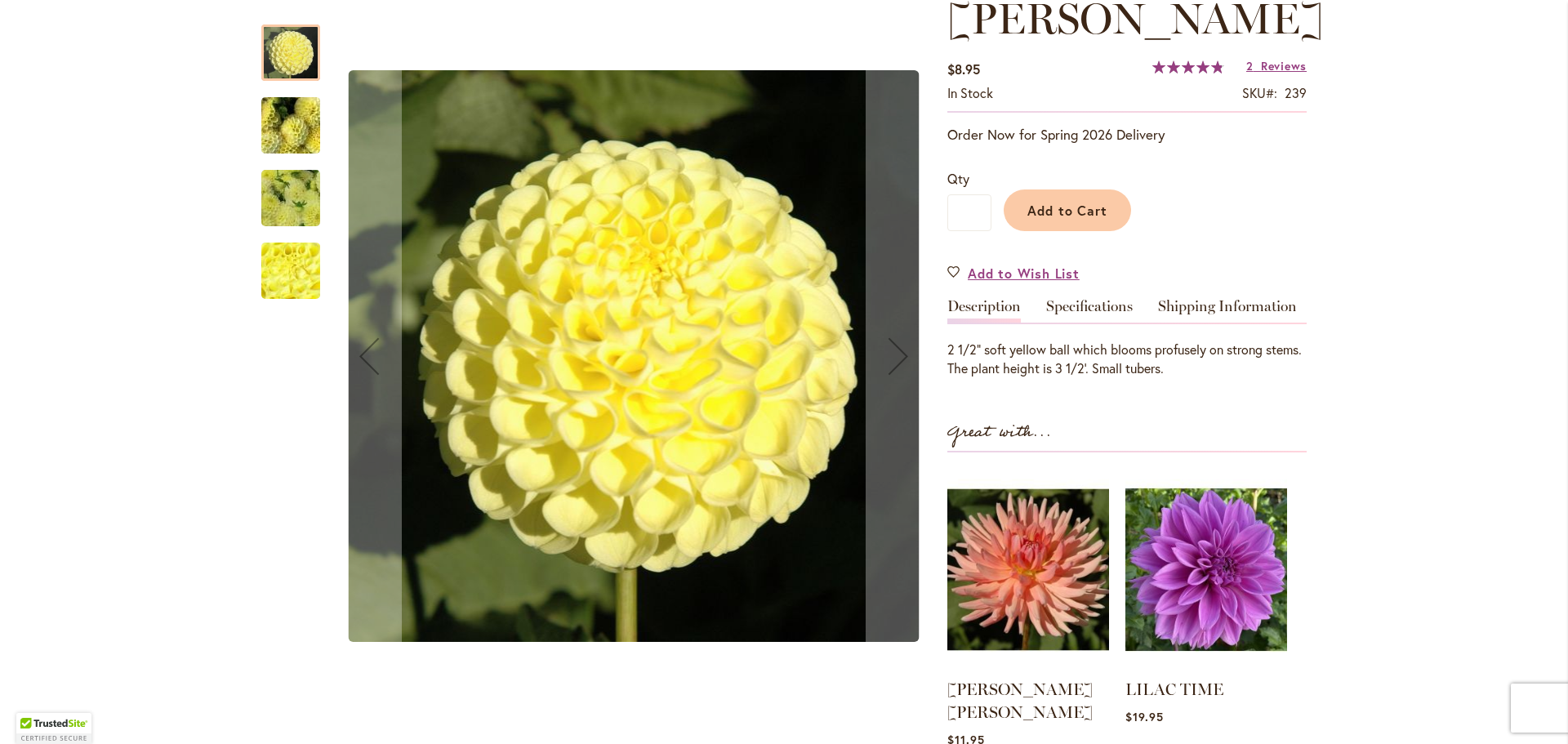
click at [283, 123] on img "NETTIE" at bounding box center [291, 125] width 118 height 88
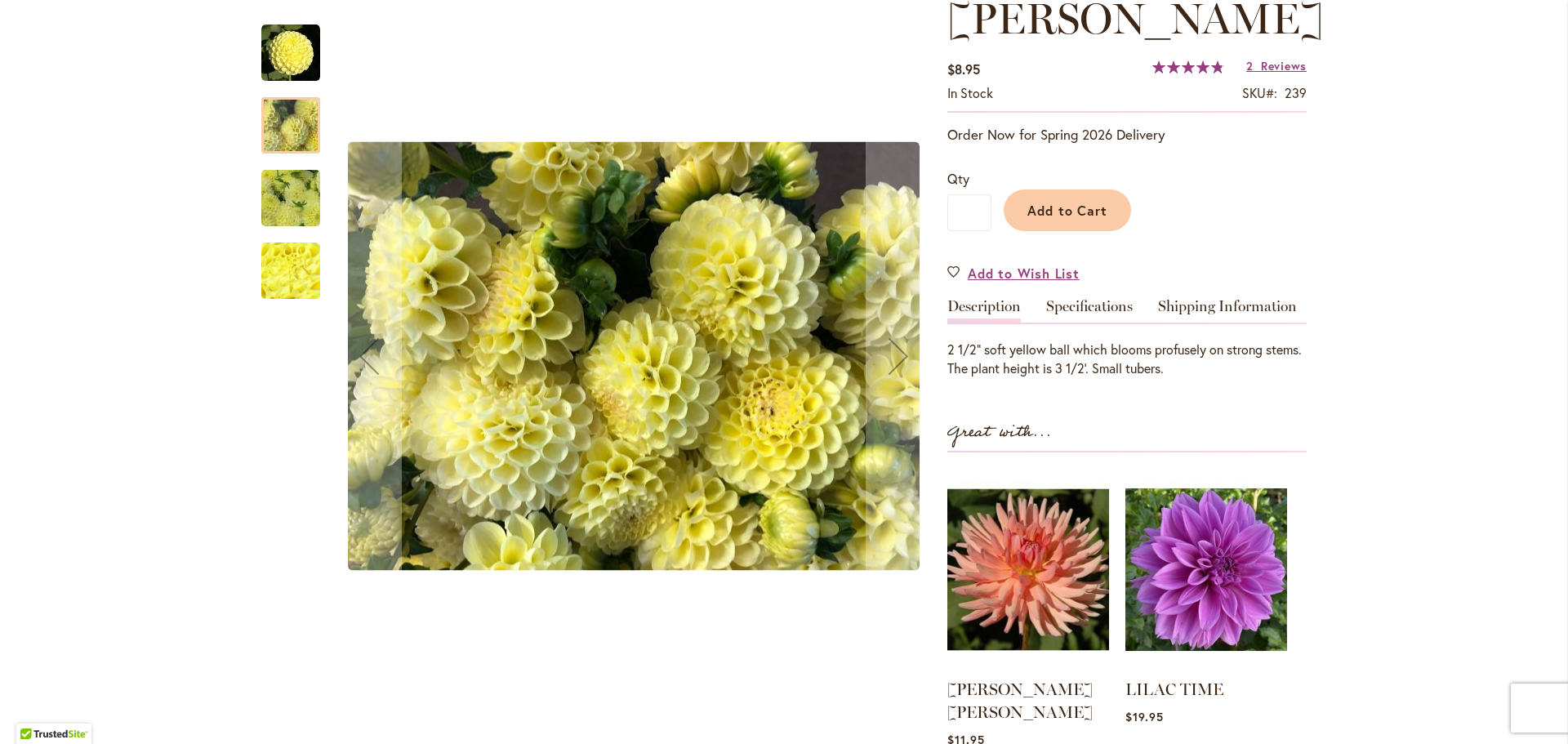
click at [284, 171] on img "NETTIE" at bounding box center [291, 198] width 118 height 88
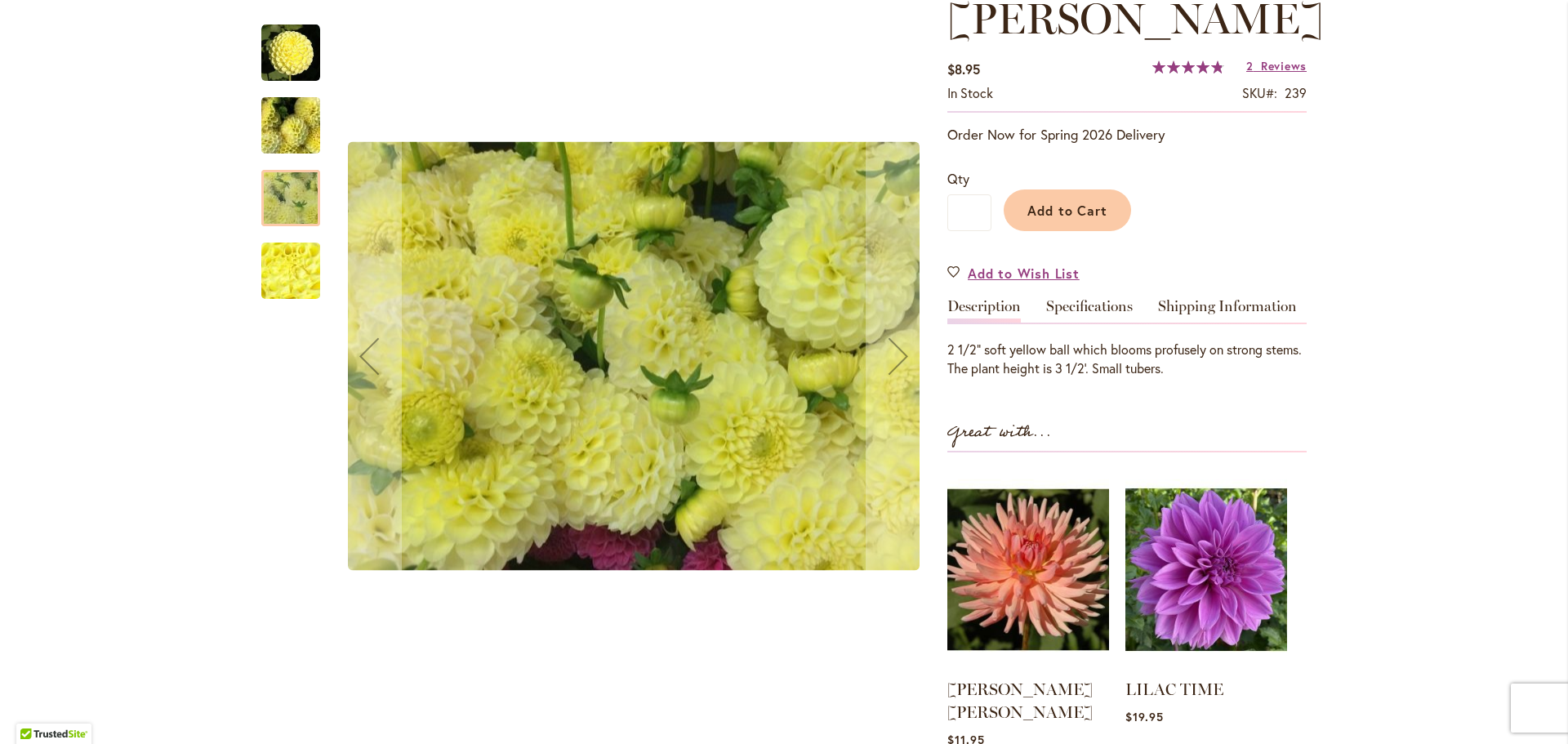
click at [281, 209] on div at bounding box center [291, 197] width 59 height 56
click at [283, 279] on img "NETTIE" at bounding box center [291, 271] width 118 height 88
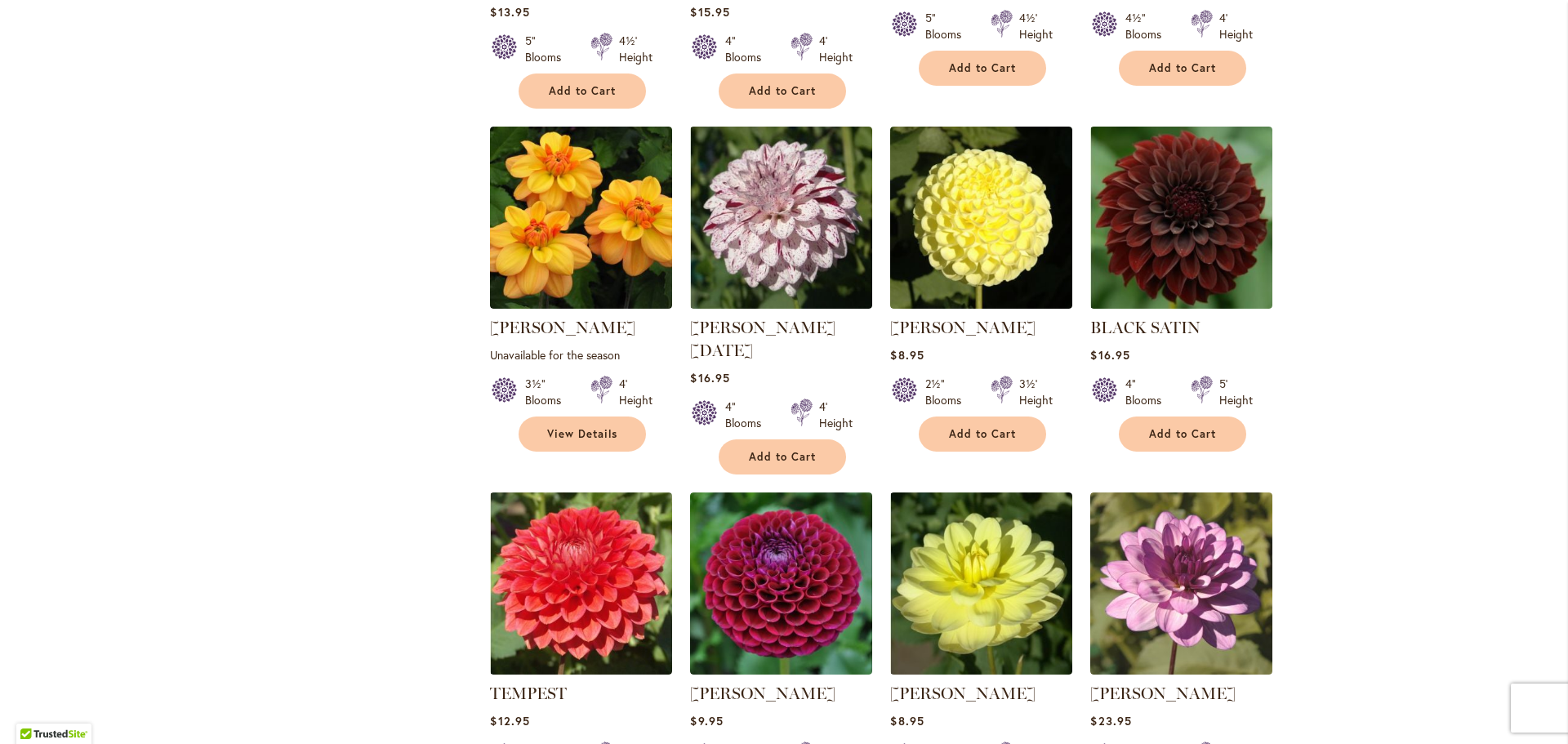
scroll to position [980, 0]
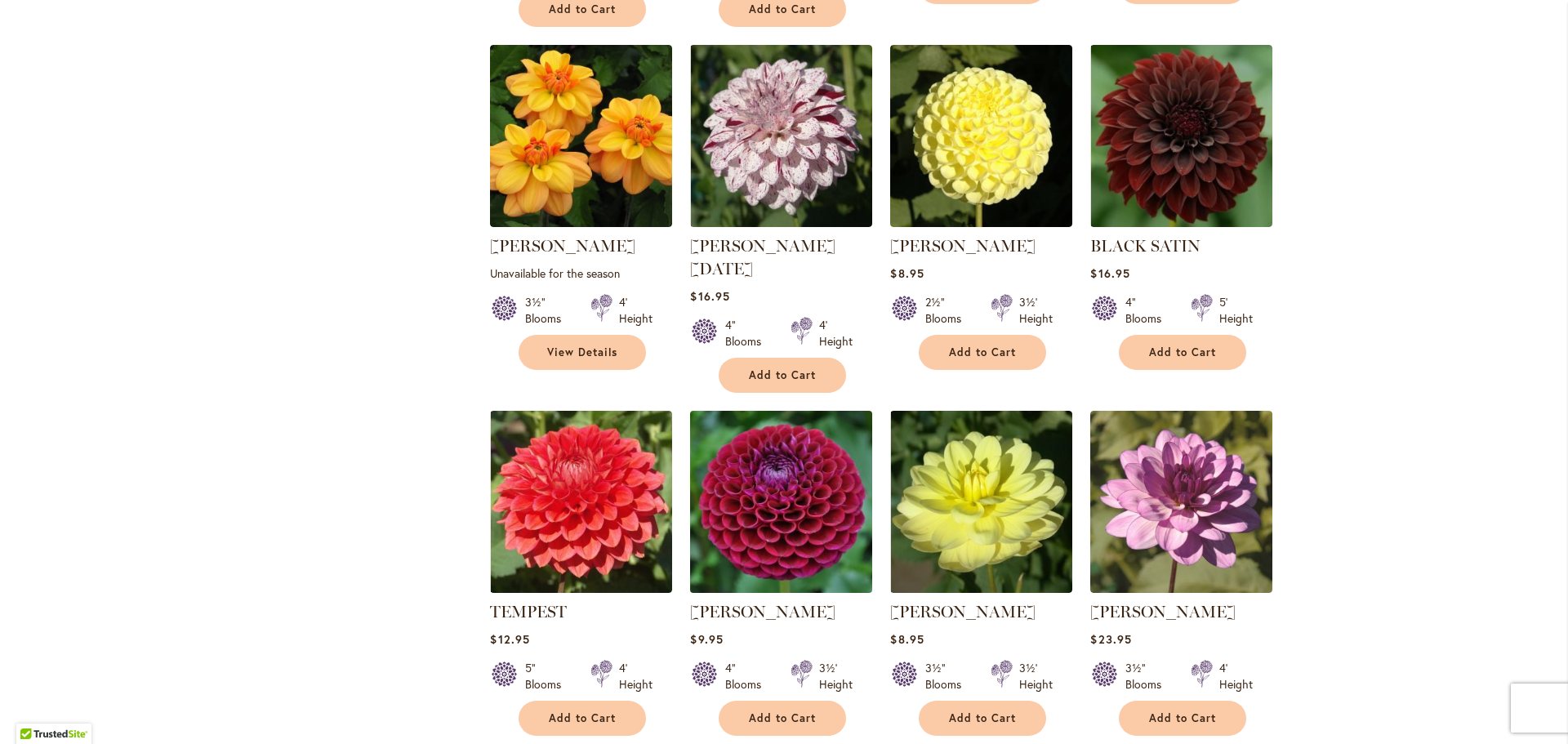
click at [815, 503] on img at bounding box center [782, 501] width 191 height 191
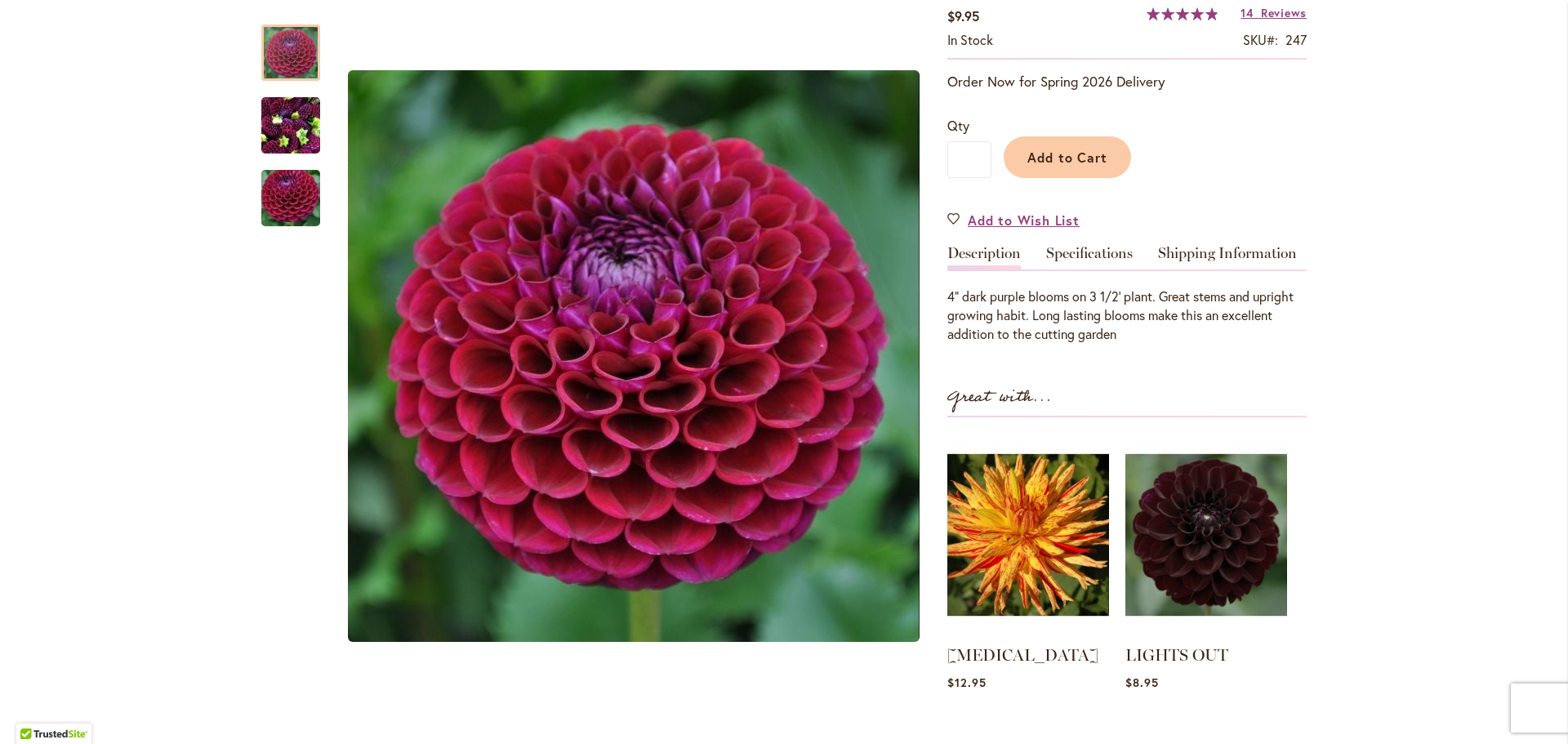
scroll to position [327, 0]
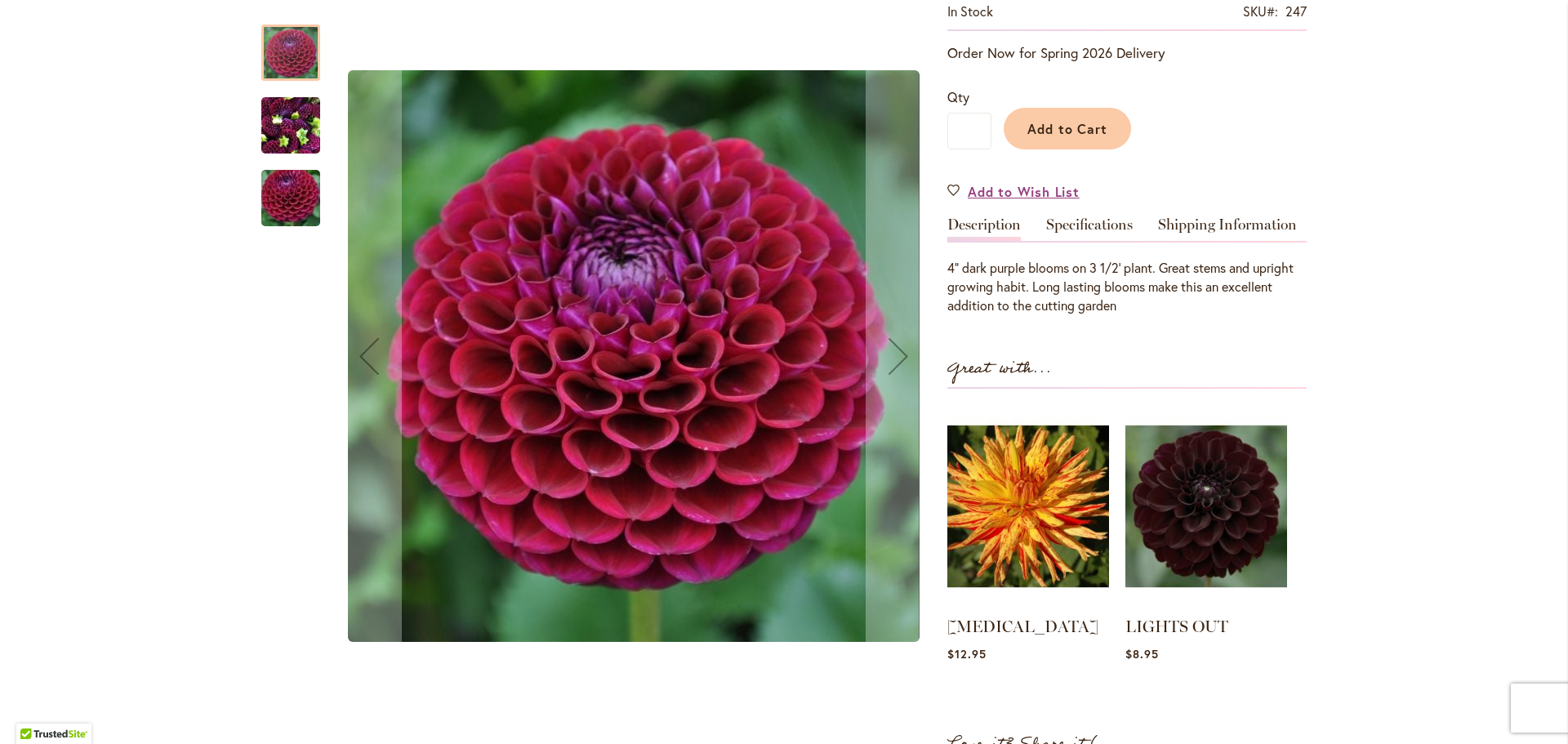
click at [294, 120] on img "IVANETTI" at bounding box center [291, 125] width 59 height 79
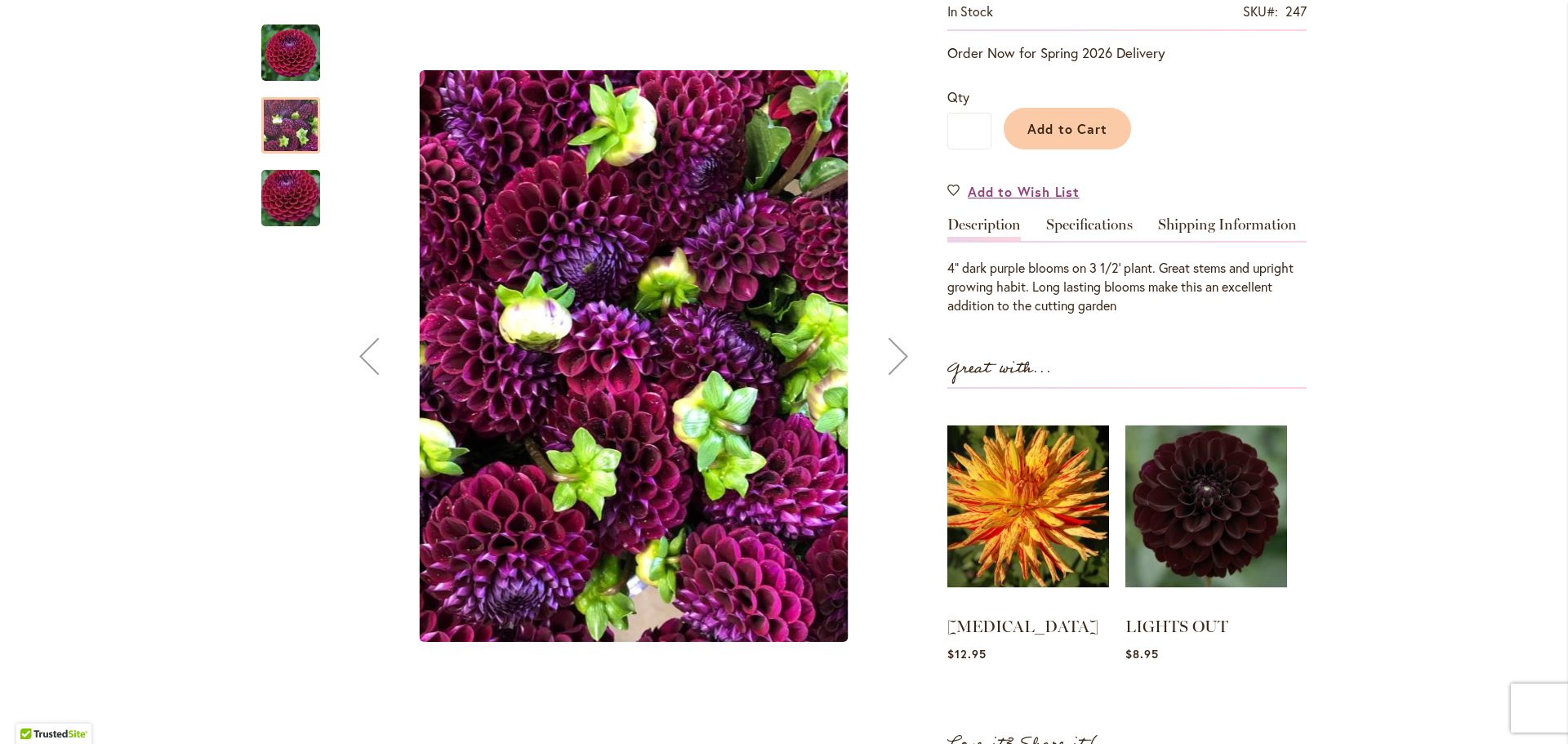
click at [287, 190] on img "IVANETTI" at bounding box center [291, 198] width 118 height 79
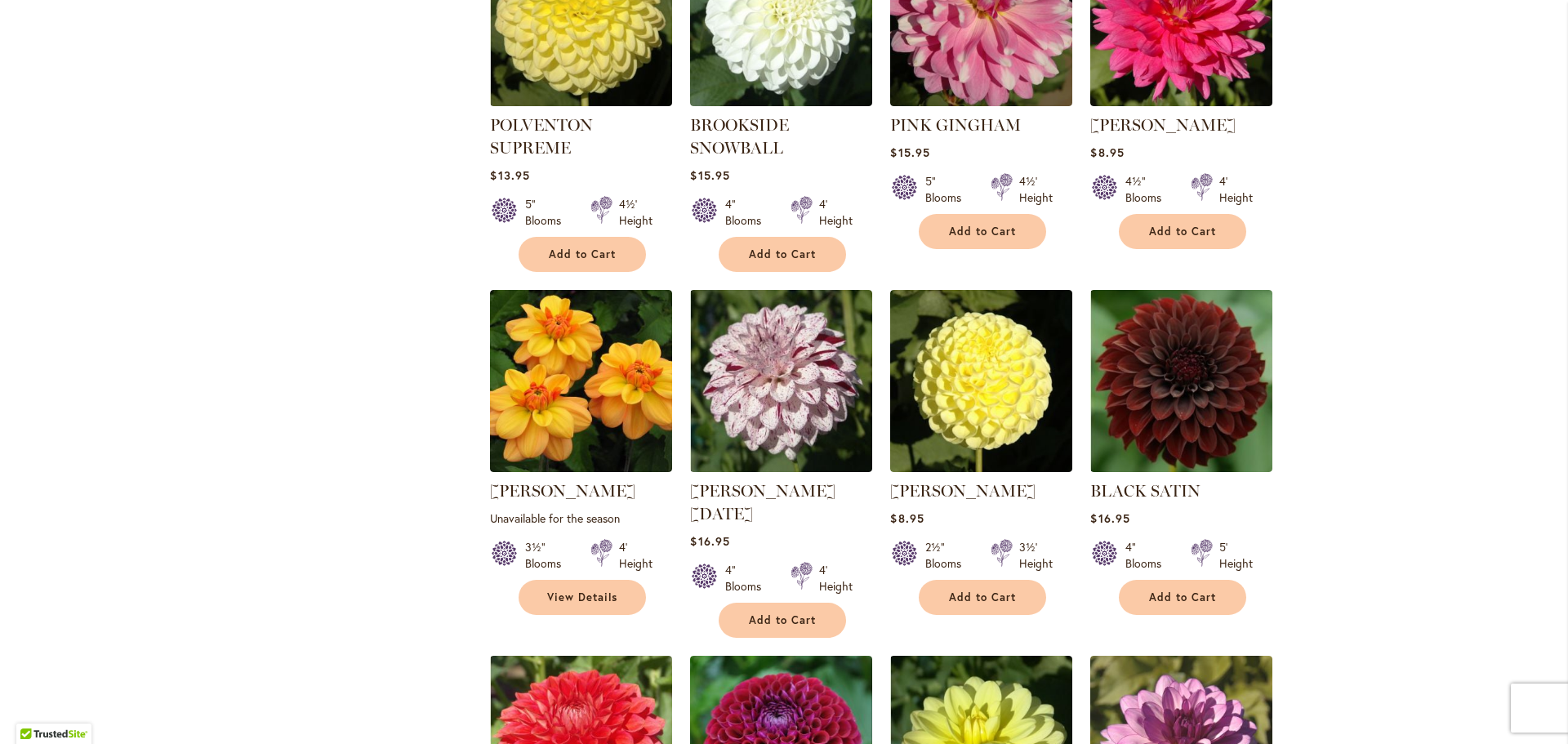
scroll to position [1143, 0]
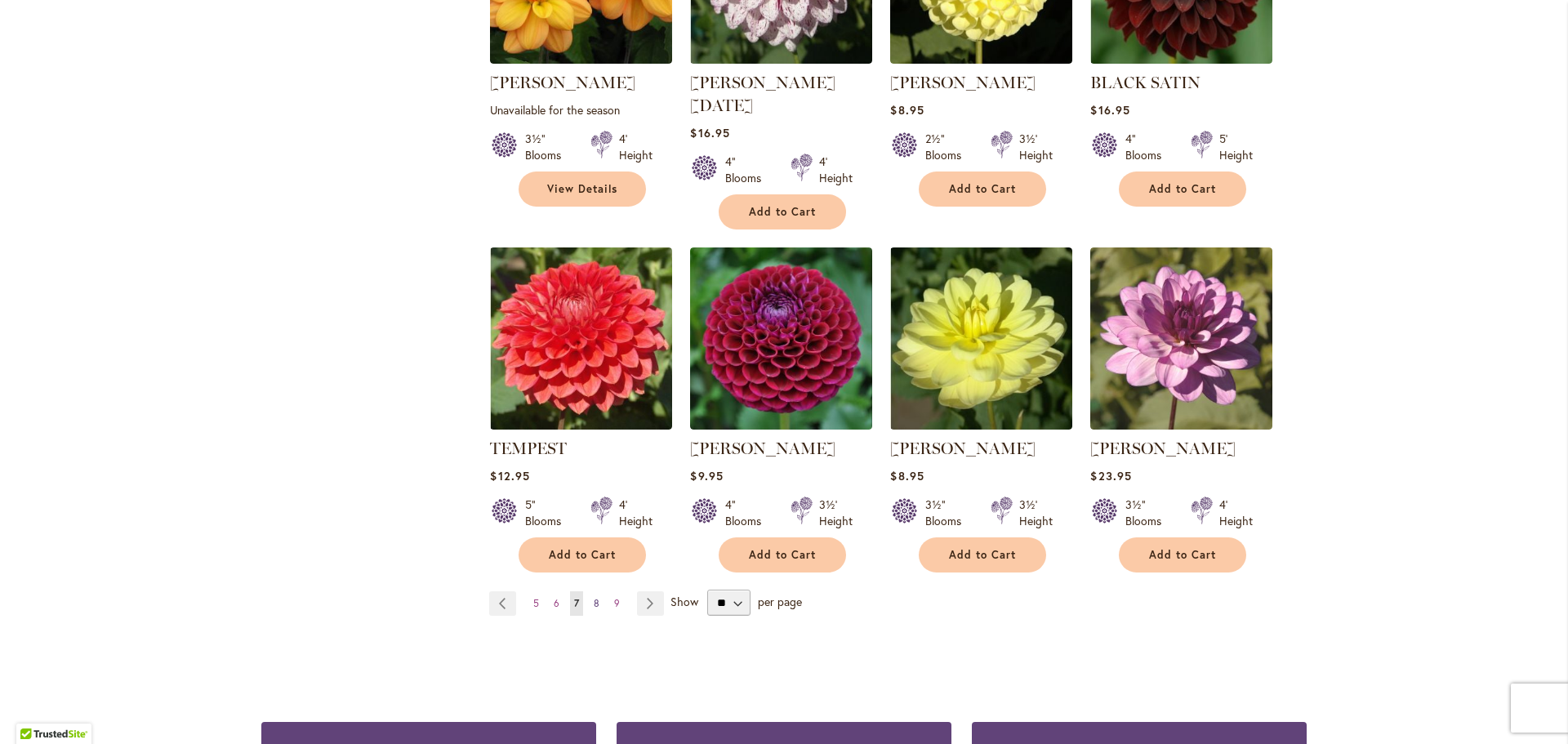
click at [595, 591] on link "Page 8" at bounding box center [596, 604] width 14 height 25
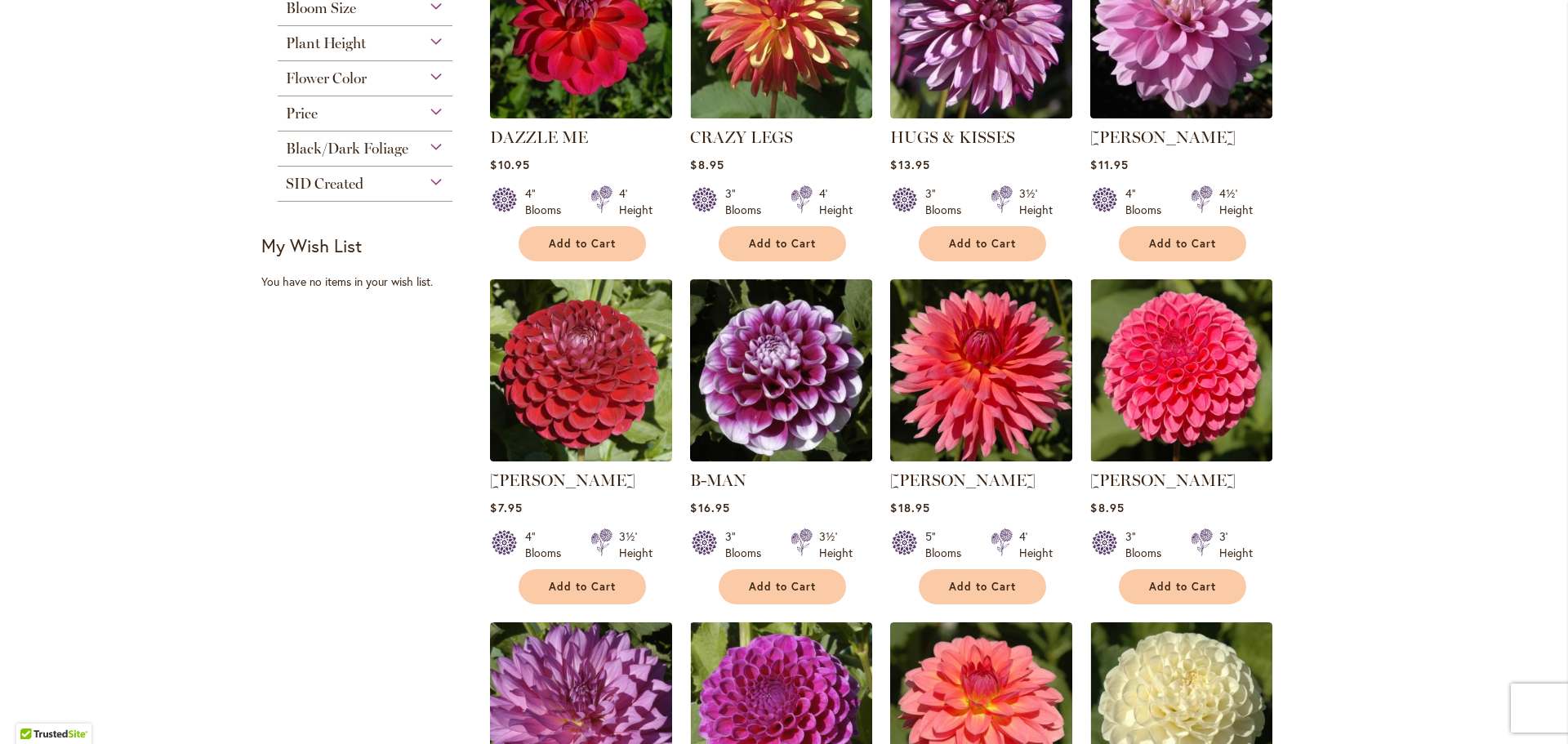
scroll to position [490, 0]
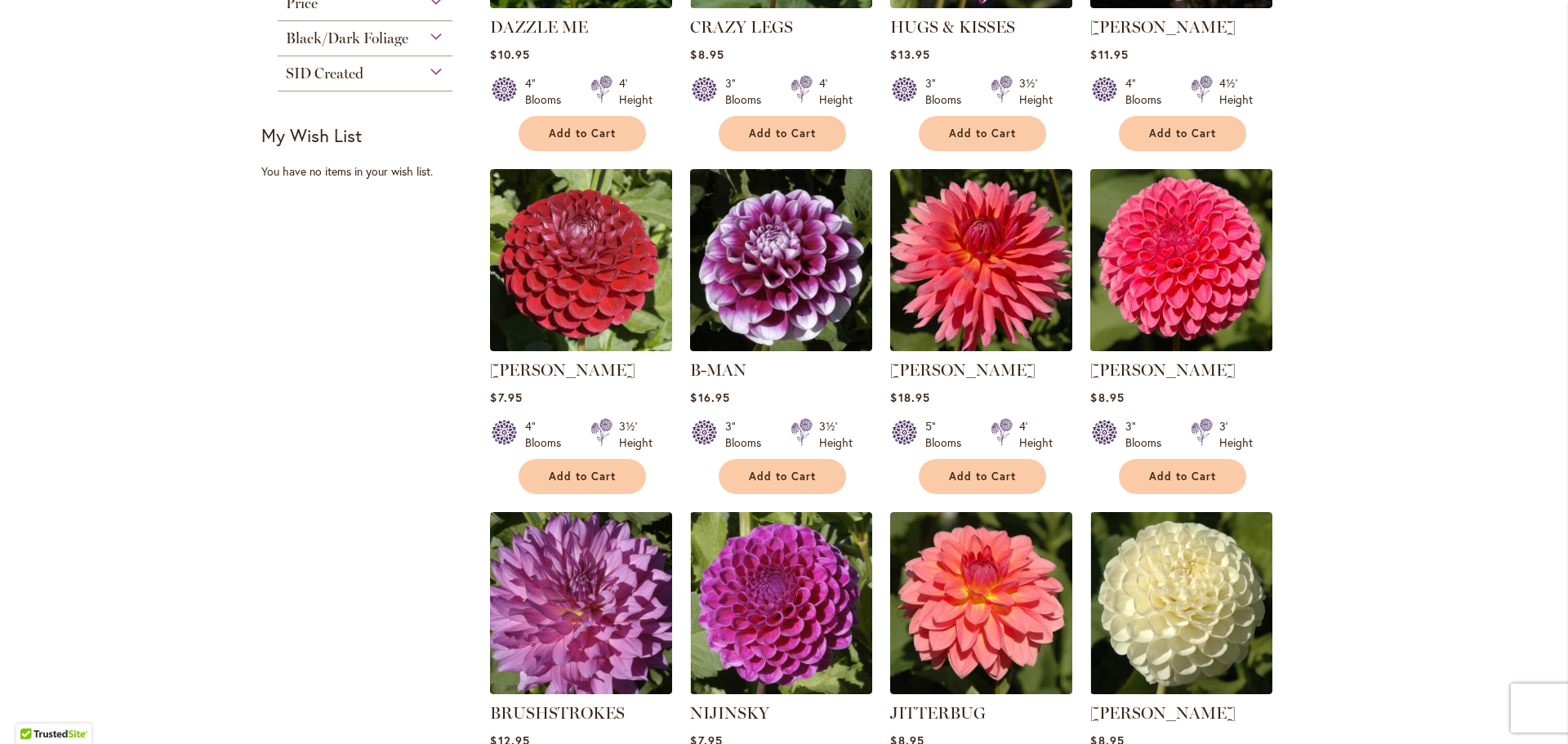
click at [1191, 283] on img at bounding box center [1182, 260] width 191 height 191
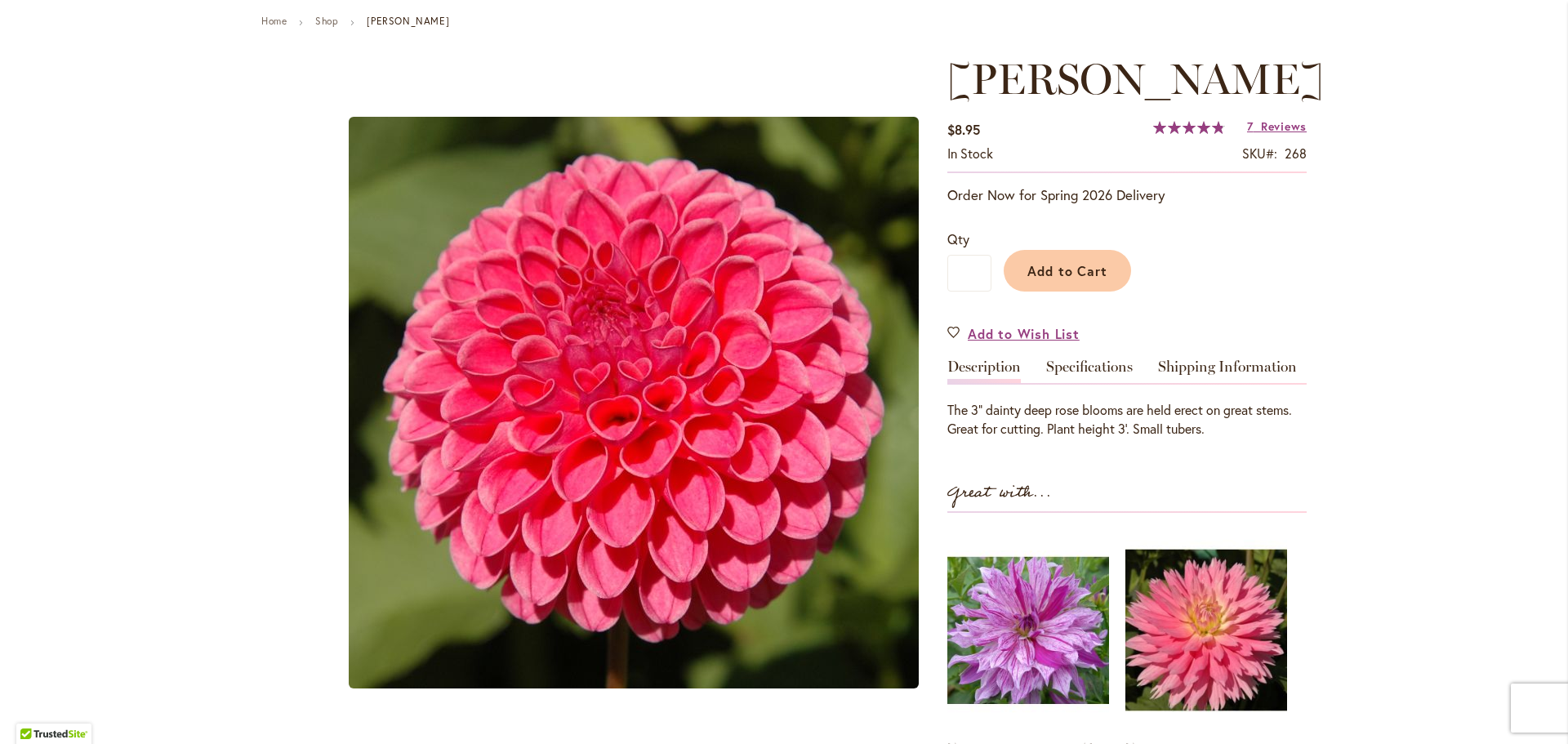
scroll to position [245, 0]
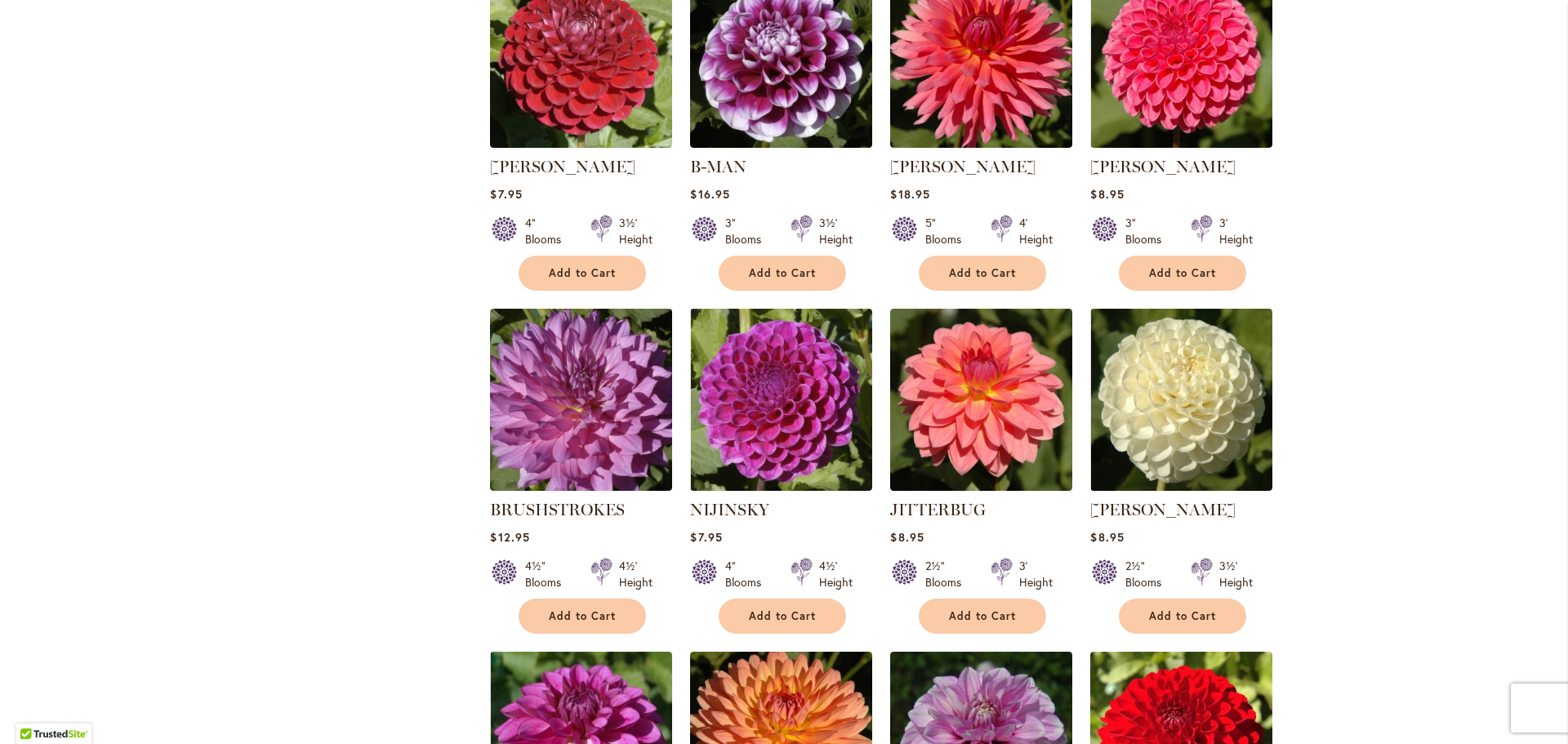
scroll to position [735, 0]
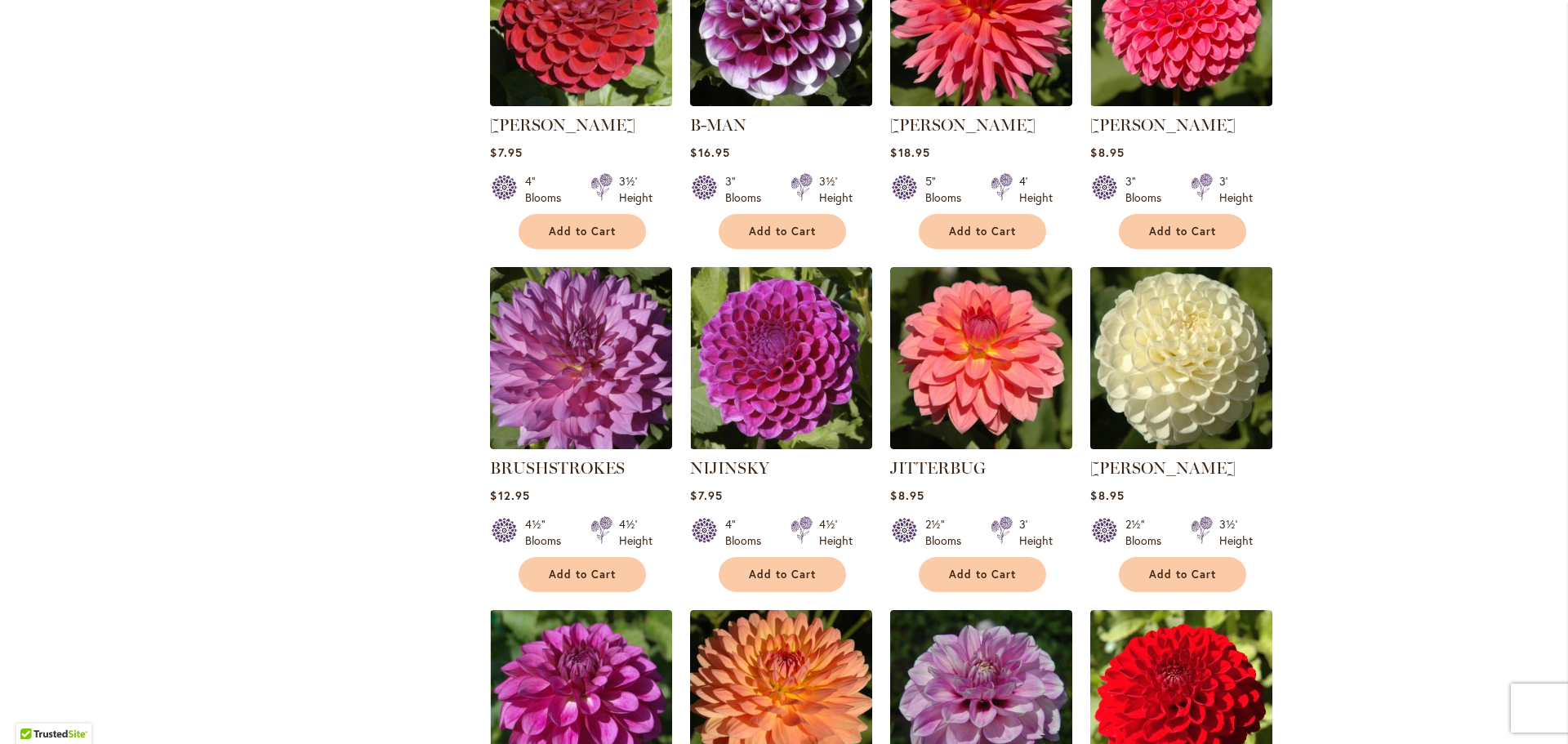
click at [1194, 373] on img at bounding box center [1182, 358] width 191 height 191
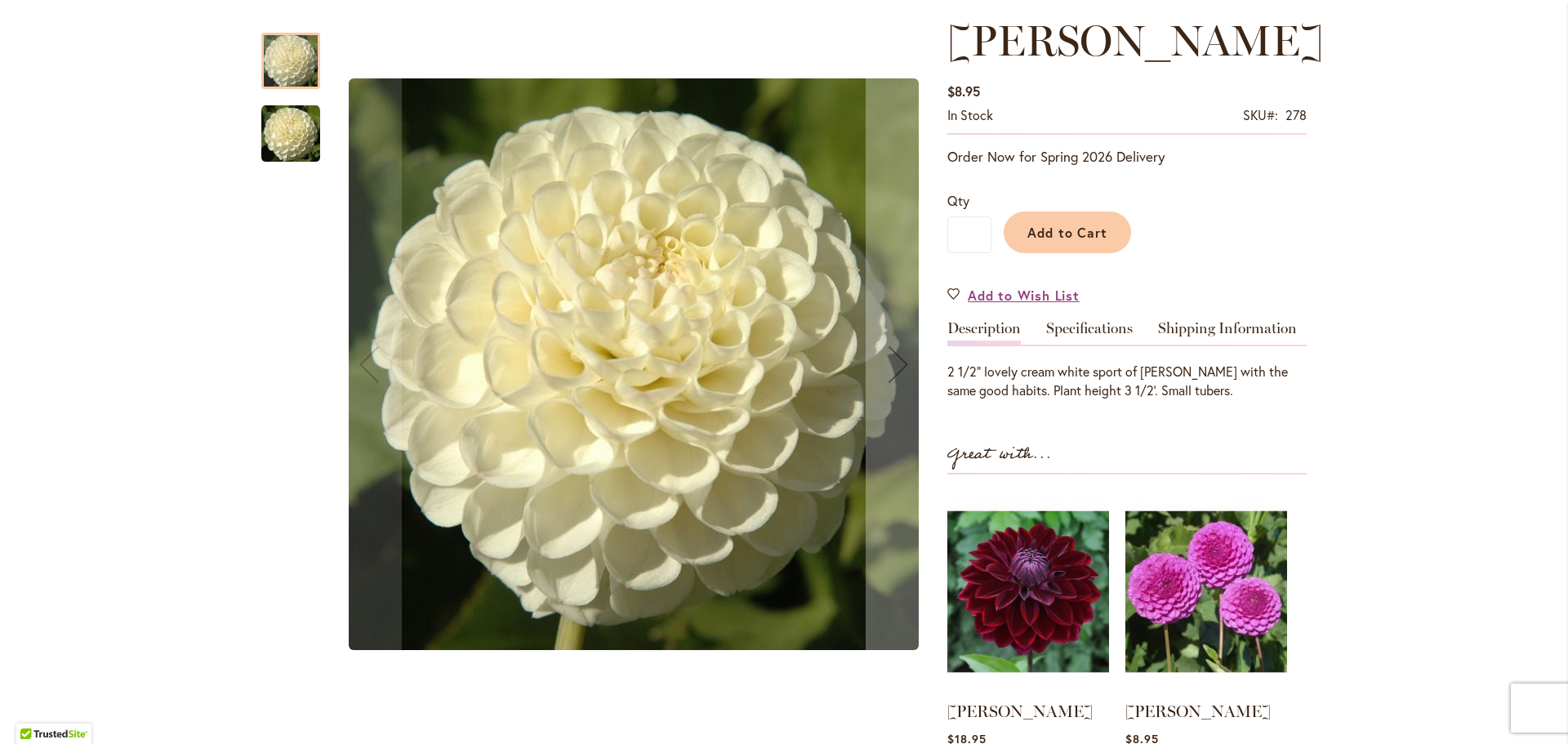
scroll to position [245, 0]
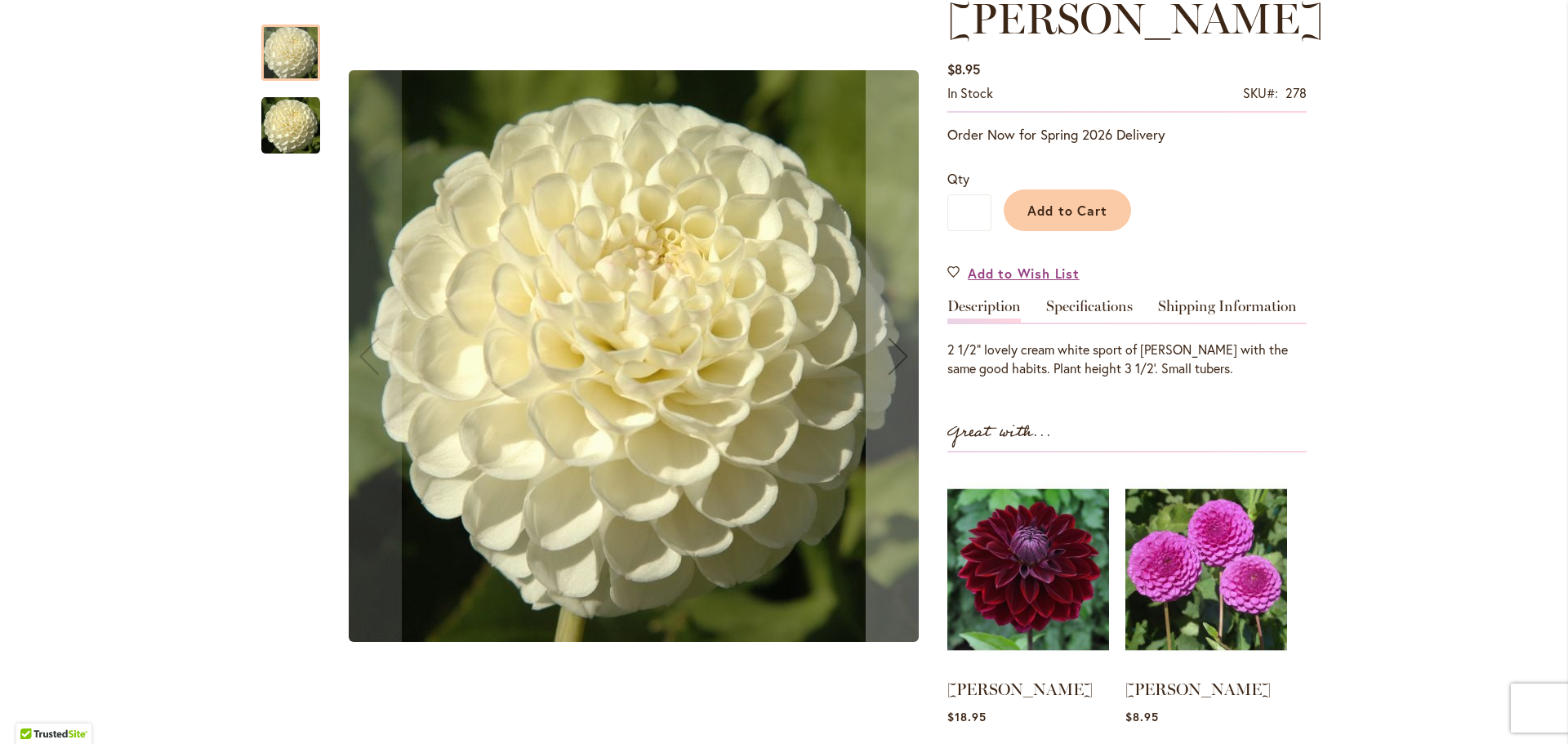
click at [276, 125] on img "WHITE NETTIE" at bounding box center [291, 126] width 59 height 59
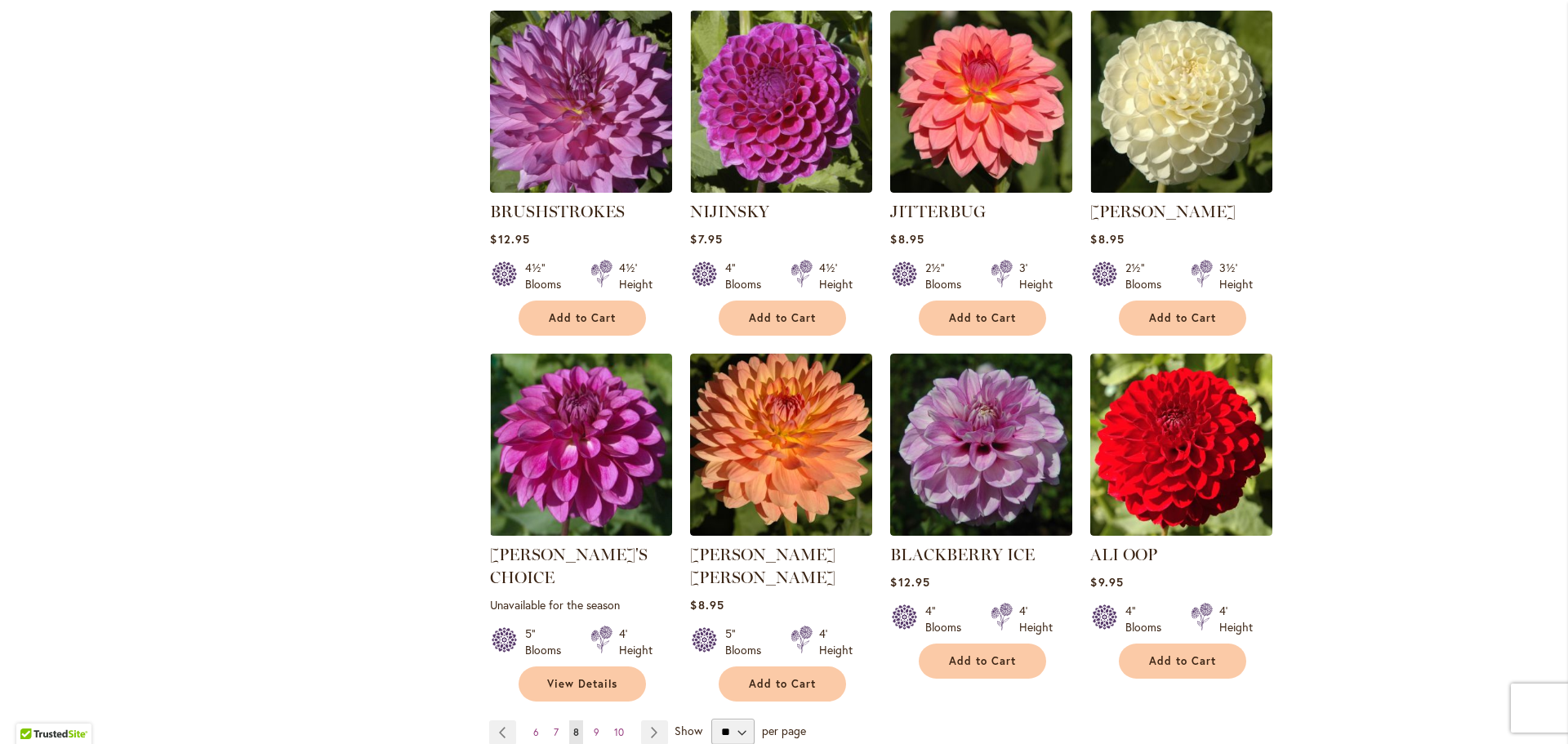
scroll to position [1062, 0]
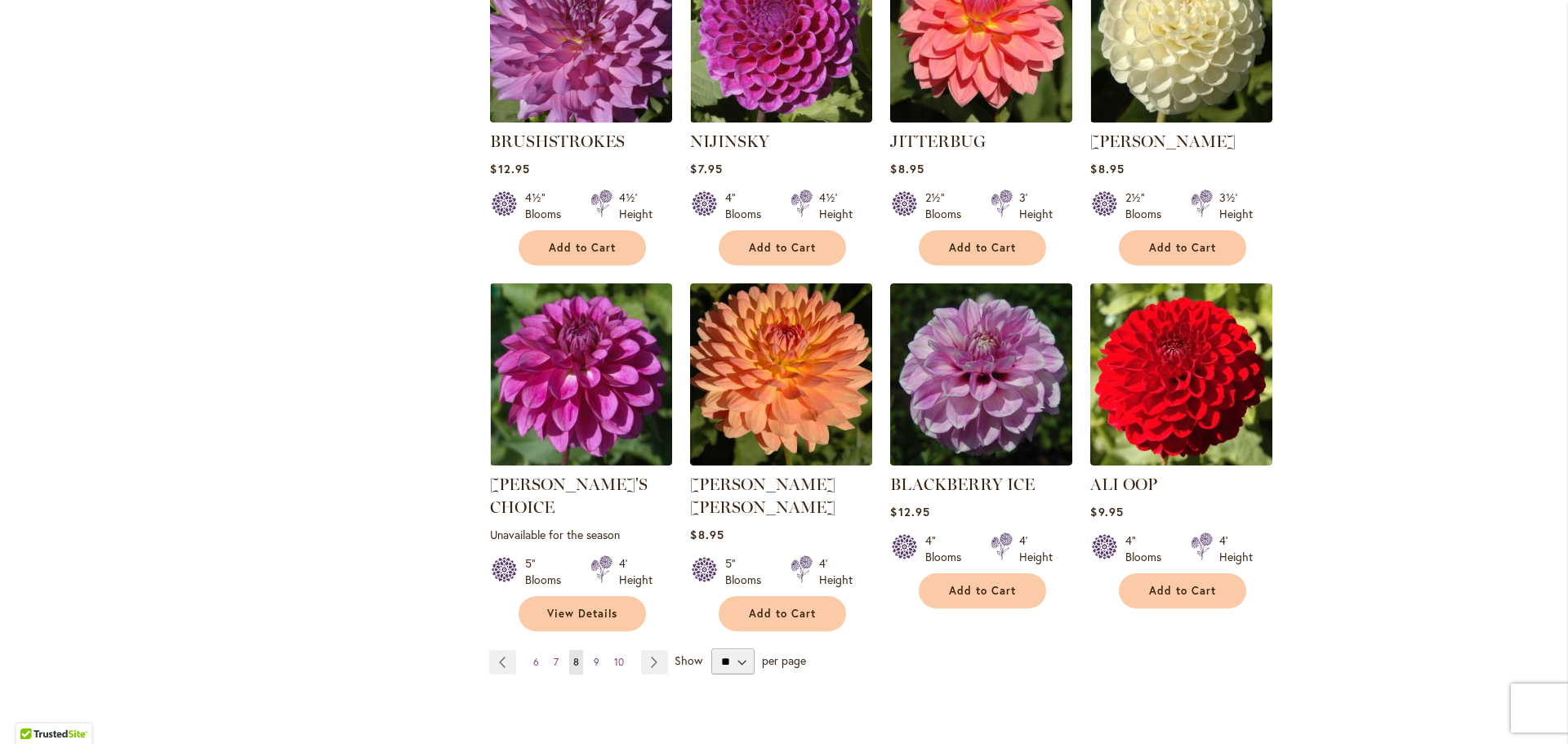
click at [593, 656] on span "9" at bounding box center [596, 662] width 6 height 12
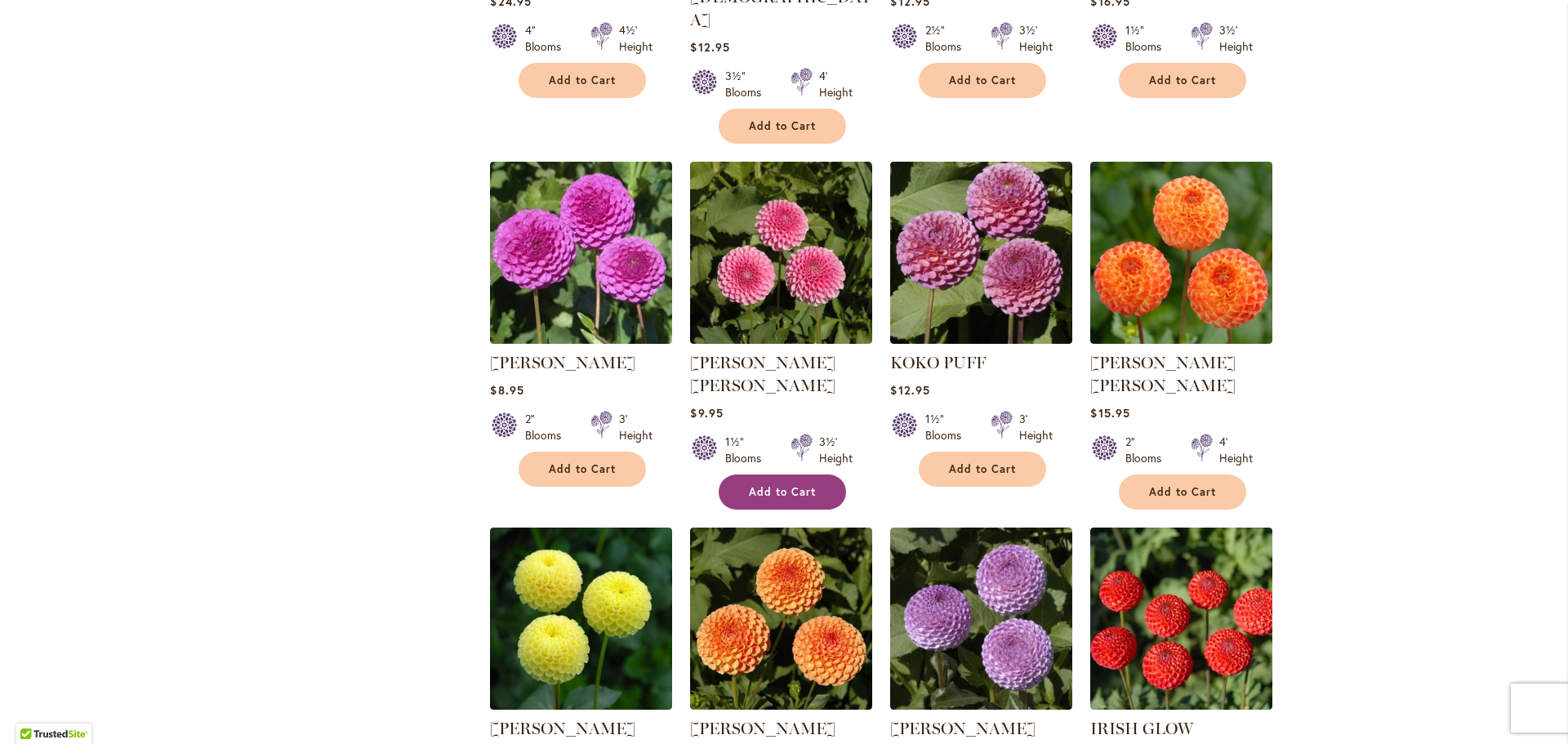
scroll to position [898, 0]
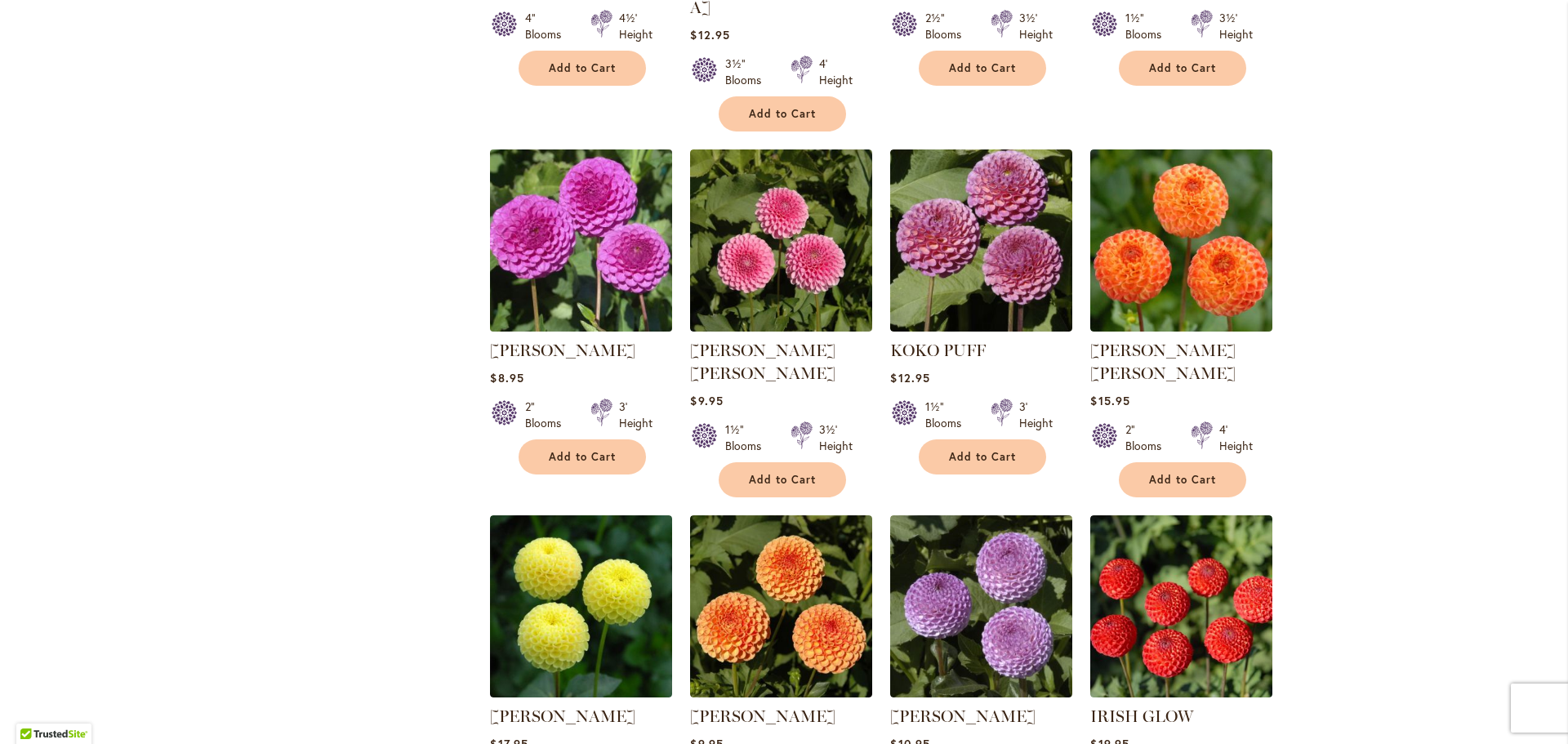
click at [541, 211] on img at bounding box center [582, 240] width 191 height 191
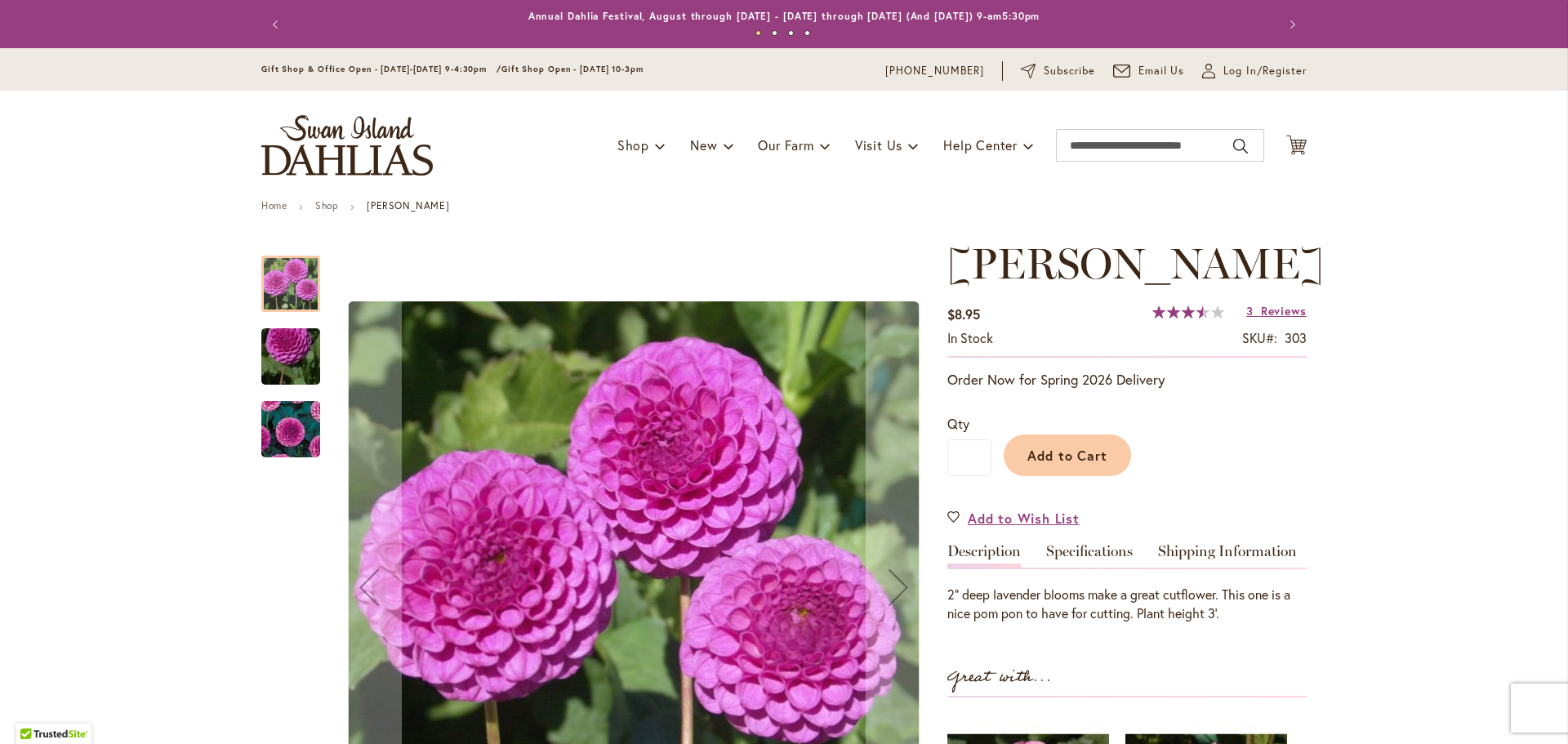
click at [285, 357] on img "MARY MUNNS" at bounding box center [291, 356] width 118 height 88
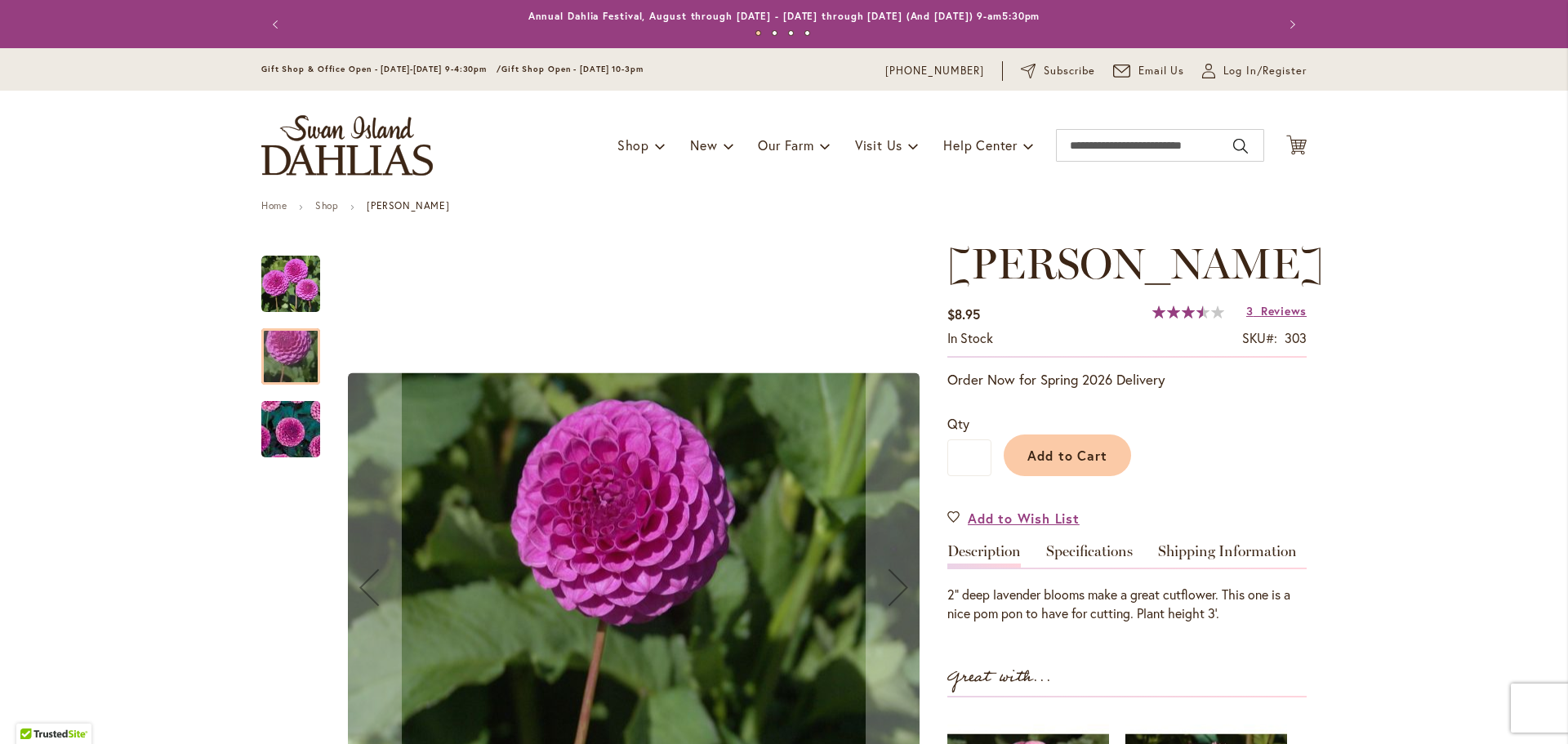
click at [293, 428] on img "MARY MUNNS" at bounding box center [291, 428] width 118 height 98
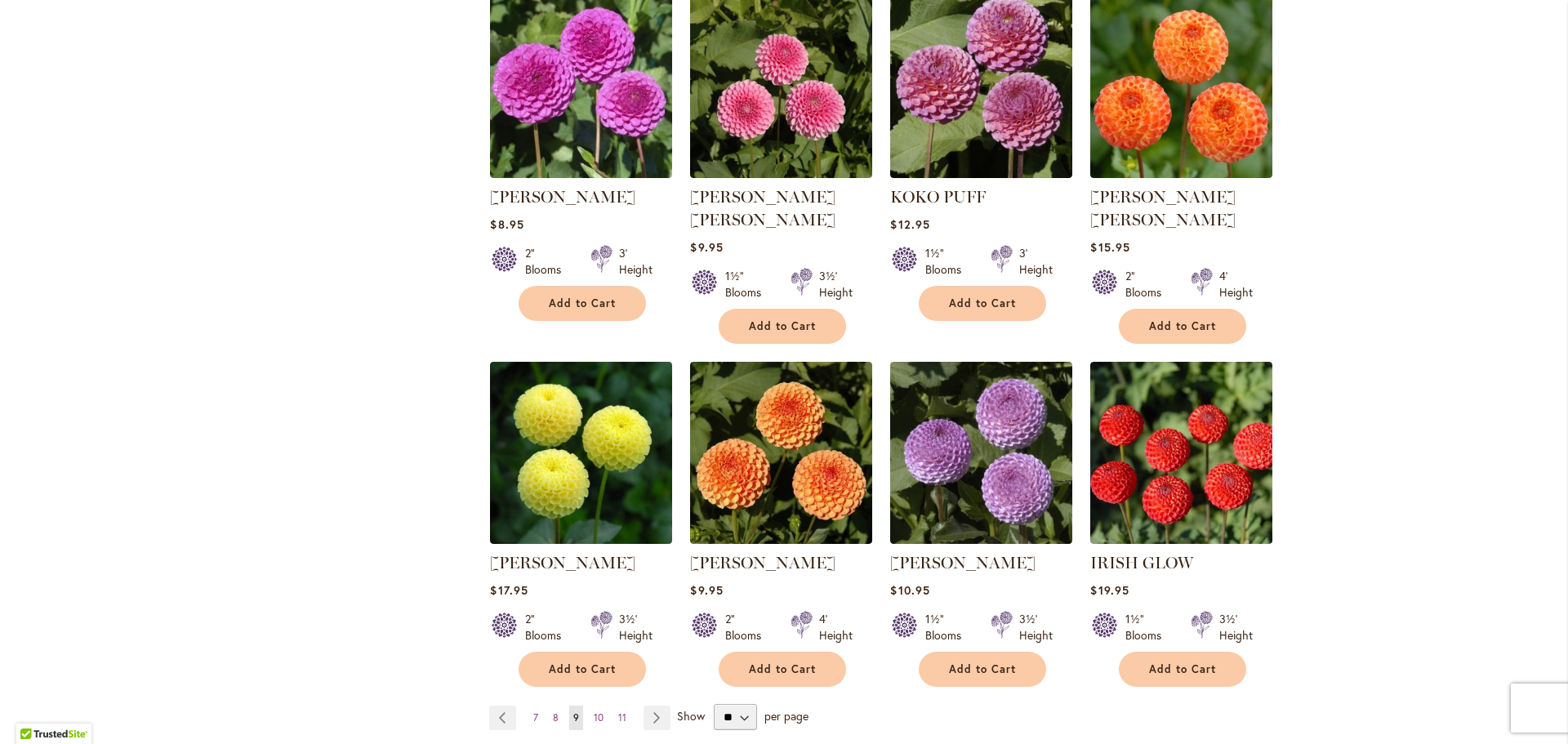
scroll to position [1143, 0]
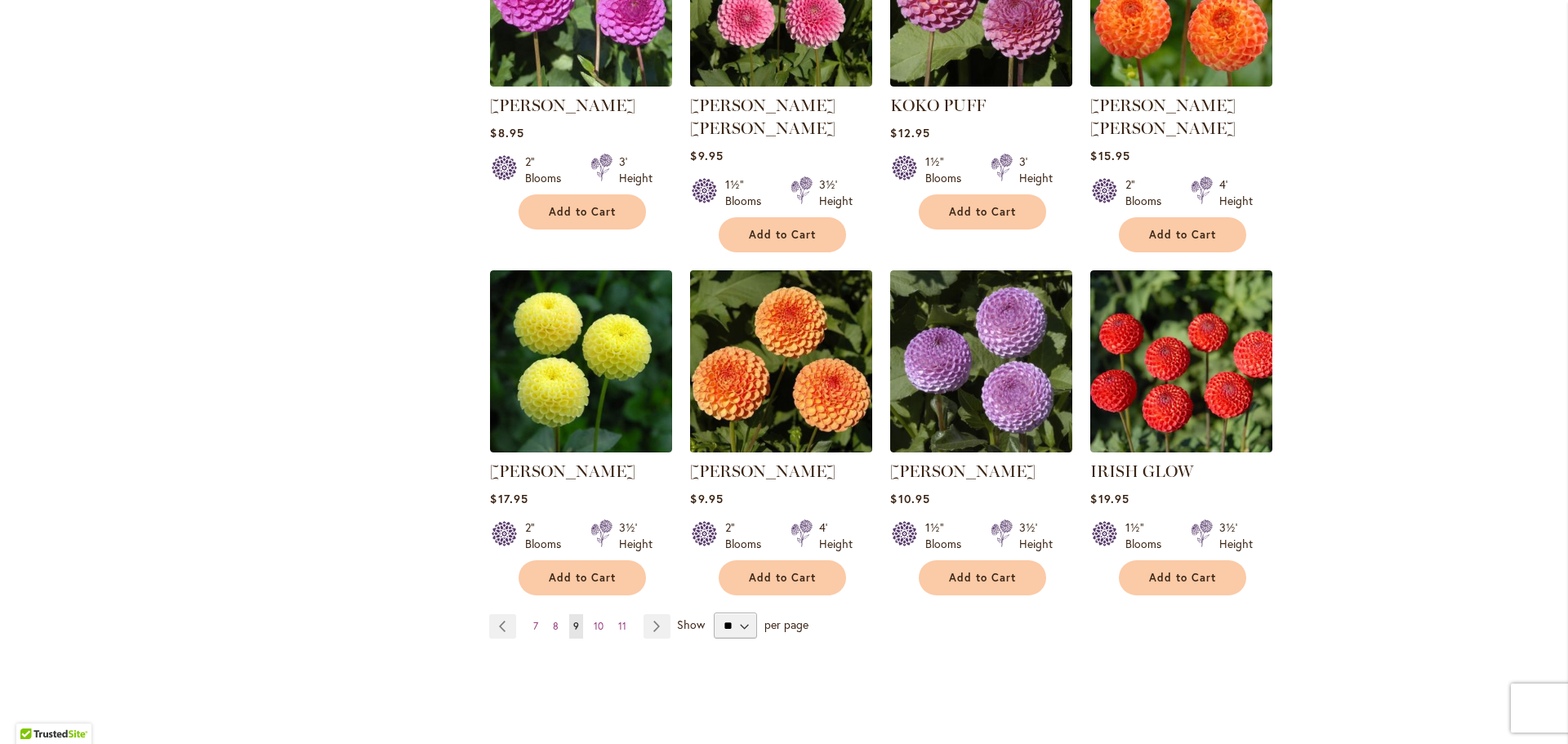
click at [729, 327] on img at bounding box center [782, 361] width 191 height 191
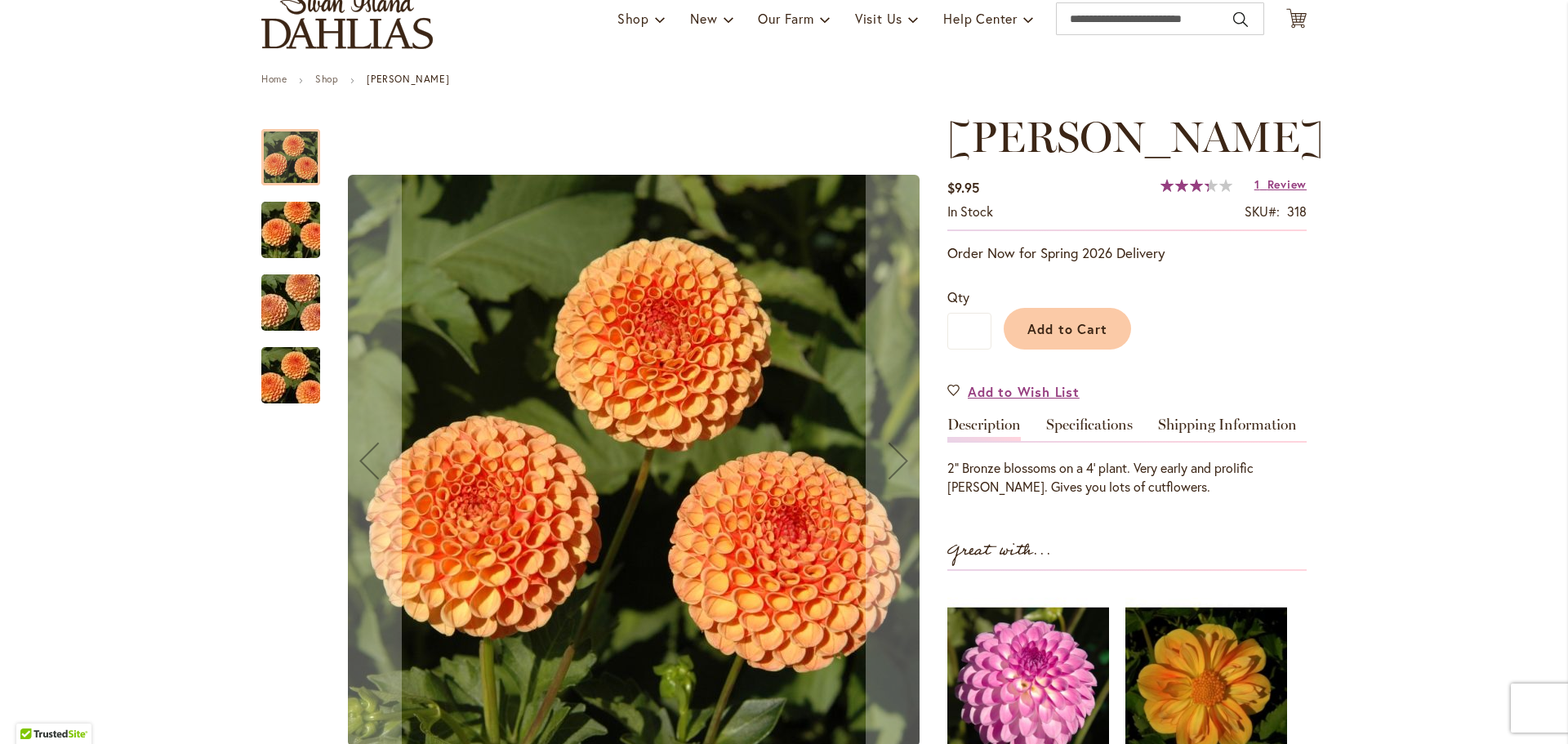
scroll to position [245, 0]
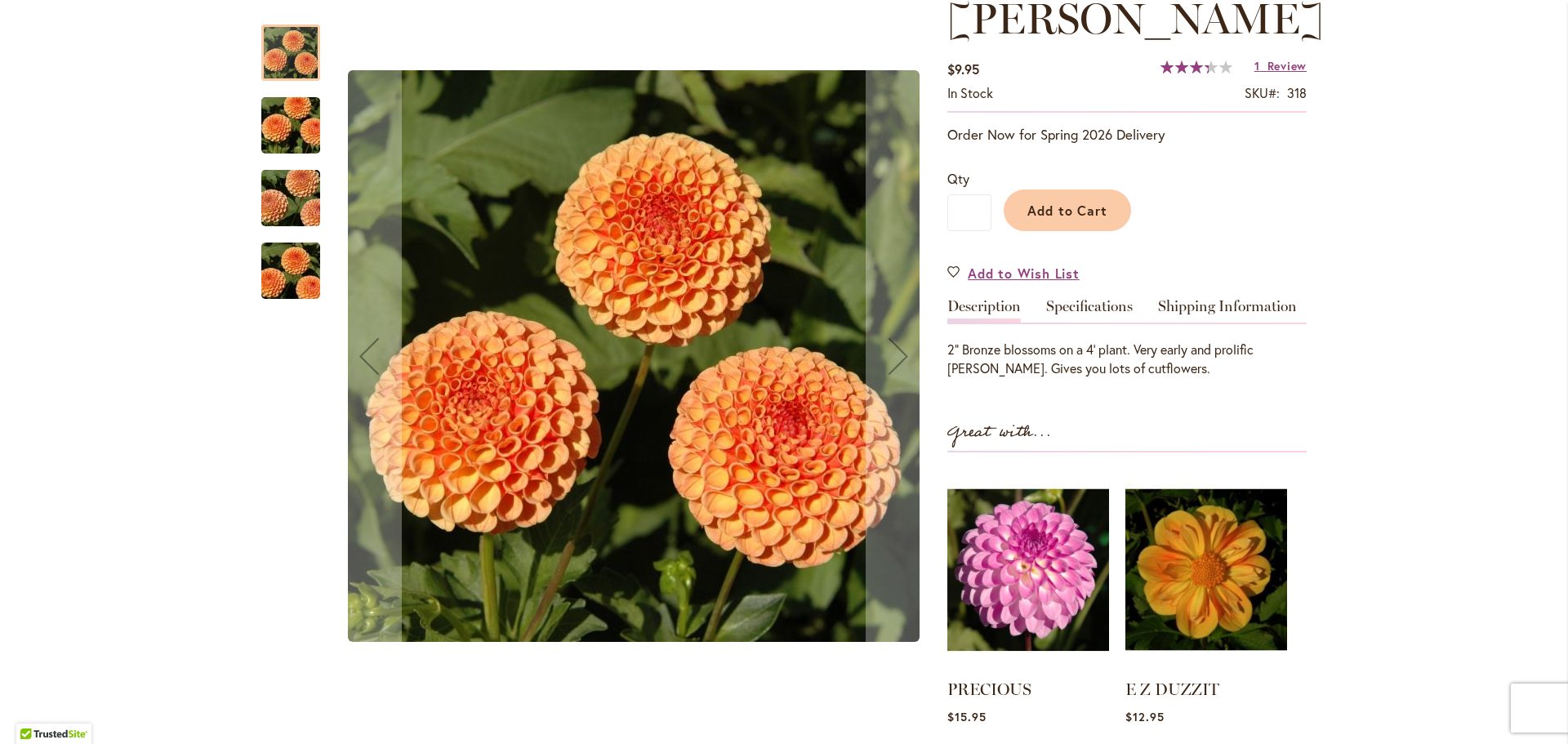
click at [281, 127] on img "AMBER QUEEN" at bounding box center [291, 125] width 118 height 79
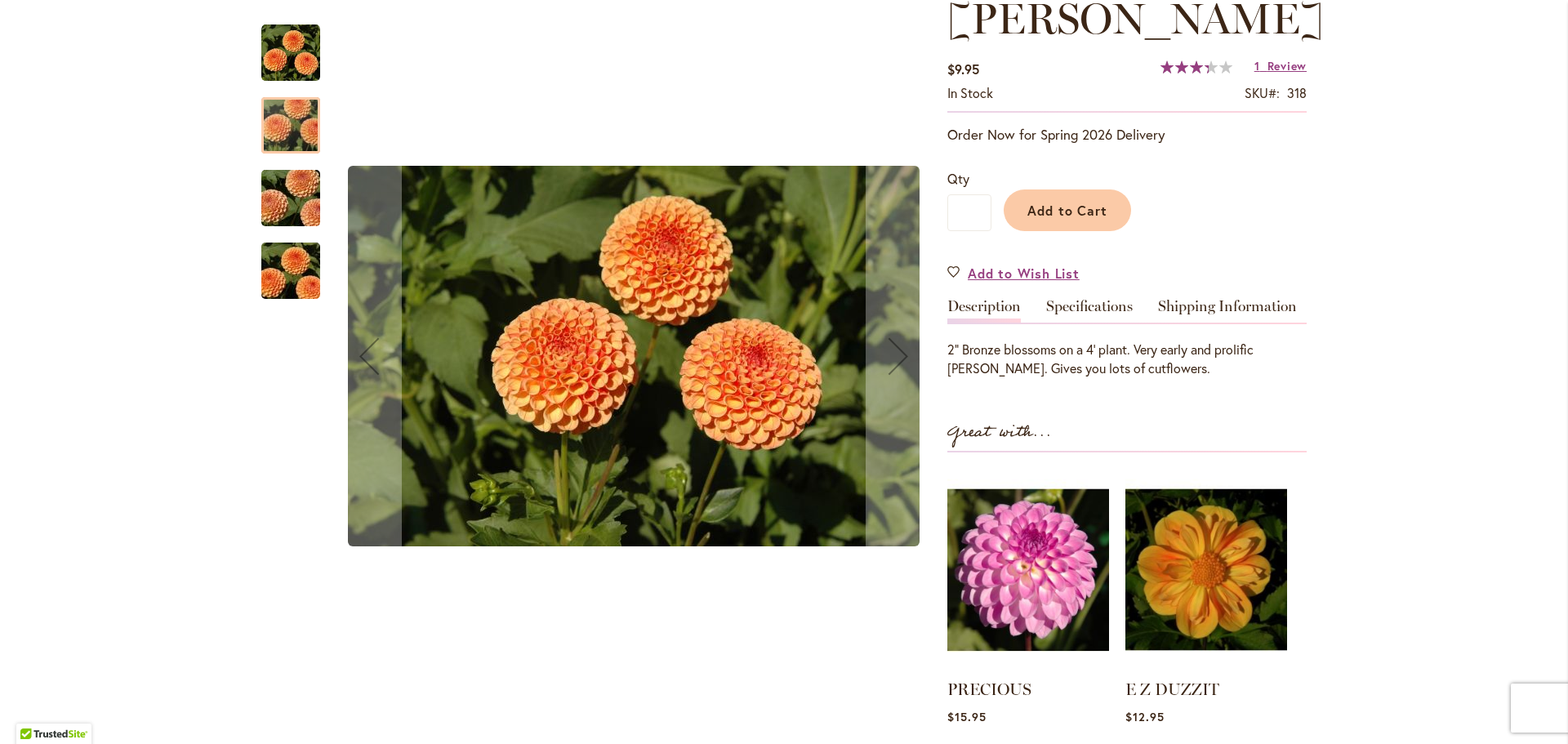
click at [290, 197] on img "AMBER QUEEN" at bounding box center [291, 198] width 118 height 79
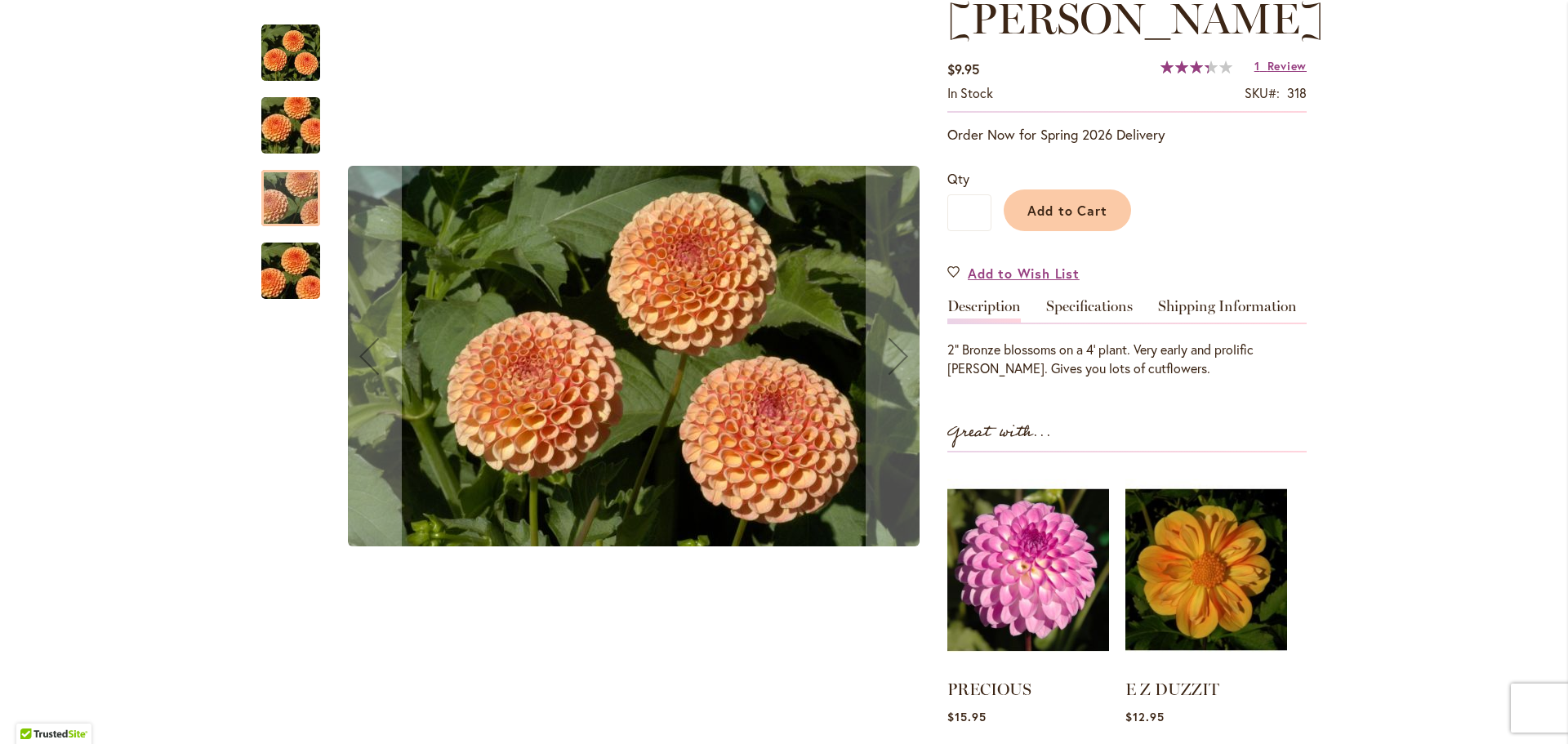
click at [286, 278] on img "AMBER QUEEN" at bounding box center [291, 271] width 118 height 79
